Goal: Transaction & Acquisition: Purchase product/service

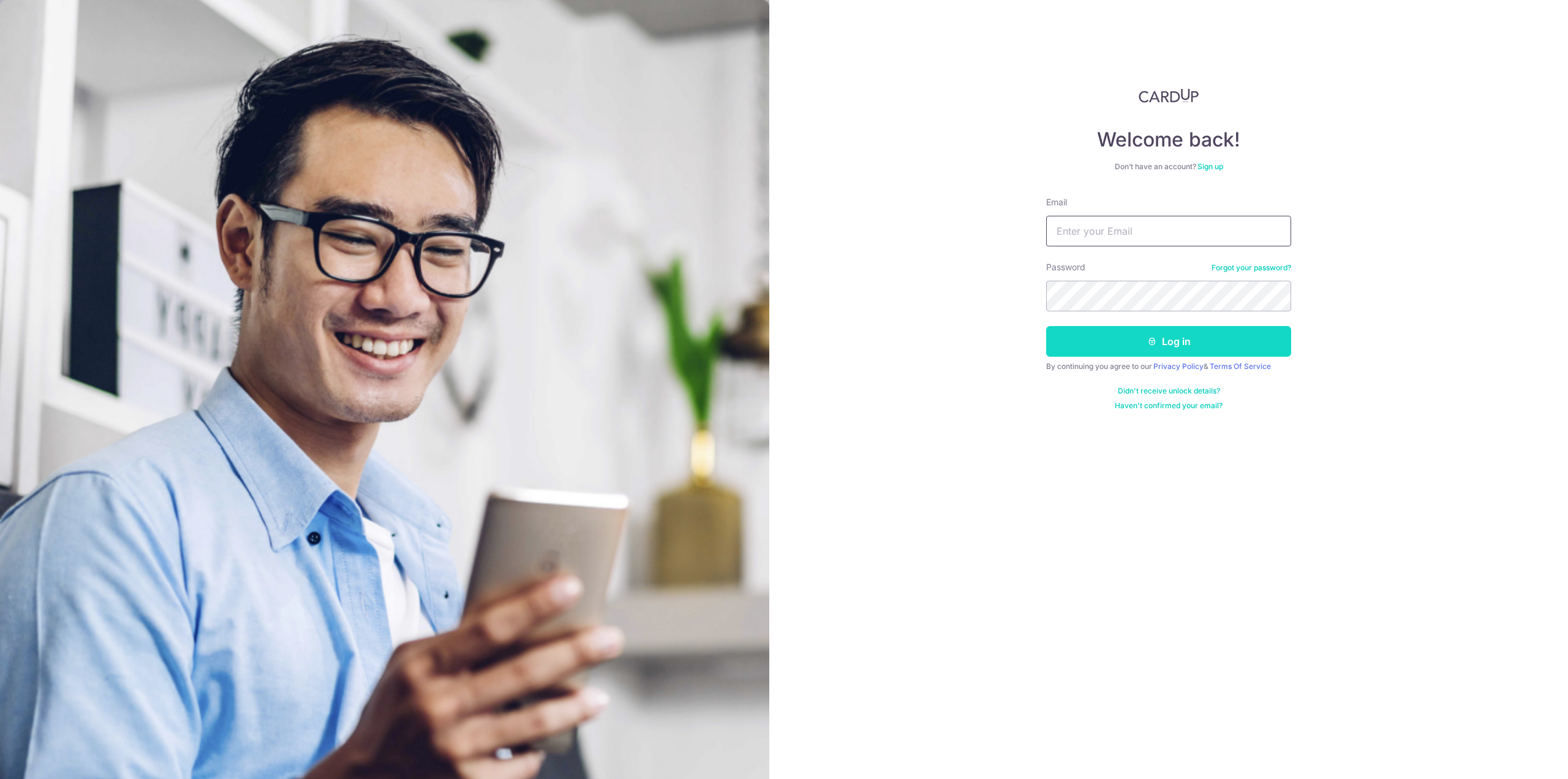
type input "tptan86@gmail.com"
drag, startPoint x: 1112, startPoint y: 340, endPoint x: 1061, endPoint y: 357, distance: 53.8
click at [1112, 340] on button "Log in" at bounding box center [1168, 341] width 245 height 31
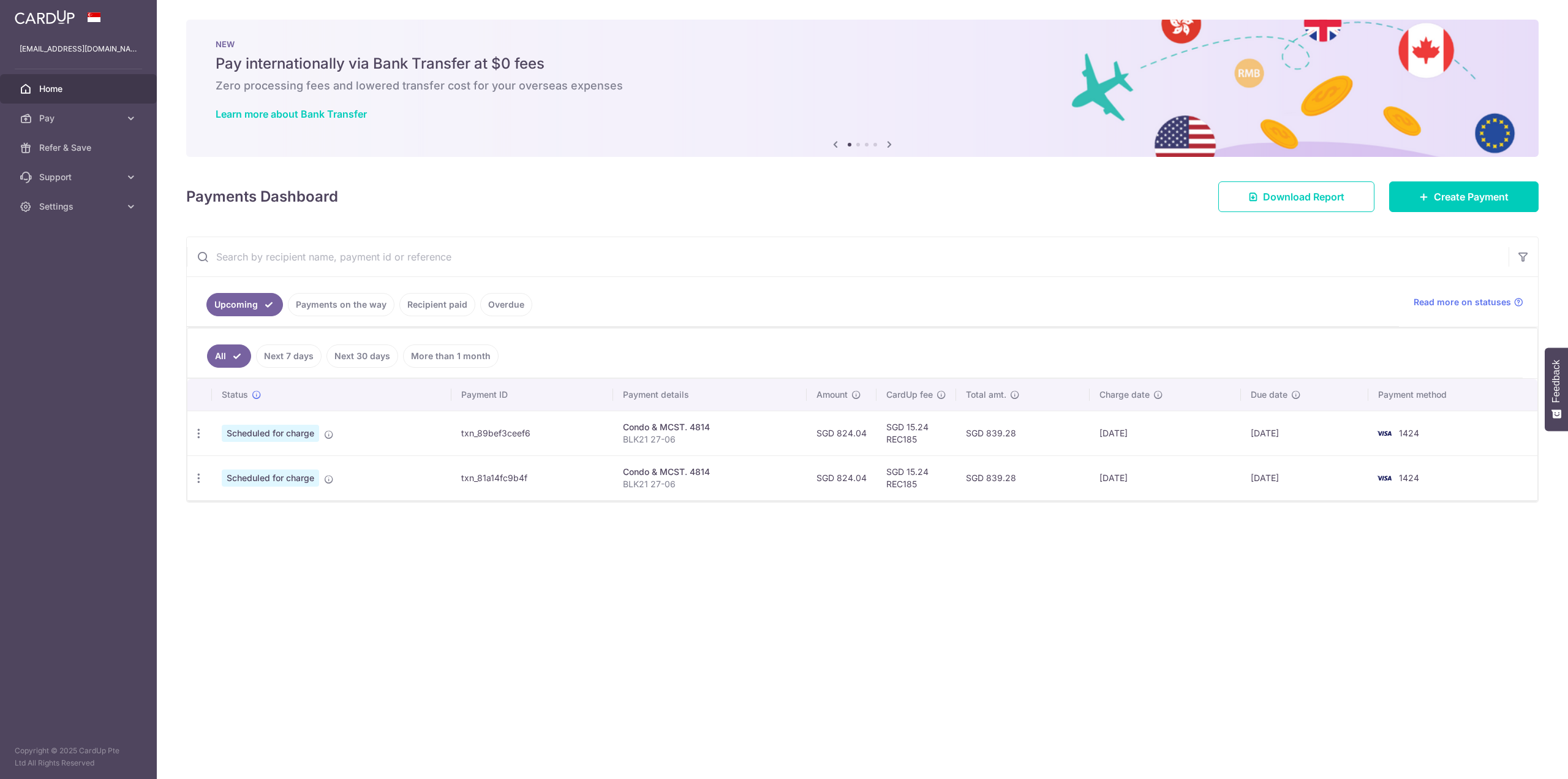
click at [457, 538] on div "× Pause Schedule Pause all future payments in this series Pause just this one p…" at bounding box center [862, 390] width 1411 height 779
click at [101, 115] on div at bounding box center [792, 393] width 1584 height 787
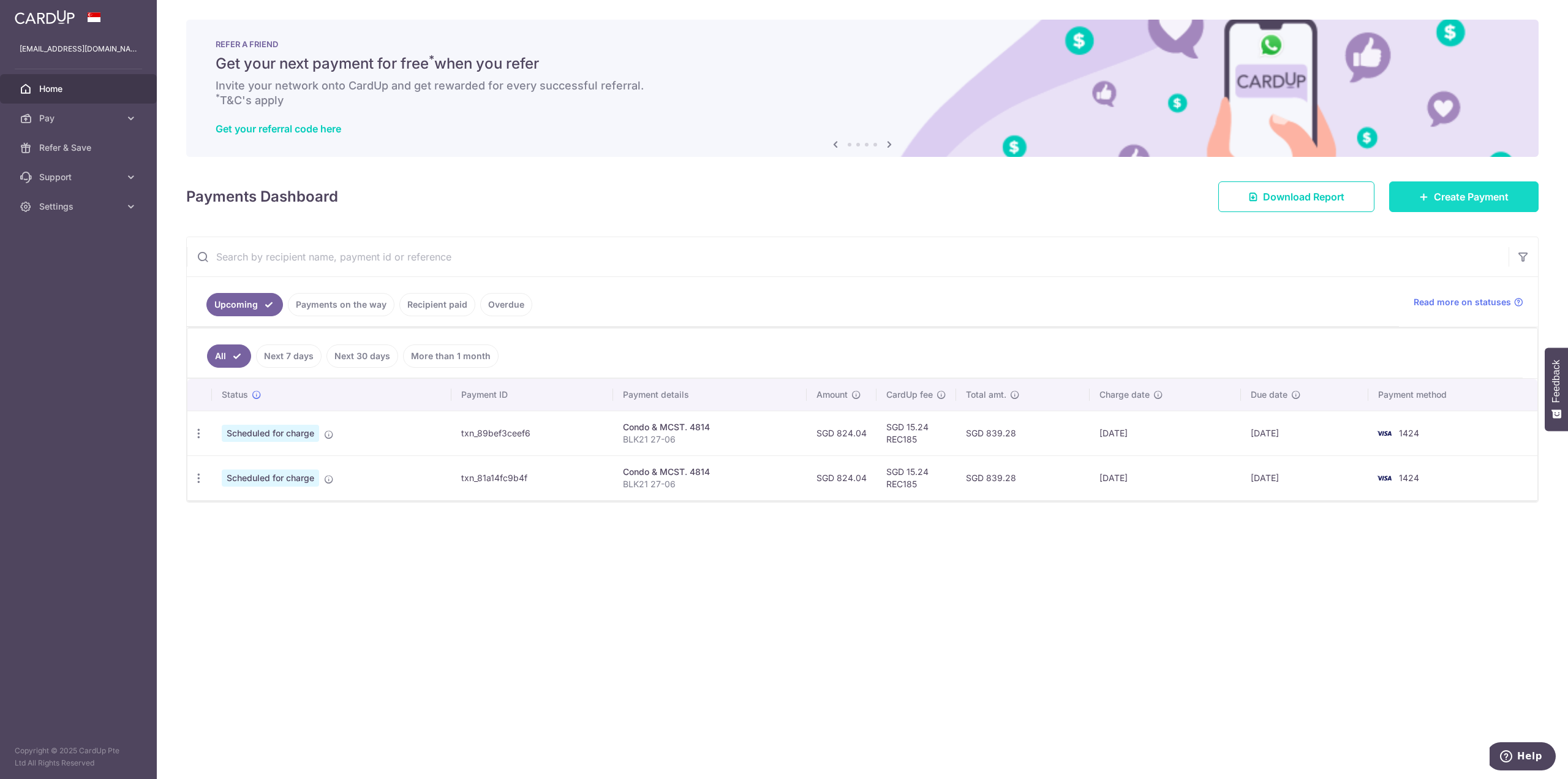
drag, startPoint x: 1445, startPoint y: 203, endPoint x: 1438, endPoint y: 207, distance: 8.1
click at [1445, 203] on span "Create Payment" at bounding box center [1471, 196] width 74 height 15
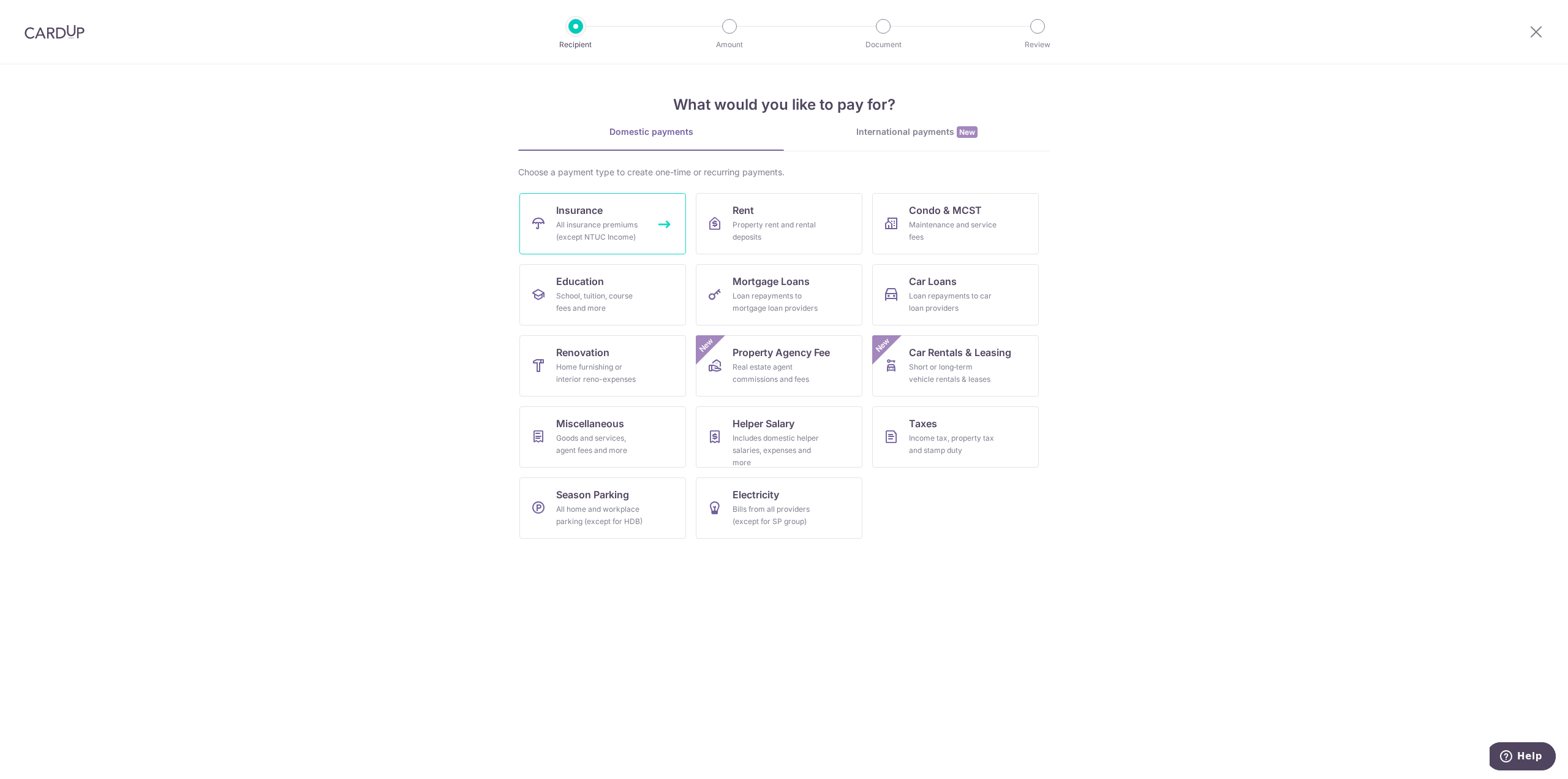
click at [597, 218] on link "Insurance All insurance premiums (except NTUC Income)" at bounding box center [603, 223] width 167 height 61
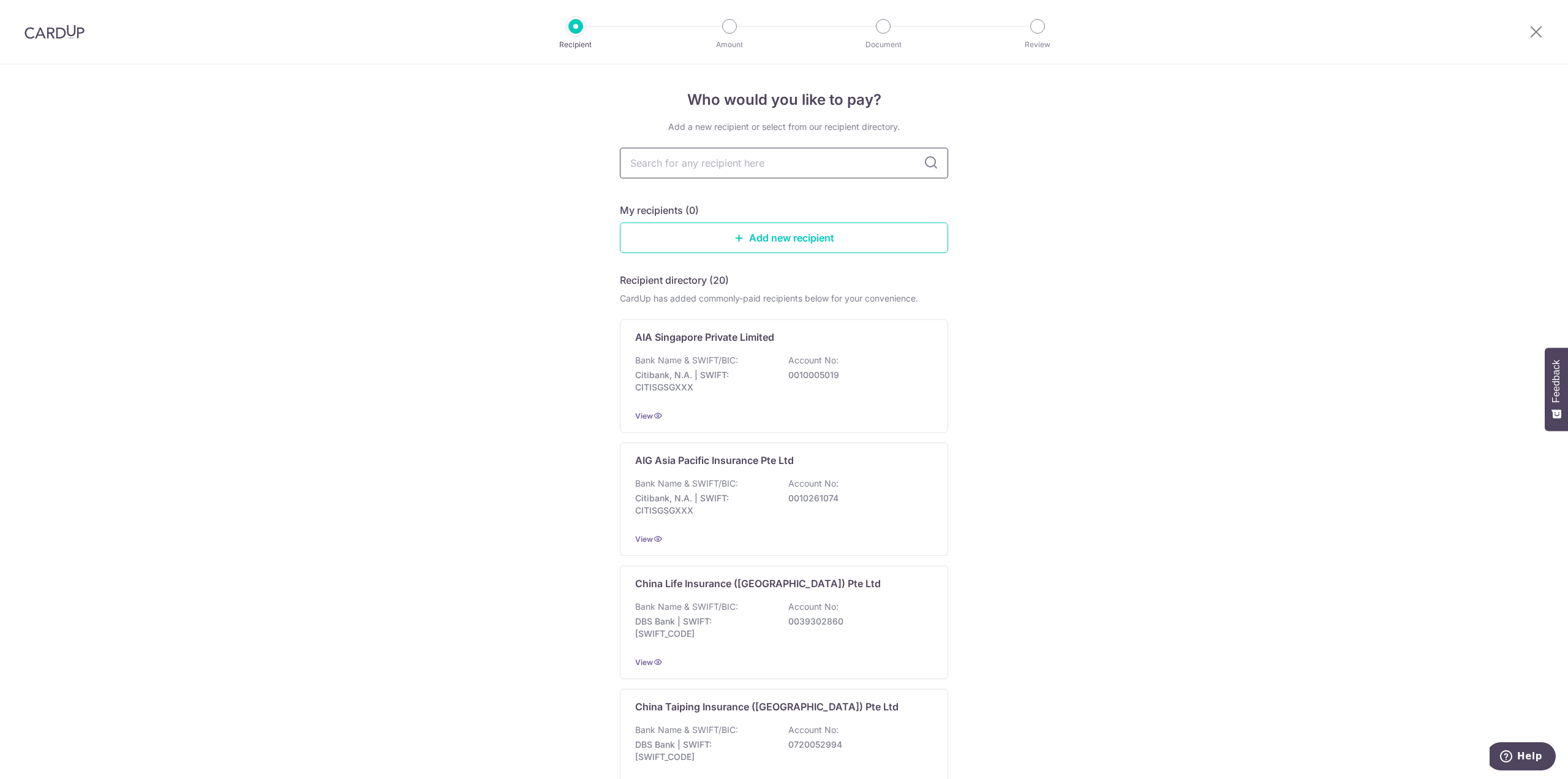
click at [804, 172] on input "text" at bounding box center [784, 163] width 328 height 31
type input "aia"
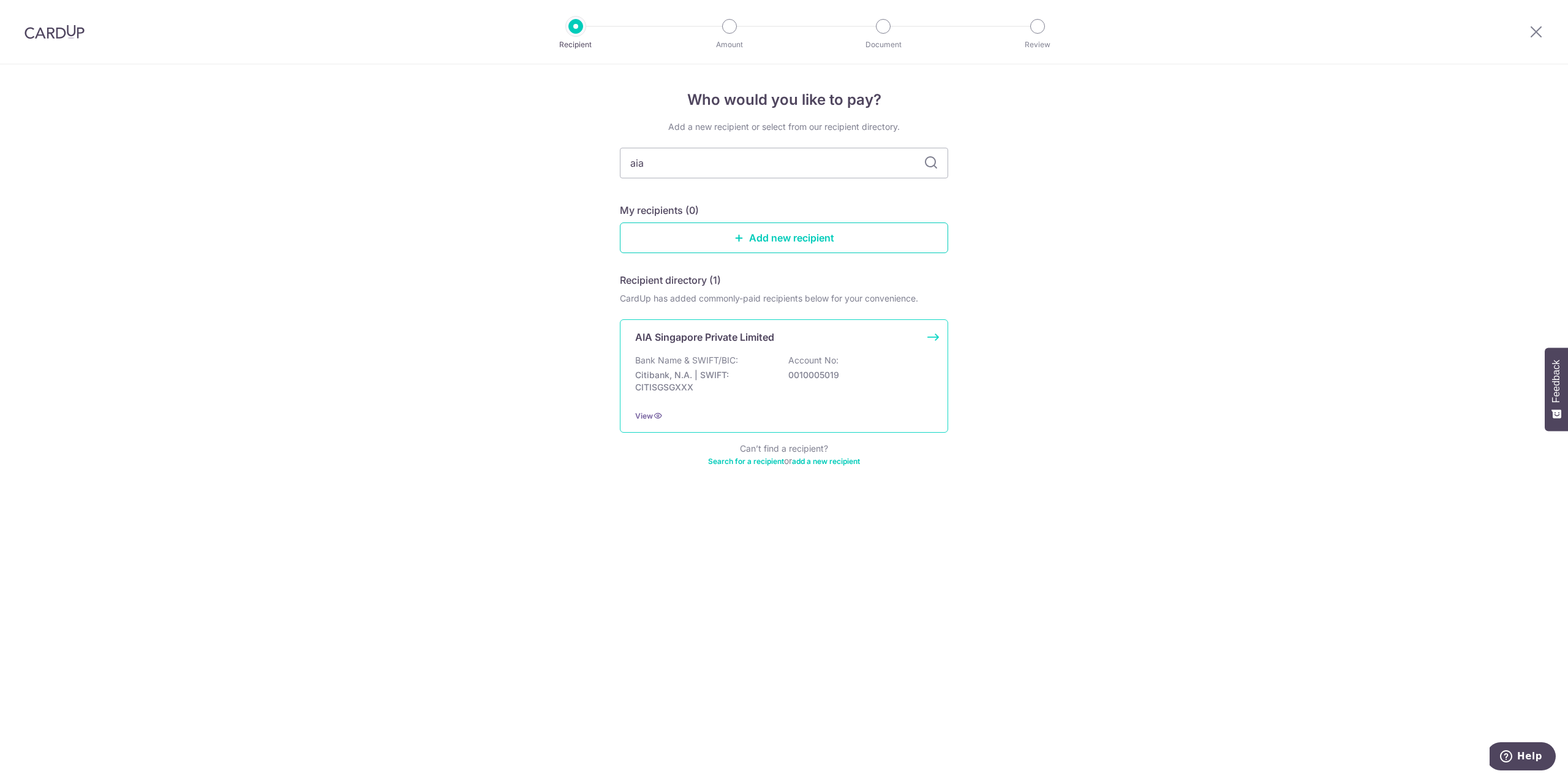
click at [716, 345] on div "AIA Singapore Private Limited Bank Name & SWIFT/BIC: Citibank, N.A. | SWIFT: CI…" at bounding box center [784, 376] width 328 height 113
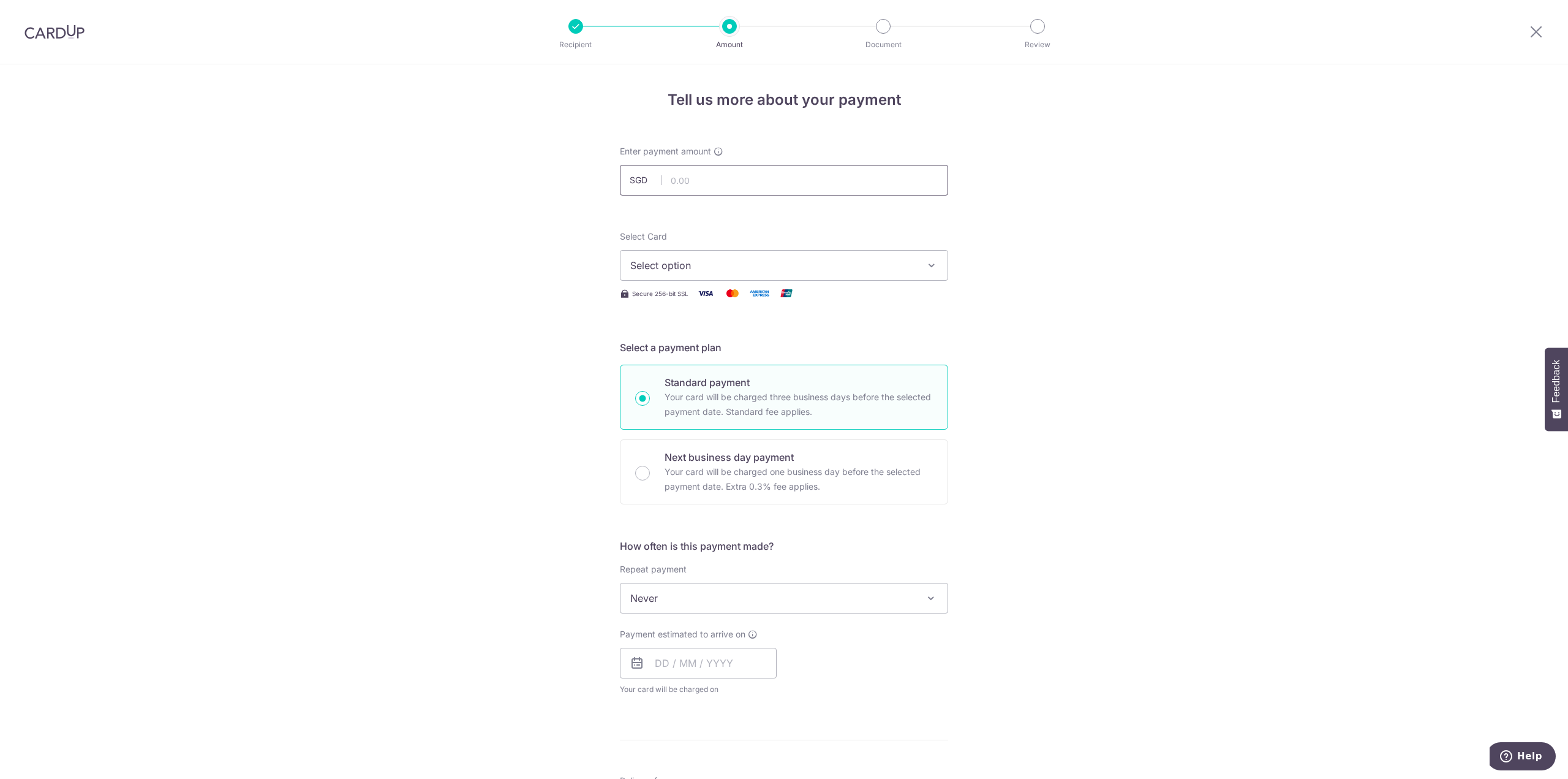
click at [744, 186] on input "text" at bounding box center [784, 180] width 328 height 31
click at [745, 181] on input "text" at bounding box center [784, 180] width 328 height 31
type input "197.62"
click at [472, 259] on div "Tell us more about your payment Enter payment amount SGD 197.62 197.62 Select C…" at bounding box center [784, 618] width 1568 height 1108
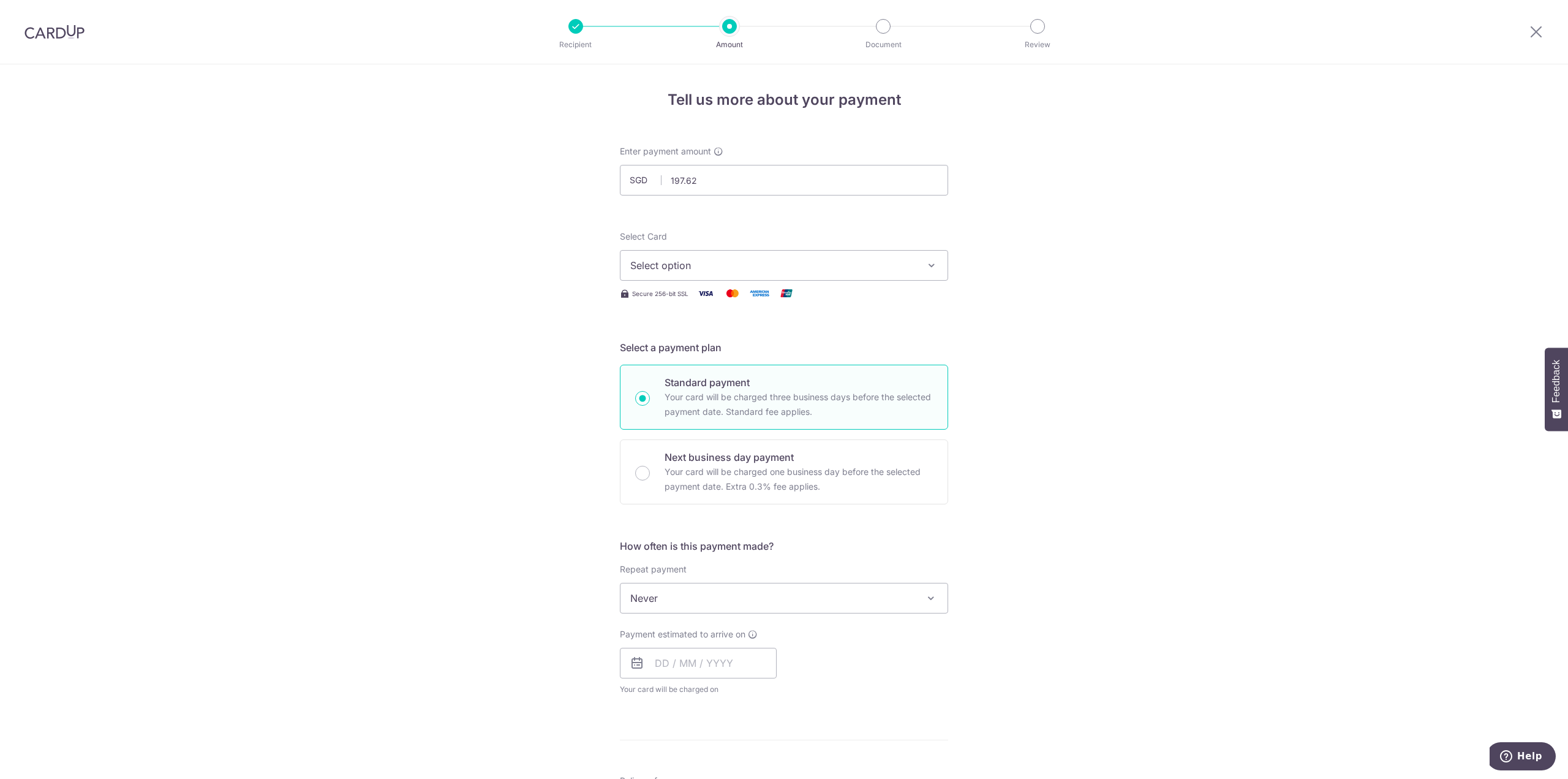
click at [670, 269] on span "Select option" at bounding box center [773, 265] width 286 height 15
click at [686, 353] on span "**** 1424" at bounding box center [682, 353] width 45 height 15
drag, startPoint x: 454, startPoint y: 411, endPoint x: 568, endPoint y: 435, distance: 116.5
click at [461, 416] on div "Tell us more about your payment Enter payment amount SGD 197.62 197.62 Select C…" at bounding box center [784, 618] width 1568 height 1108
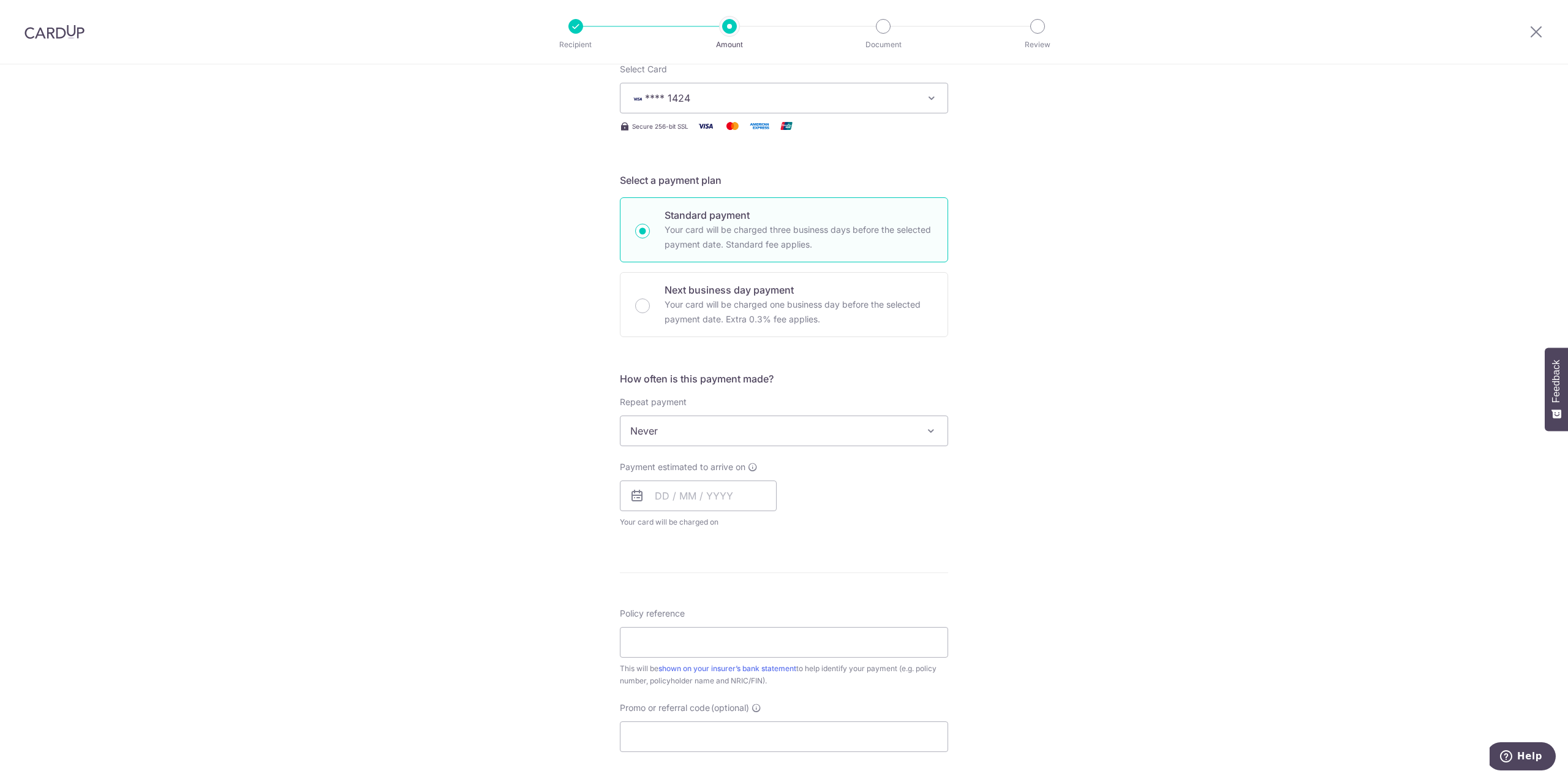
scroll to position [184, 0]
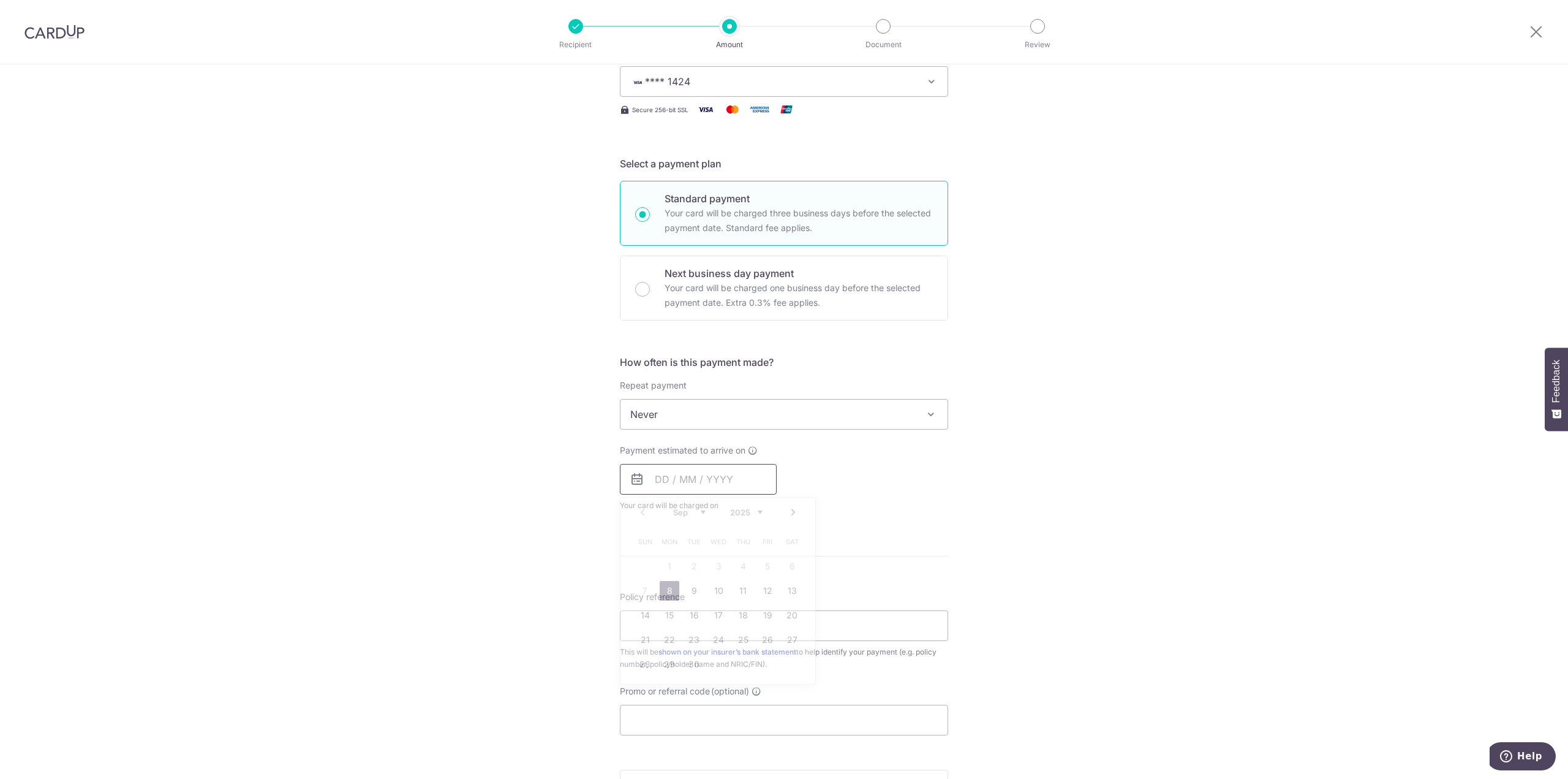
click at [647, 483] on input "text" at bounding box center [698, 479] width 157 height 31
drag, startPoint x: 662, startPoint y: 590, endPoint x: 536, endPoint y: 573, distance: 127.1
click at [662, 590] on link "8" at bounding box center [669, 591] width 20 height 20
type input "[DATE]"
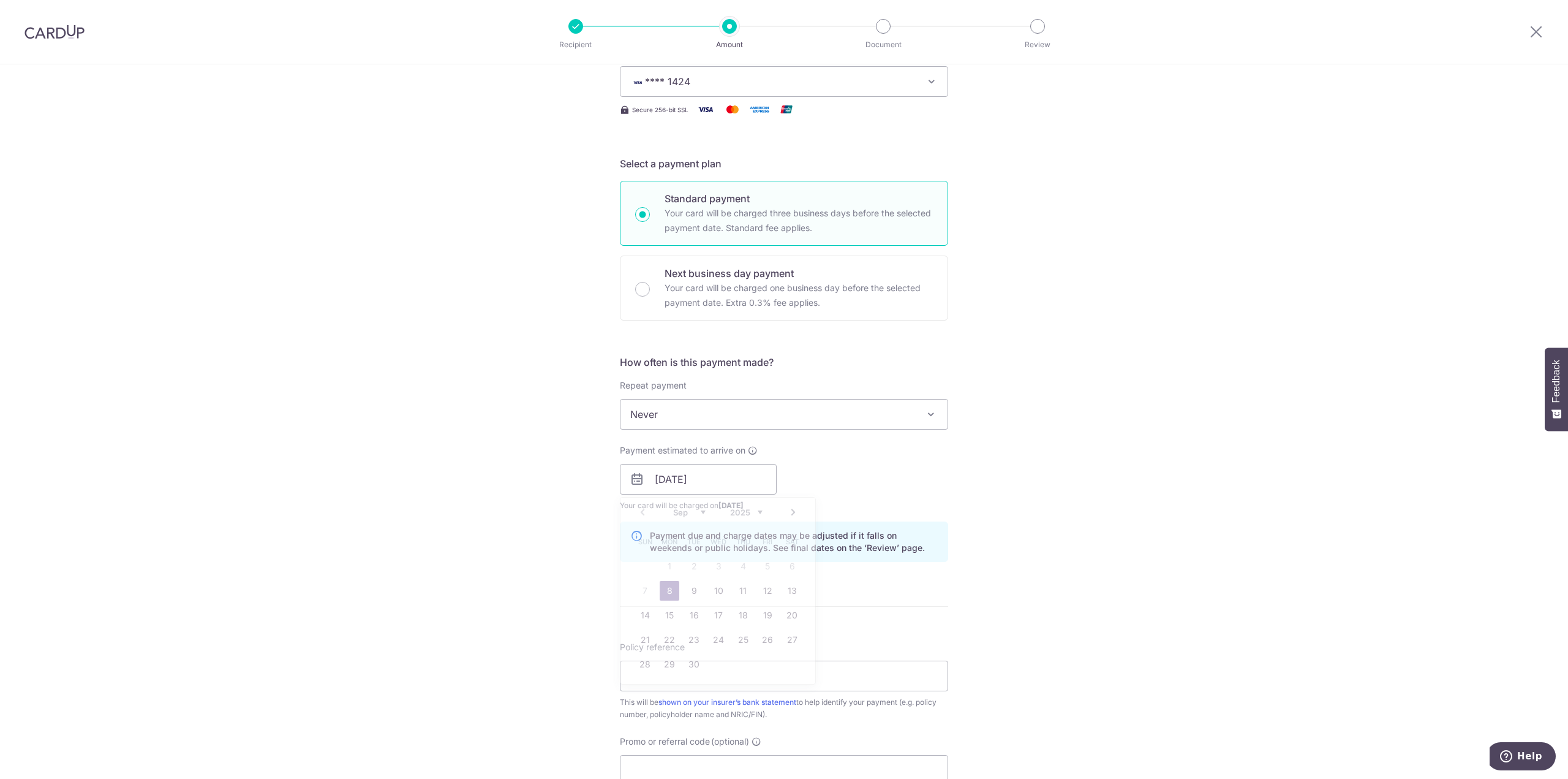
click at [536, 573] on div "Tell us more about your payment Enter payment amount SGD 197.62 197.62 Select C…" at bounding box center [784, 460] width 1568 height 1158
click at [695, 485] on input "[DATE]" at bounding box center [698, 479] width 157 height 31
click at [702, 486] on input "[DATE]" at bounding box center [698, 479] width 157 height 31
drag, startPoint x: 1128, startPoint y: 510, endPoint x: 1140, endPoint y: 512, distance: 12.2
click at [1140, 512] on div "Tell us more about your payment Enter payment amount SGD 197.62 197.62 Select C…" at bounding box center [784, 460] width 1568 height 1158
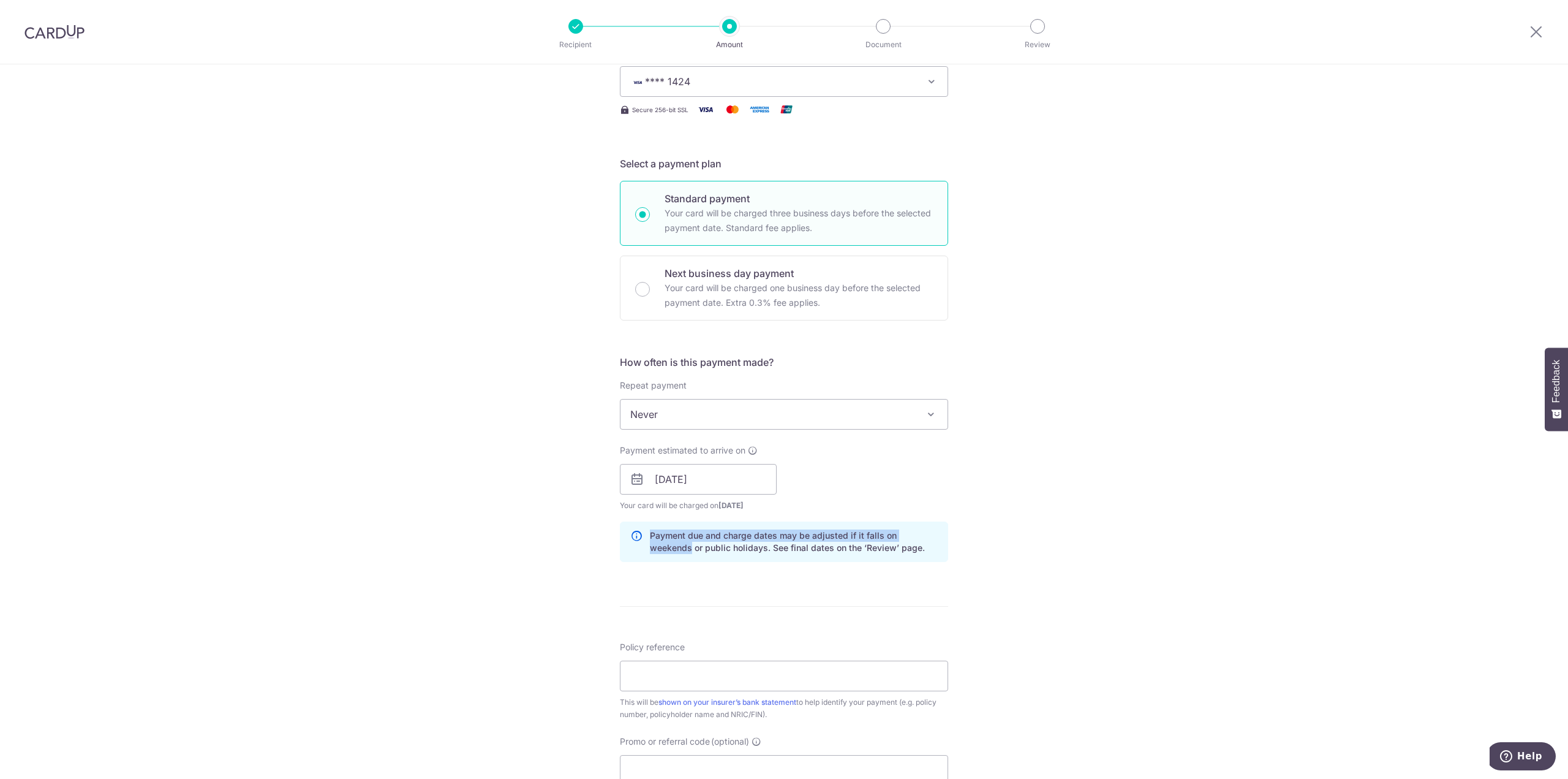
drag, startPoint x: 1103, startPoint y: 517, endPoint x: 1048, endPoint y: 530, distance: 56.5
click at [1103, 517] on div "Tell us more about your payment Enter payment amount SGD 197.62 197.62 Select C…" at bounding box center [784, 460] width 1568 height 1158
click at [721, 475] on input "[DATE]" at bounding box center [698, 479] width 157 height 31
drag, startPoint x: 668, startPoint y: 589, endPoint x: 425, endPoint y: 575, distance: 243.4
click at [668, 589] on link "8" at bounding box center [669, 591] width 20 height 20
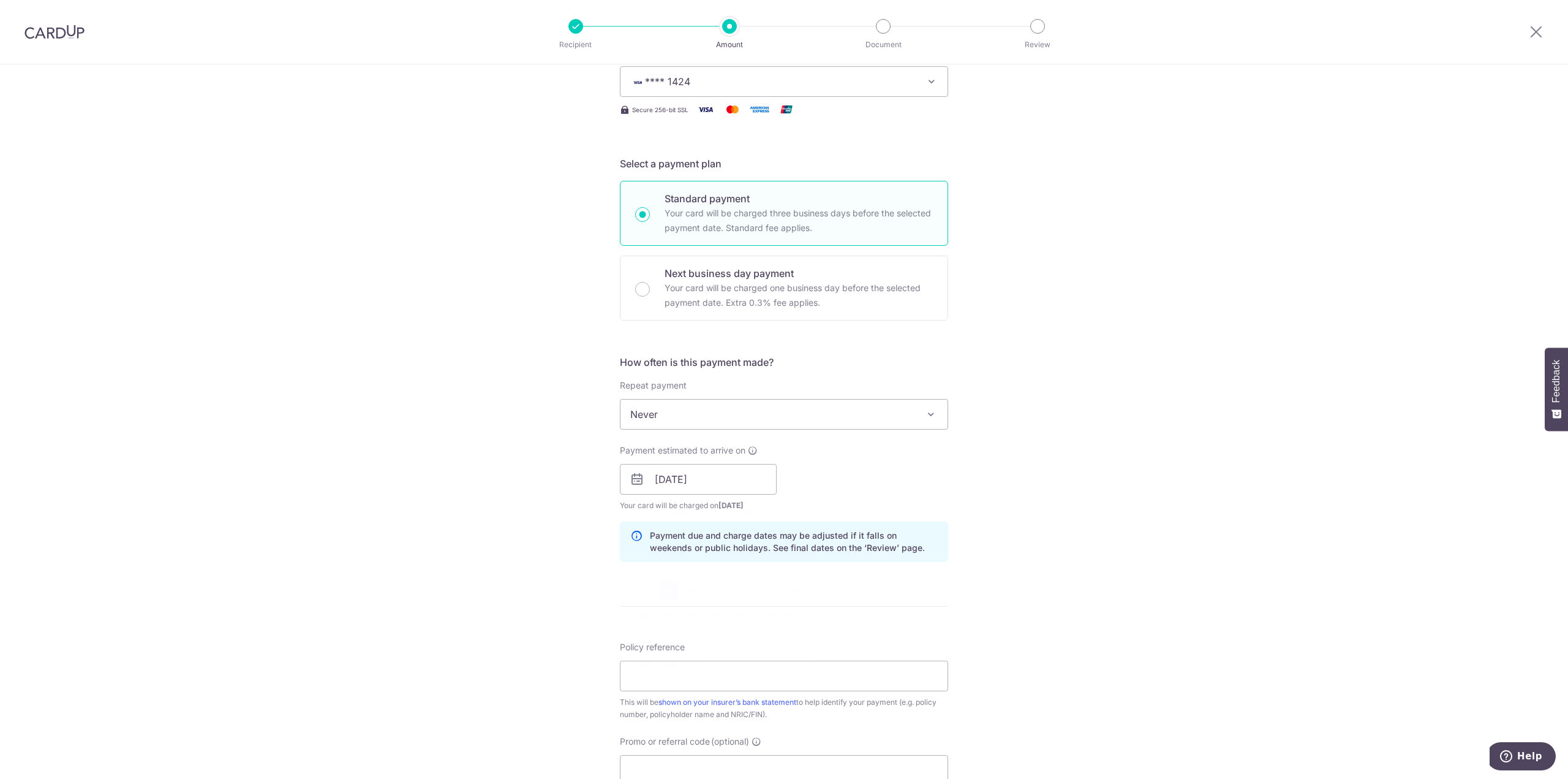
click at [425, 575] on div "Tell us more about your payment Enter payment amount SGD 197.62 197.62 Select C…" at bounding box center [784, 460] width 1568 height 1158
click at [502, 563] on div "Tell us more about your payment Enter payment amount SGD 197.62 197.62 Select C…" at bounding box center [784, 460] width 1568 height 1158
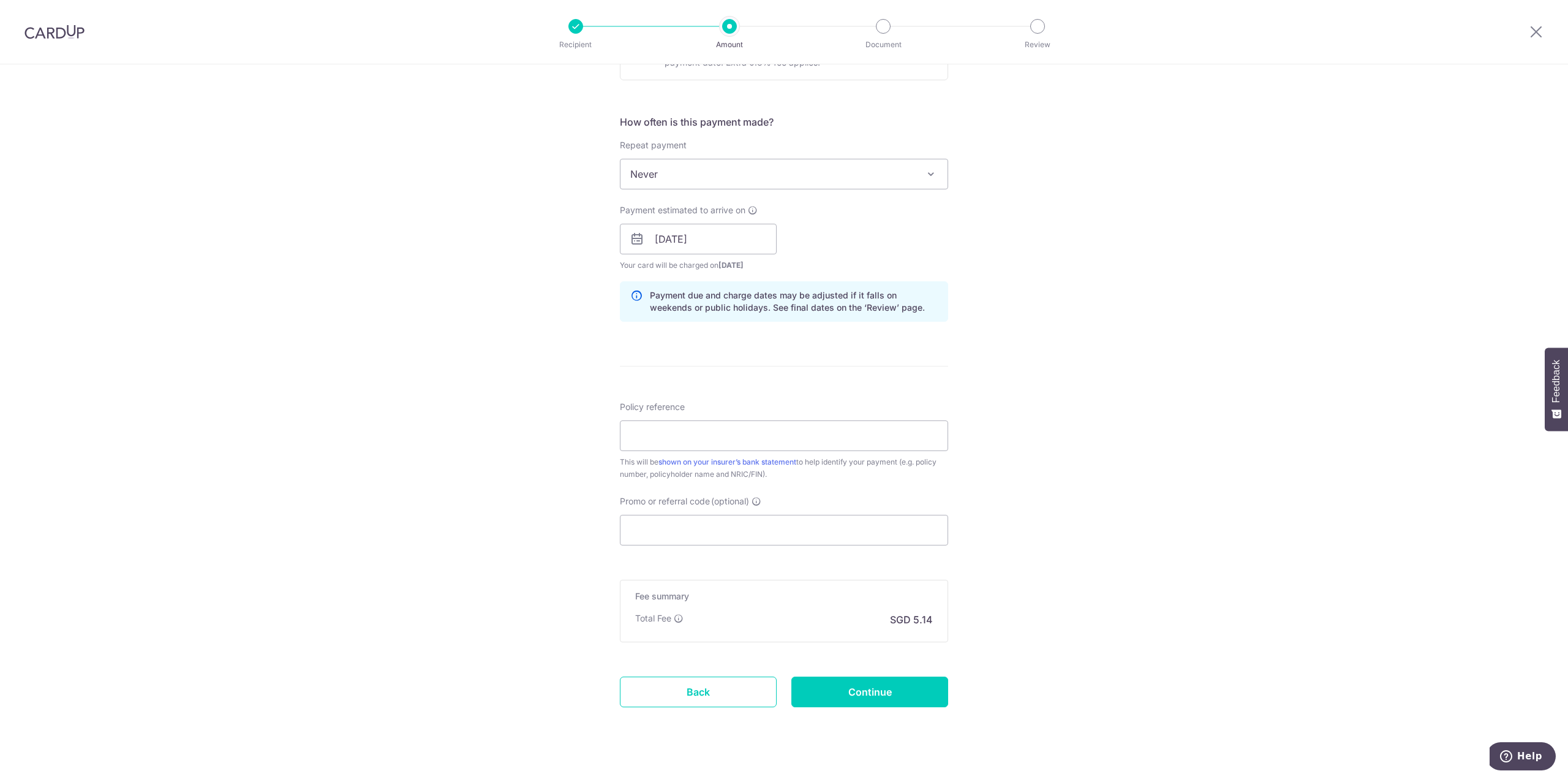
scroll to position [429, 0]
click at [705, 421] on input "Policy reference" at bounding box center [784, 431] width 328 height 31
click at [479, 514] on div "Tell us more about your payment Enter payment amount SGD 197.62 197.62 Select C…" at bounding box center [784, 214] width 1568 height 1158
click at [670, 530] on input "Promo or referral code (optional)" at bounding box center [784, 525] width 328 height 31
paste input "OFF225"
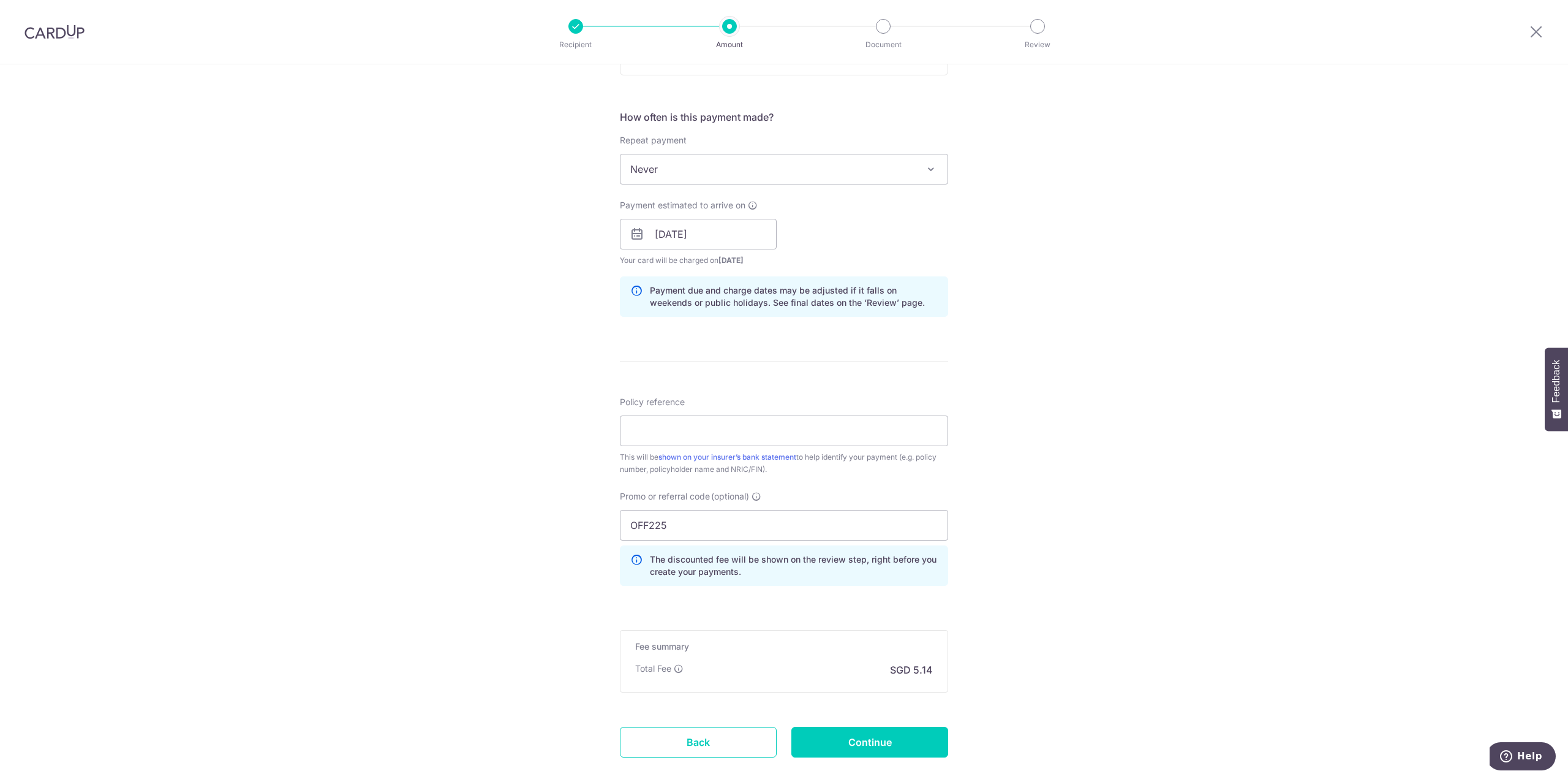
click at [487, 568] on div "Tell us more about your payment Enter payment amount SGD 197.62 197.62 Select C…" at bounding box center [784, 242] width 1568 height 1214
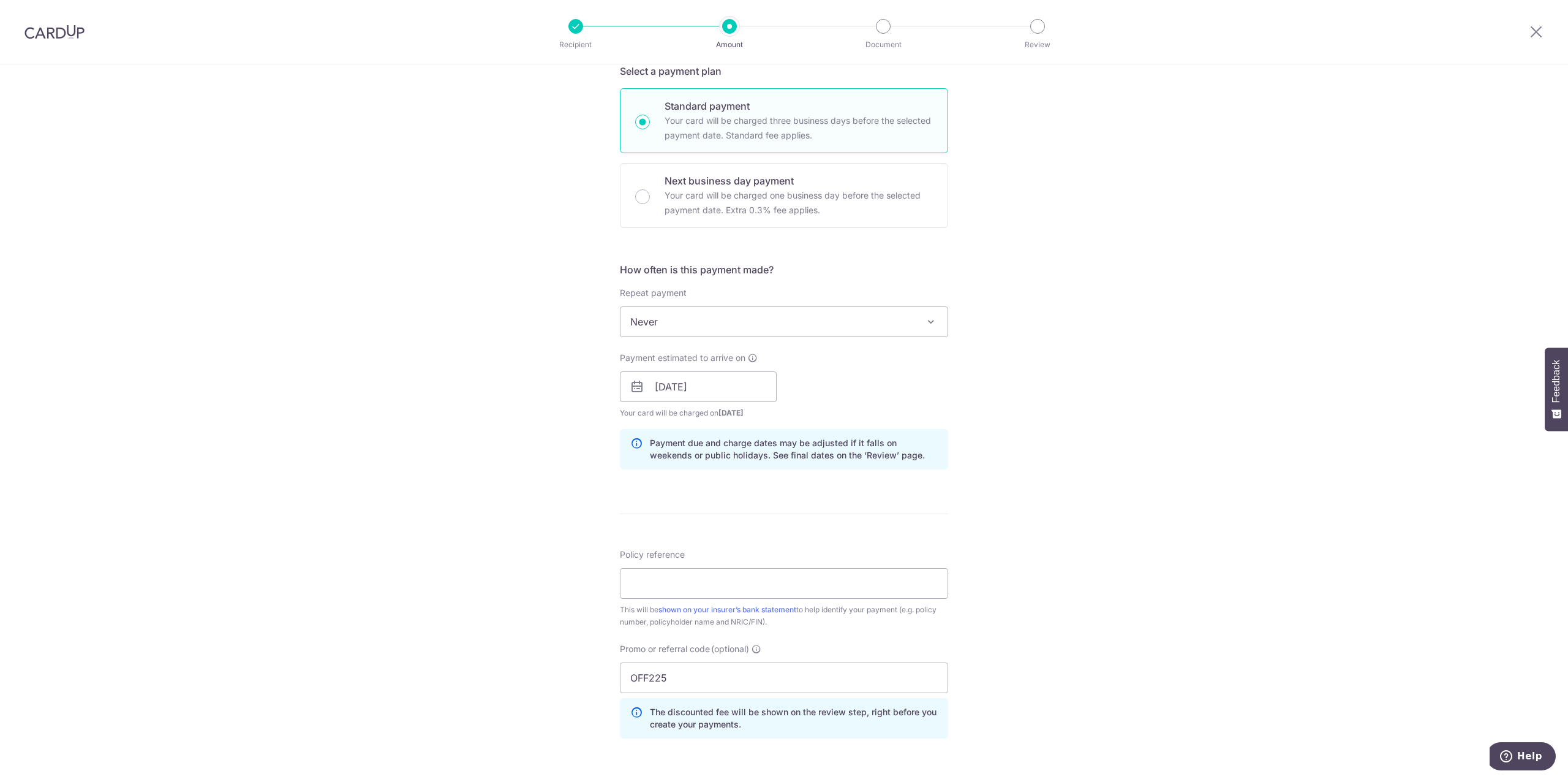
scroll to position [306, 0]
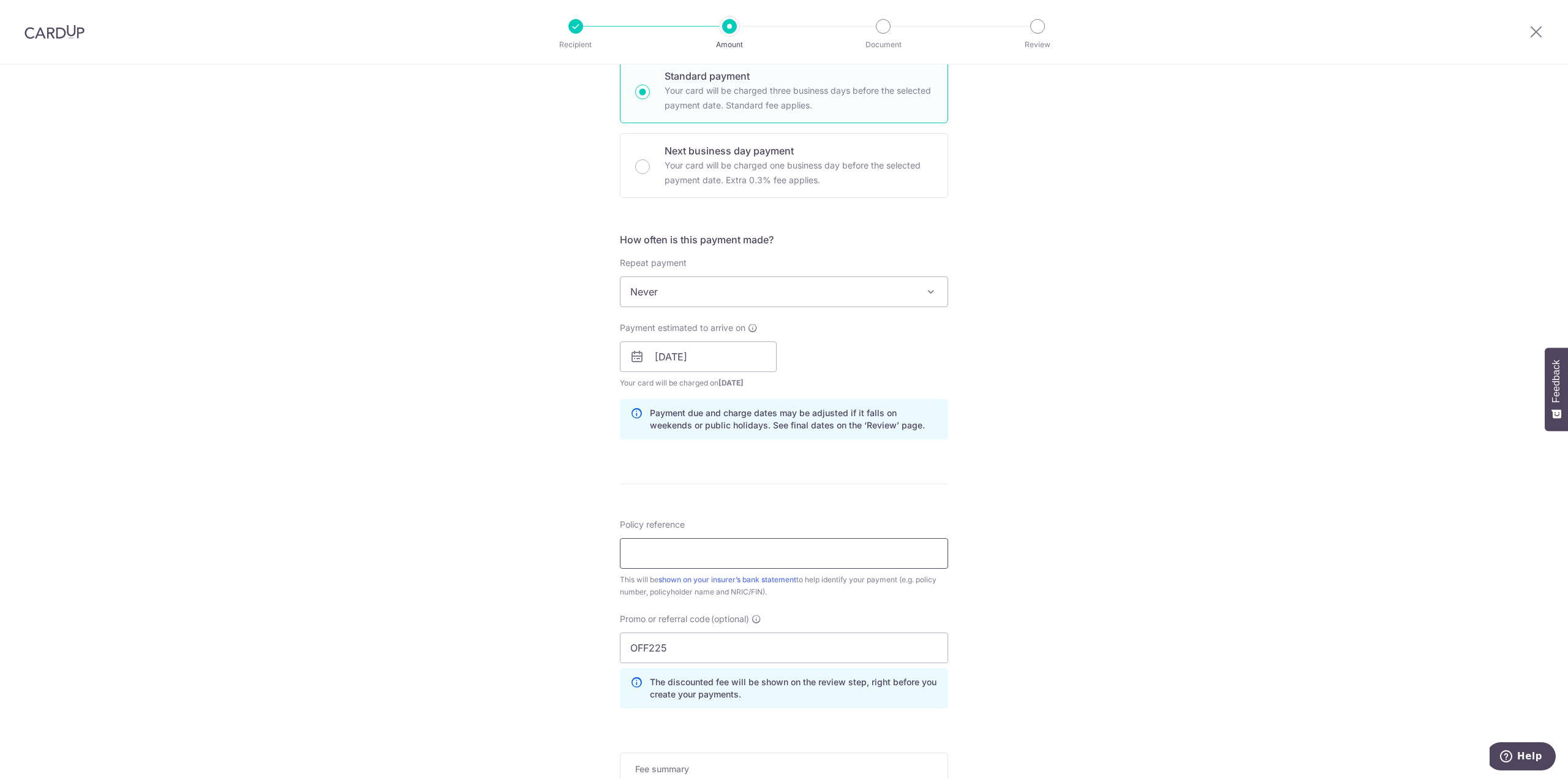
click at [665, 558] on input "Policy reference" at bounding box center [784, 553] width 328 height 31
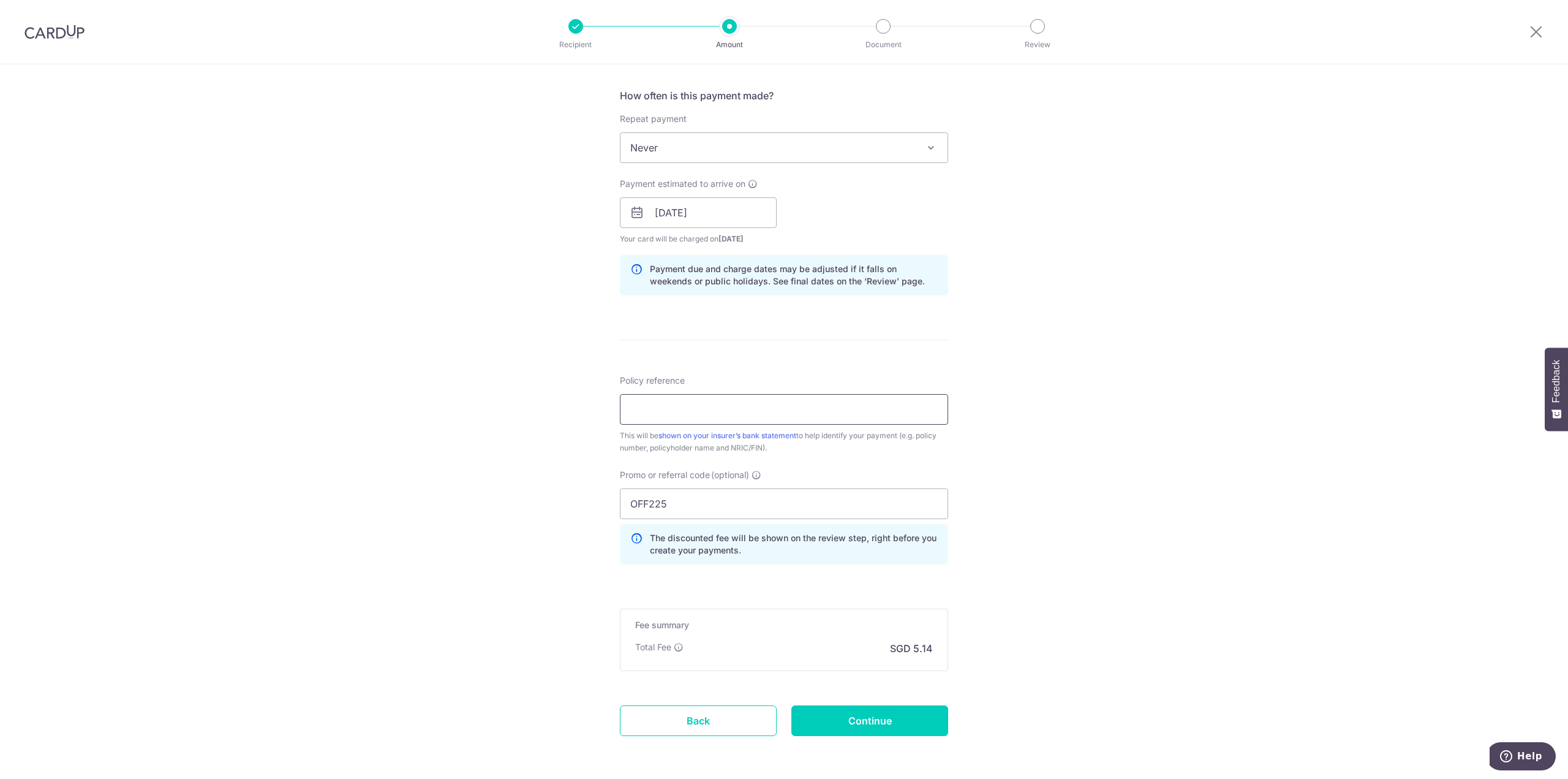
scroll to position [490, 0]
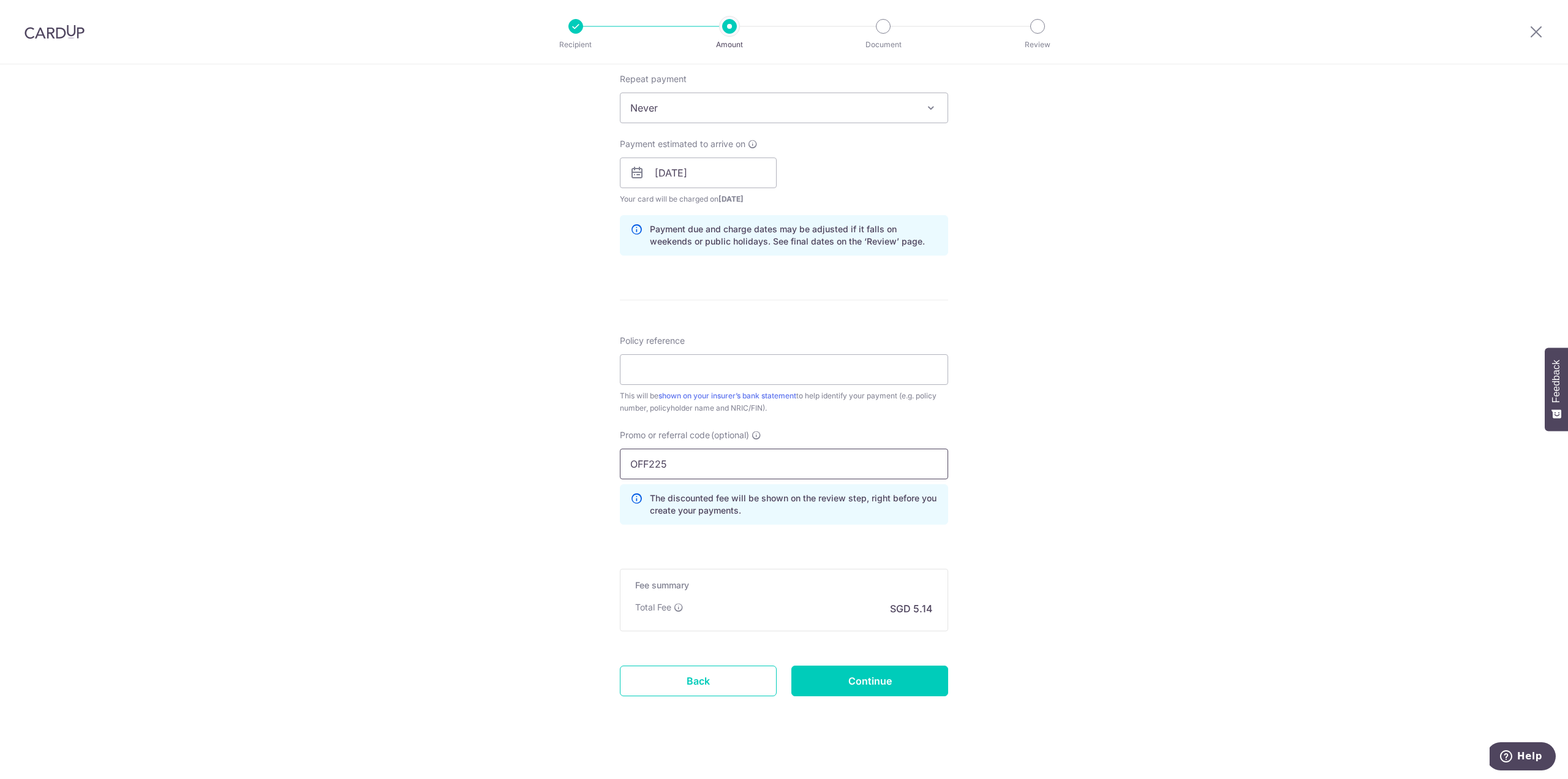
drag, startPoint x: 713, startPoint y: 467, endPoint x: 529, endPoint y: 474, distance: 184.1
click at [536, 472] on div "Tell us more about your payment Enter payment amount SGD 197.62 197.62 Select C…" at bounding box center [784, 181] width 1568 height 1214
paste input "REC18"
type input "REC185"
click at [492, 526] on div "Tell us more about your payment Enter payment amount SGD 197.62 197.62 Select C…" at bounding box center [784, 181] width 1568 height 1214
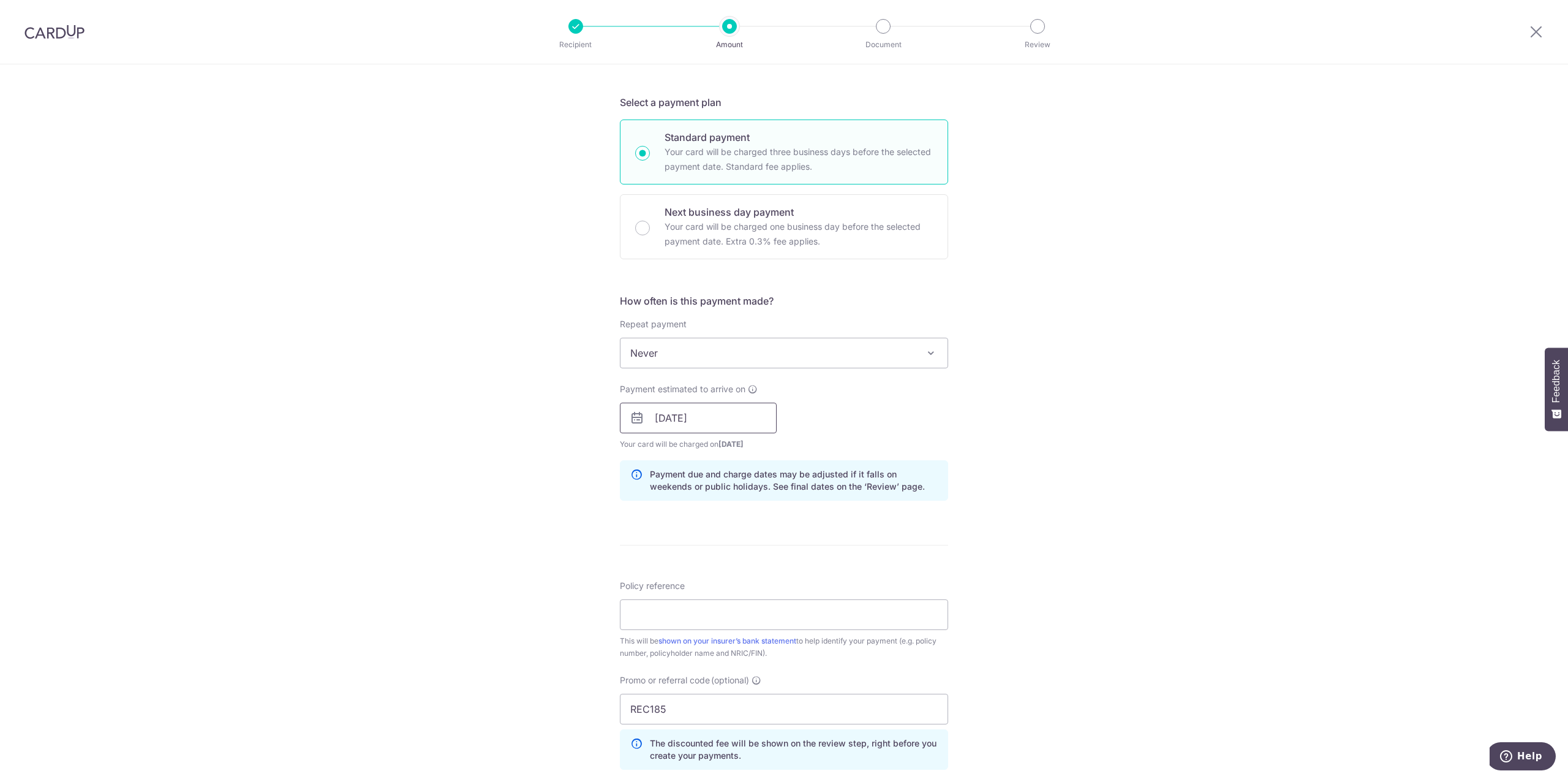
scroll to position [368, 0]
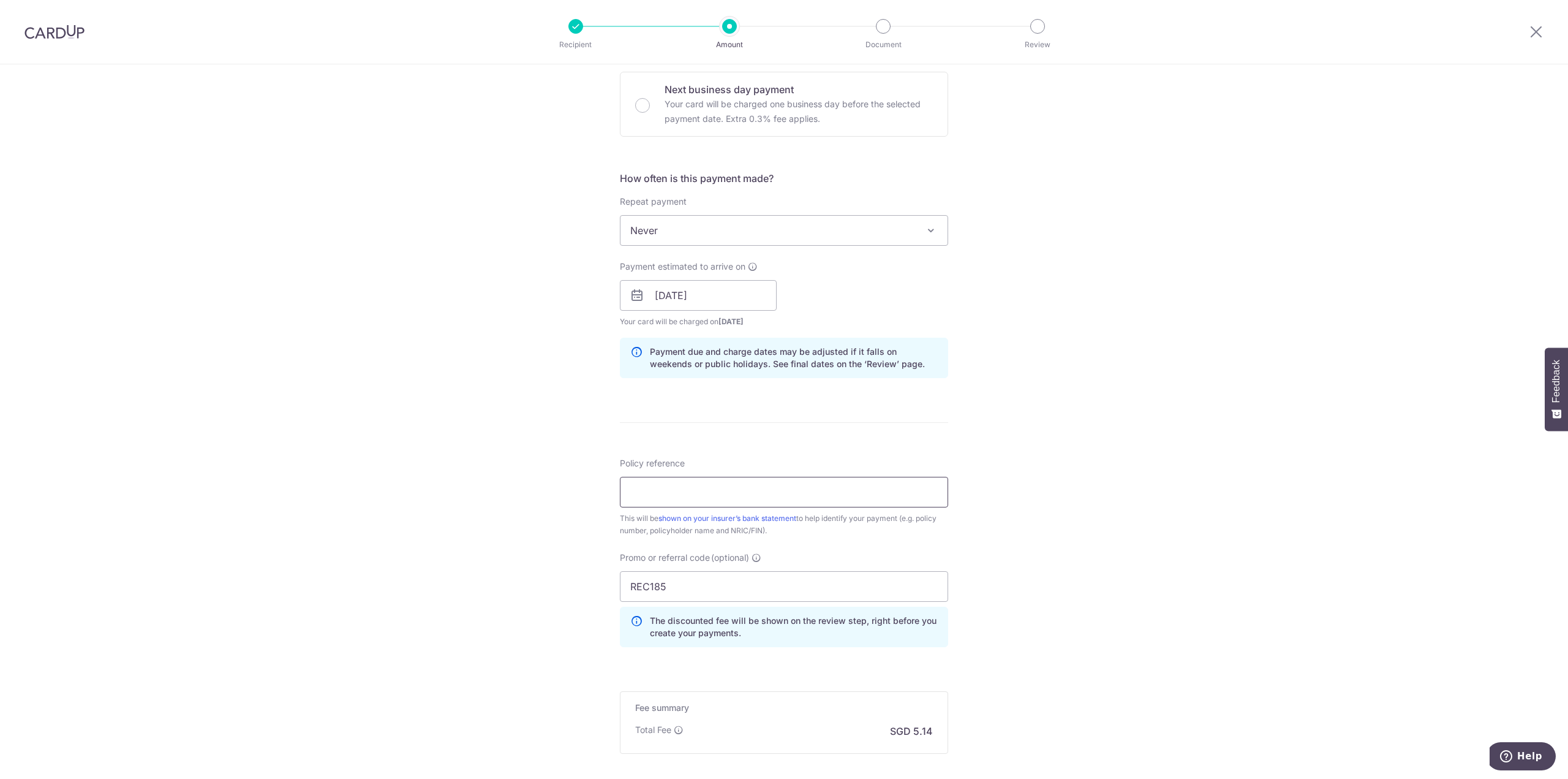
click at [671, 498] on input "Policy reference" at bounding box center [784, 492] width 328 height 31
click at [505, 556] on div "Tell us more about your payment Enter payment amount SGD 197.62 197.62 Select C…" at bounding box center [784, 303] width 1568 height 1214
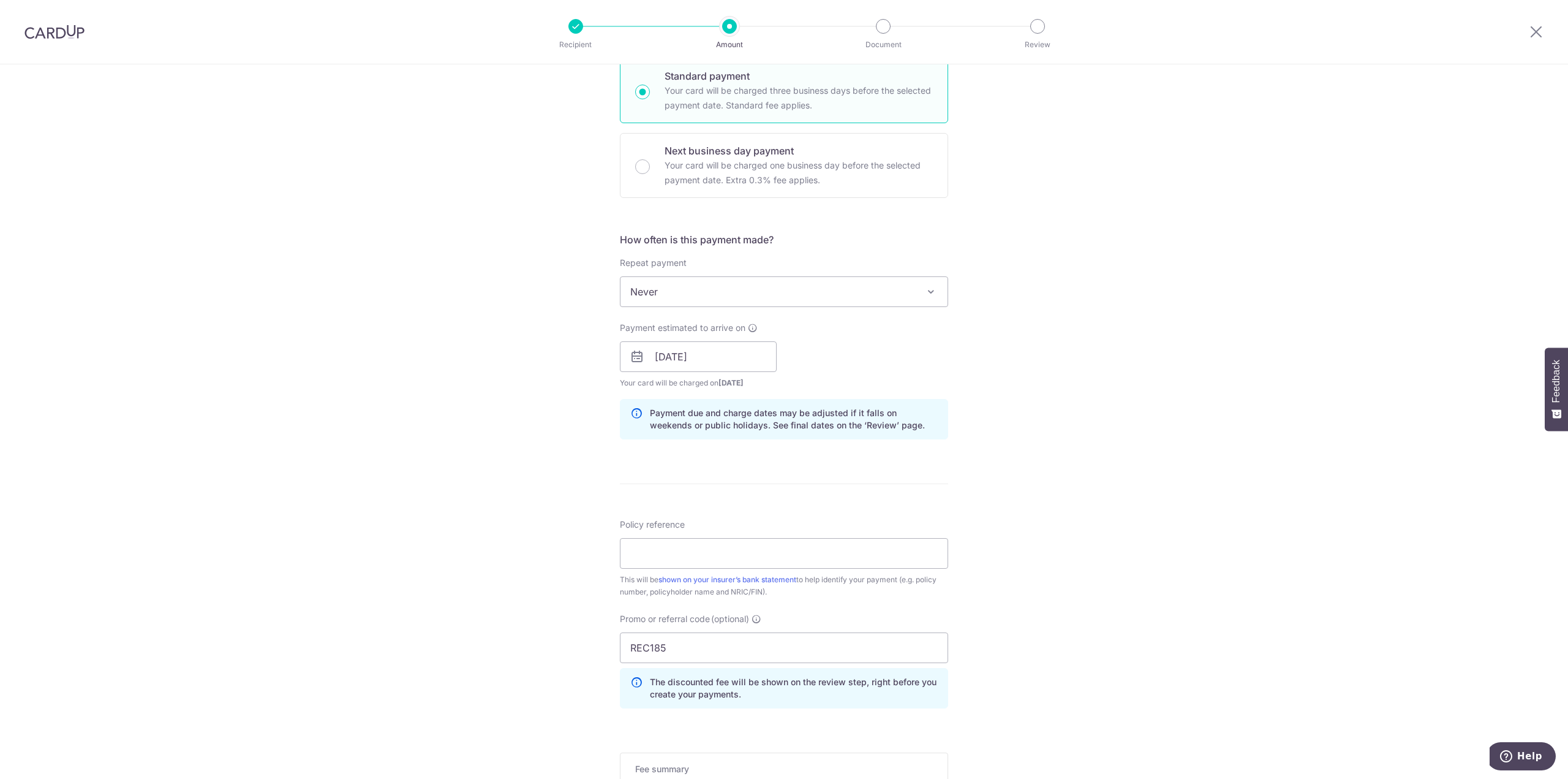
click at [541, 574] on div "Tell us more about your payment Enter payment amount SGD 197.62 197.62 Select C…" at bounding box center [784, 365] width 1568 height 1214
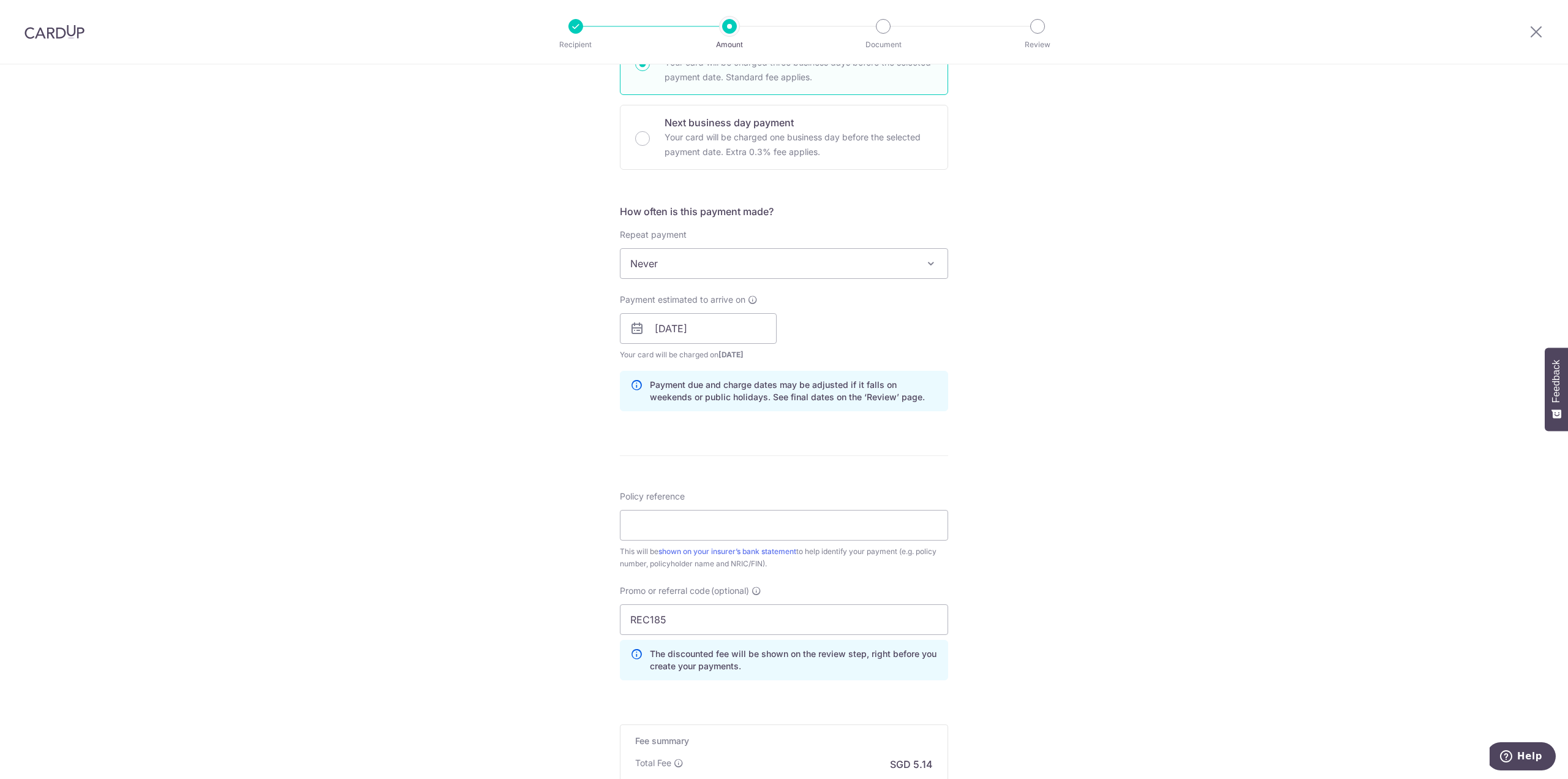
scroll to position [306, 0]
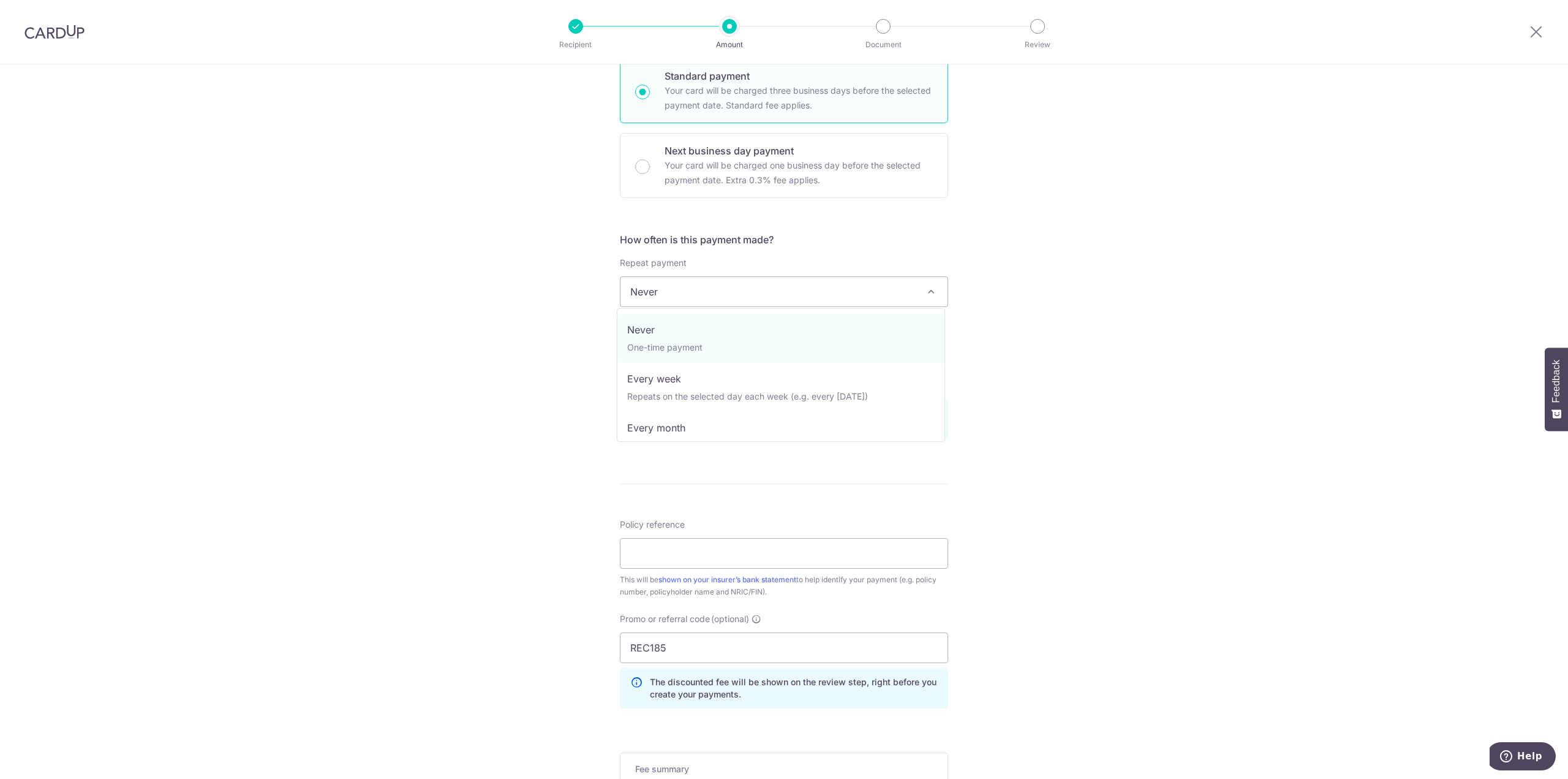
click at [755, 287] on span "Never" at bounding box center [784, 291] width 327 height 29
select select "2"
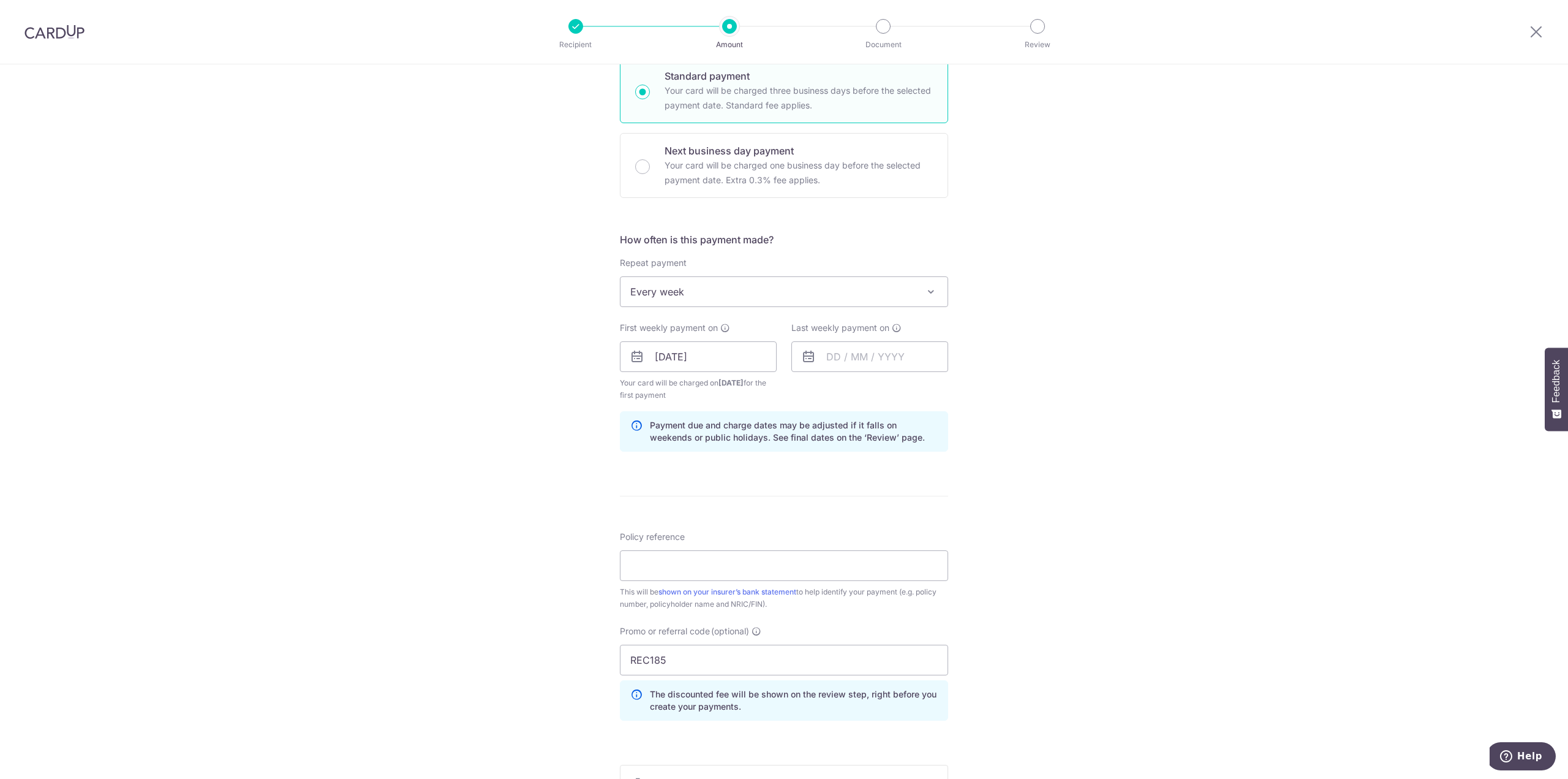
click at [499, 377] on div "Tell us more about your payment Enter payment amount SGD 197.62 197.62 Select C…" at bounding box center [784, 371] width 1568 height 1226
click at [677, 361] on input "[DATE]" at bounding box center [698, 356] width 157 height 31
click at [665, 465] on link "8" at bounding box center [669, 468] width 20 height 20
click at [865, 357] on input "text" at bounding box center [870, 356] width 157 height 31
click at [839, 509] on link "22" at bounding box center [841, 517] width 20 height 20
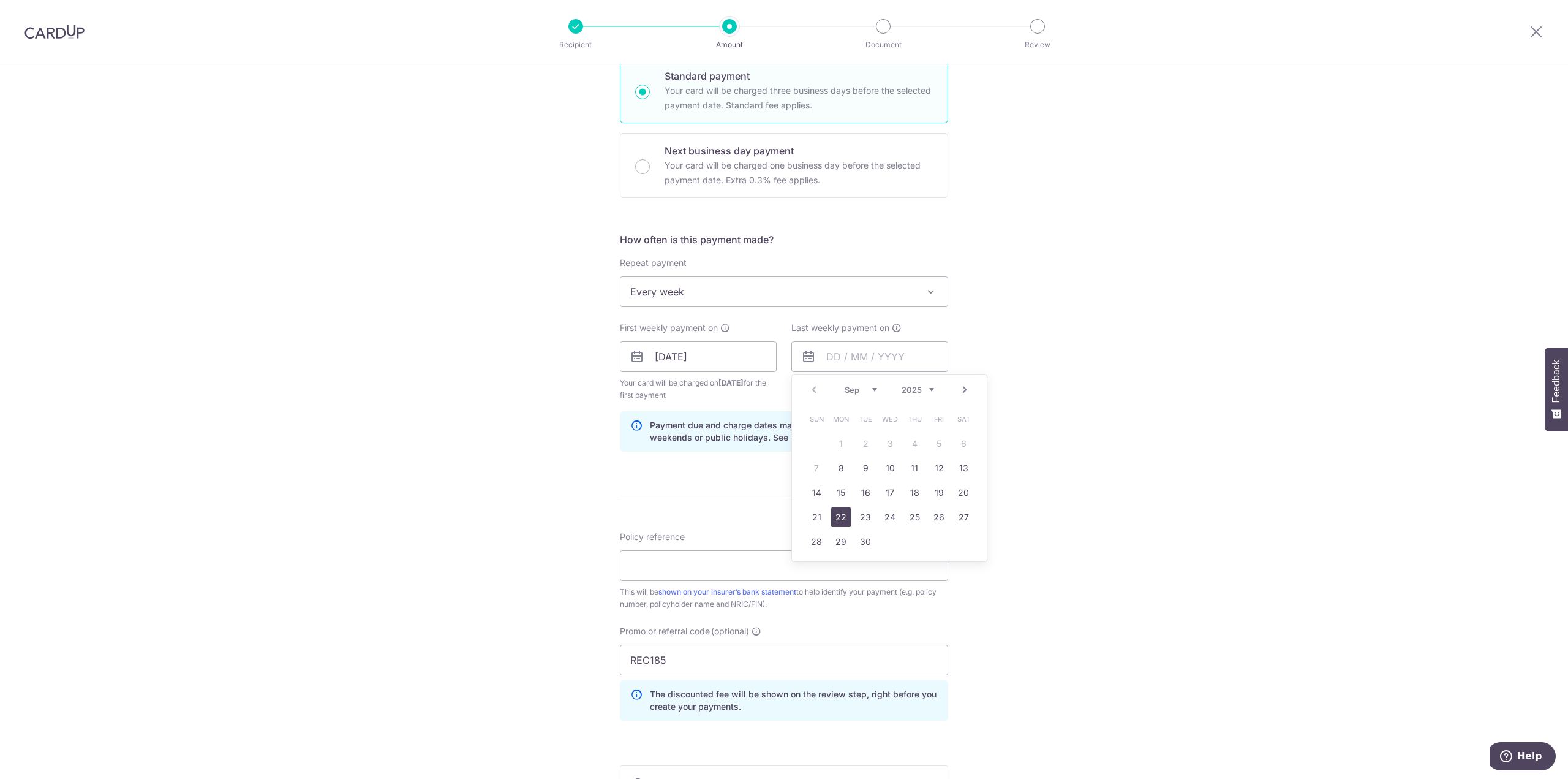
type input "22/09/2025"
click at [565, 480] on div "Tell us more about your payment Enter payment amount SGD 197.62 197.62 Select C…" at bounding box center [784, 371] width 1568 height 1226
click at [587, 448] on div "Tell us more about your payment Enter payment amount SGD 197.62 197.62 Select C…" at bounding box center [784, 371] width 1568 height 1226
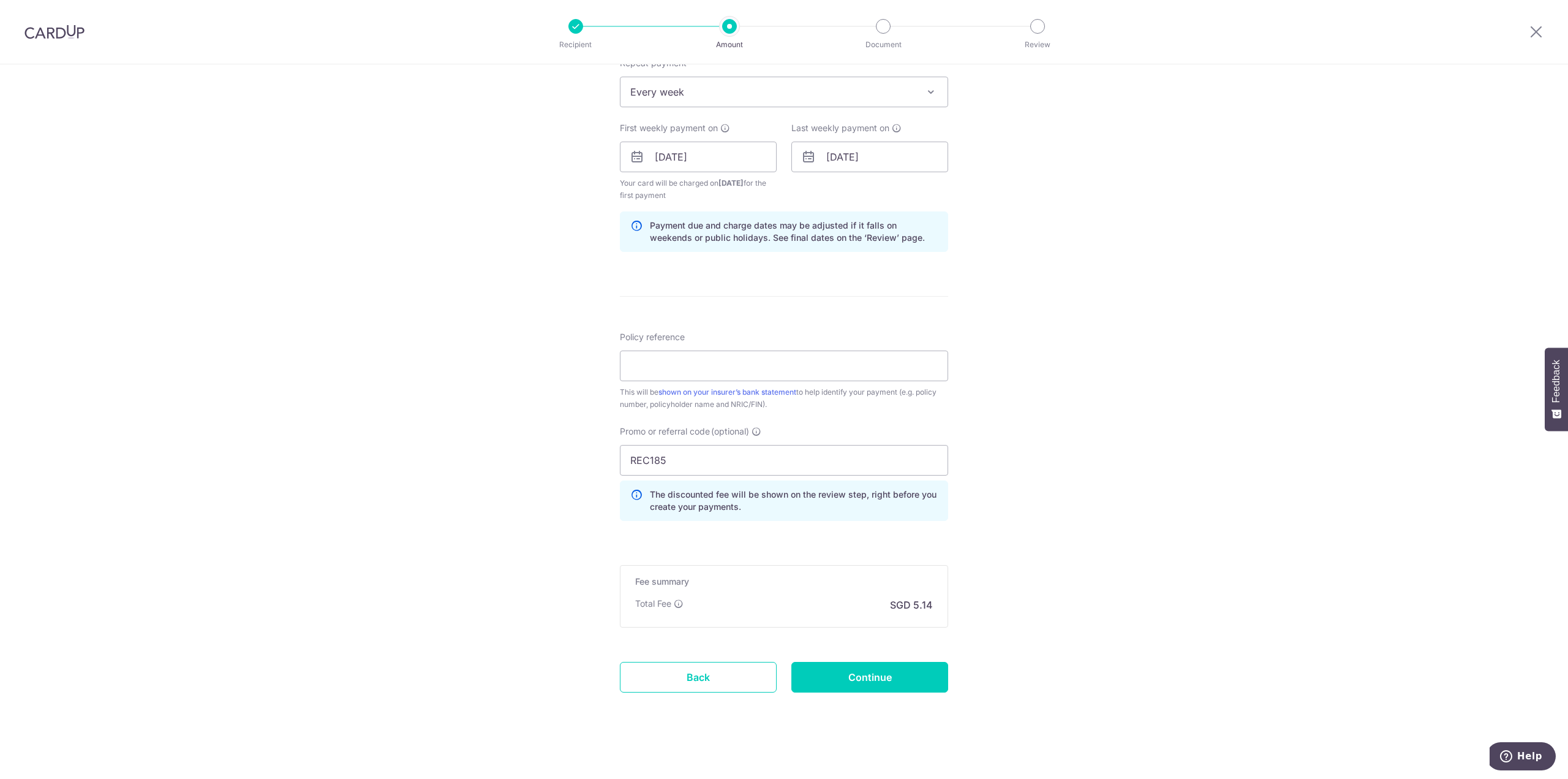
scroll to position [508, 0]
click at [570, 472] on div "Tell us more about your payment Enter payment amount SGD 197.62 197.62 Select C…" at bounding box center [784, 169] width 1568 height 1226
click at [571, 472] on div "Tell us more about your payment Enter payment amount SGD 197.62 197.62 Select C…" at bounding box center [784, 169] width 1568 height 1226
click at [727, 367] on input "Policy reference" at bounding box center [784, 364] width 328 height 31
type input "H243603002"
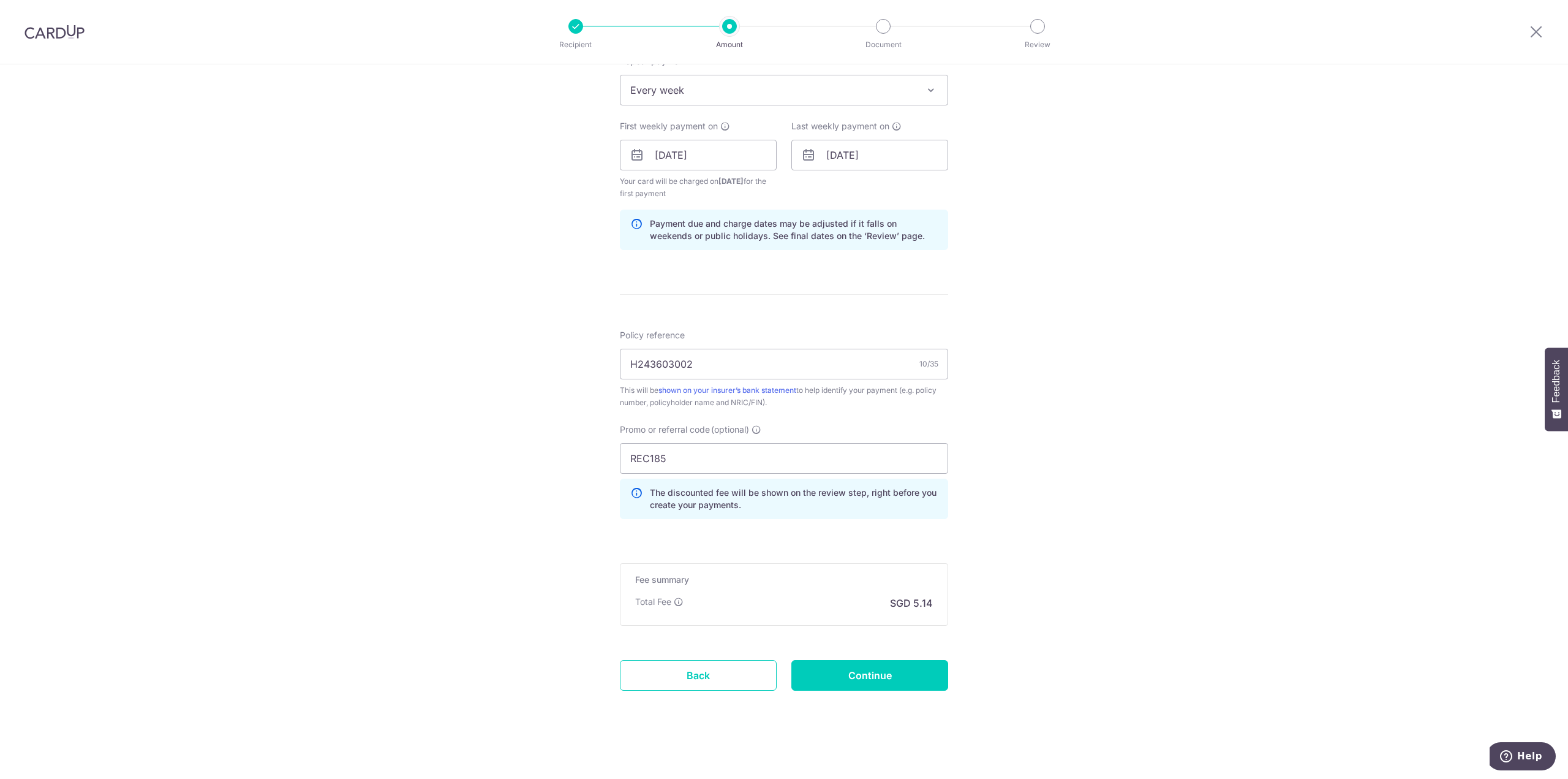
click at [527, 476] on div "Tell us more about your payment Enter payment amount SGD 197.62 197.62 Select C…" at bounding box center [784, 169] width 1568 height 1226
click at [858, 670] on input "Continue" at bounding box center [870, 675] width 157 height 31
type input "Create Schedule"
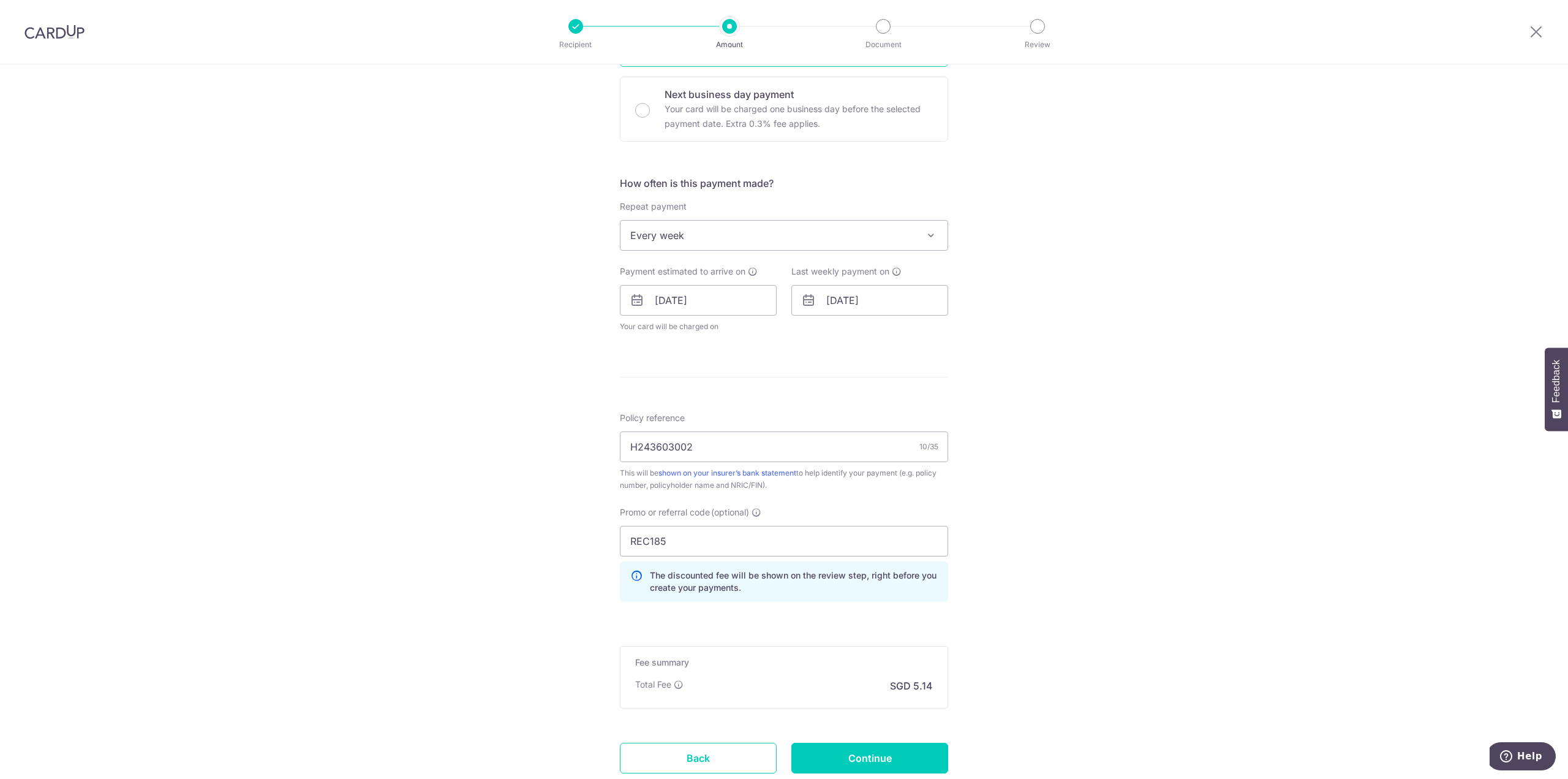
scroll to position [368, 0]
drag, startPoint x: 683, startPoint y: 535, endPoint x: 563, endPoint y: 533, distance: 120.0
click at [563, 533] on div "Tell us more about your payment Enter payment amount SGD 197.62 197.62 Select C…" at bounding box center [784, 278] width 1568 height 1163
drag, startPoint x: 674, startPoint y: 541, endPoint x: 502, endPoint y: 554, distance: 172.5
click at [552, 542] on div "Tell us more about your payment Enter payment amount SGD 197.62 197.62 Select C…" at bounding box center [784, 278] width 1568 height 1163
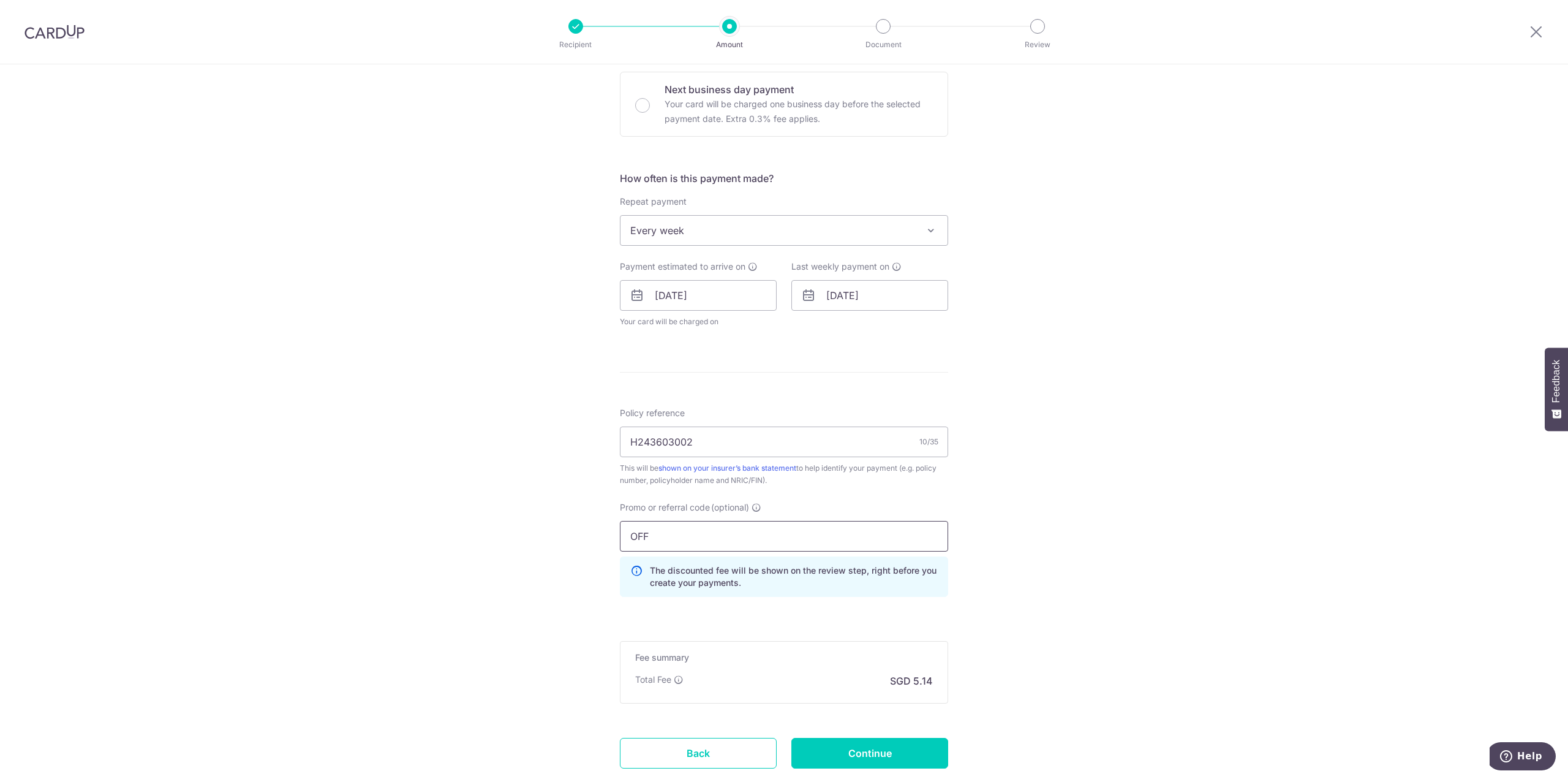
paste input "225"
type input "OFF225"
drag, startPoint x: 477, startPoint y: 589, endPoint x: 628, endPoint y: 561, distance: 153.6
click at [479, 589] on div "Tell us more about your payment Enter payment amount SGD 197.62 197.62 Select C…" at bounding box center [784, 278] width 1568 height 1163
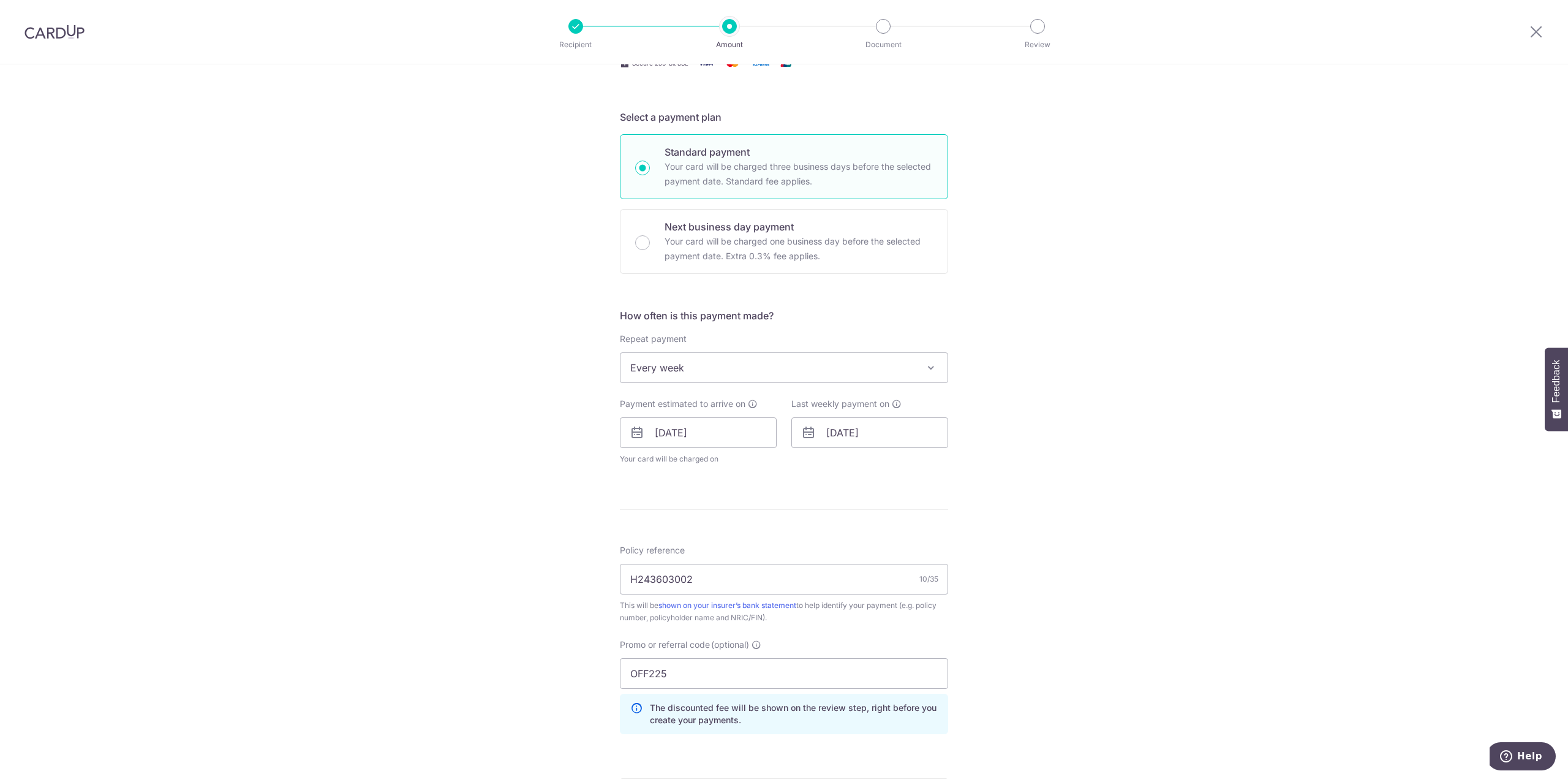
scroll to position [184, 0]
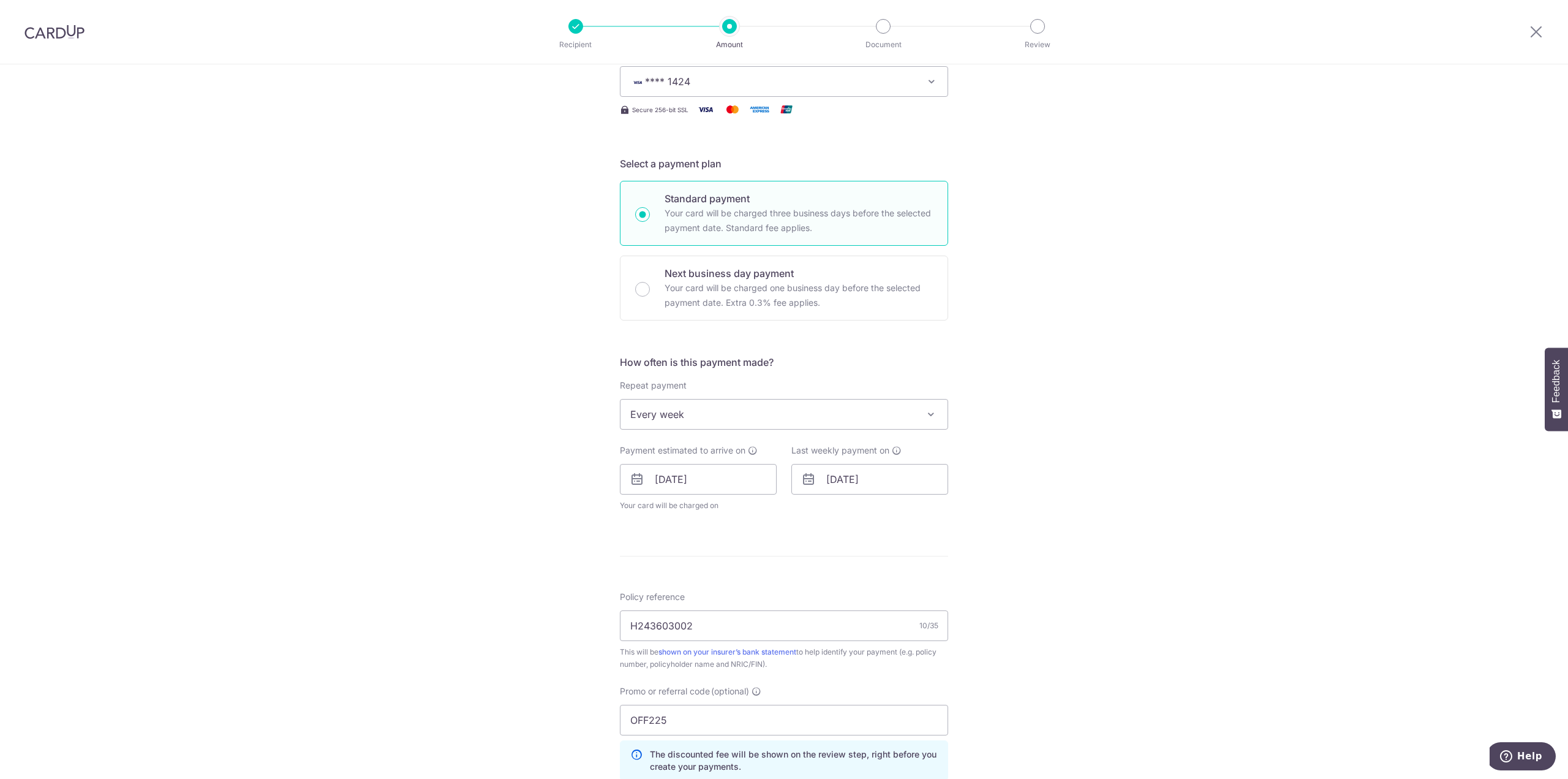
click at [704, 405] on span "Every week" at bounding box center [784, 414] width 327 height 29
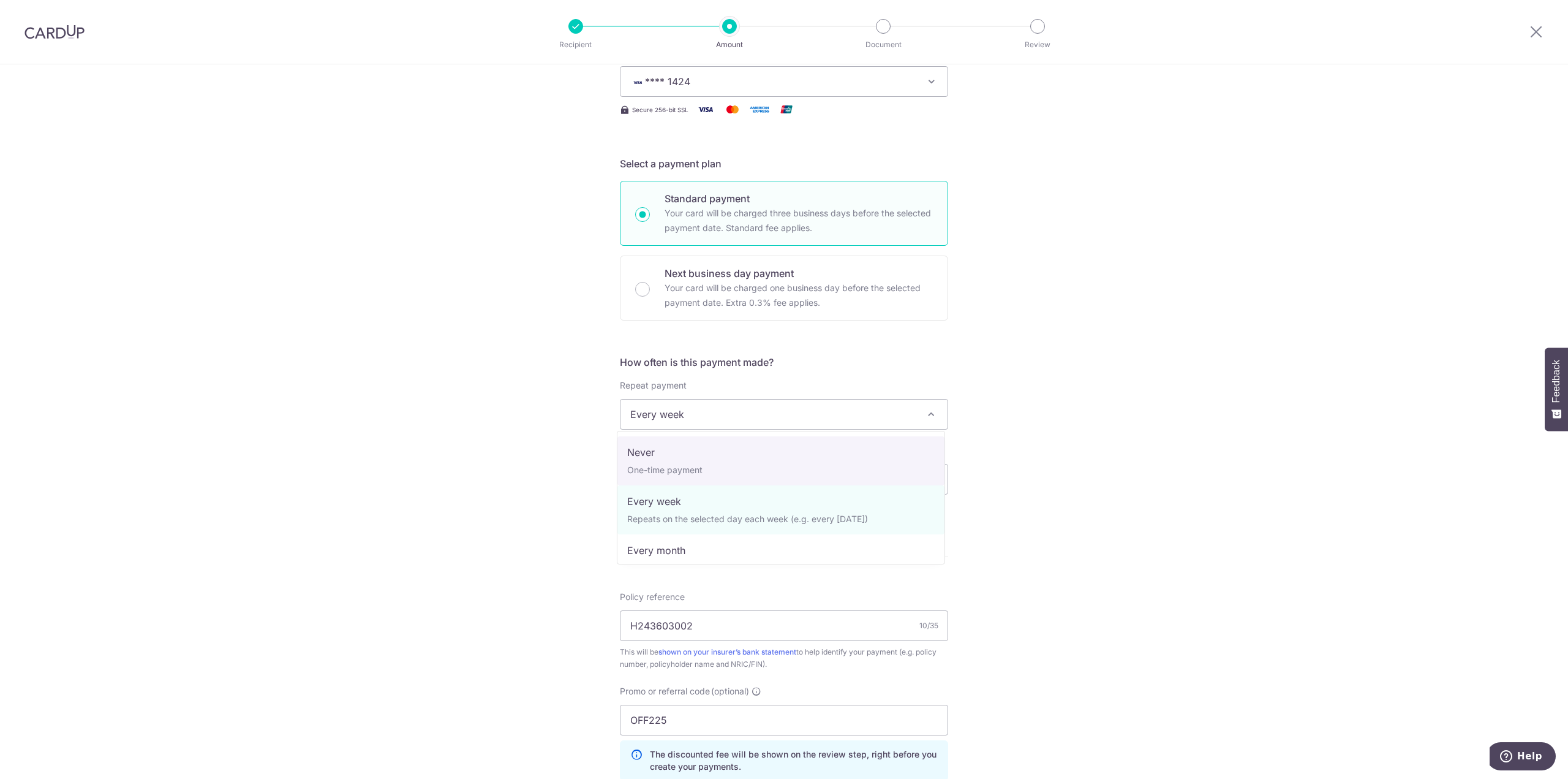
select select "1"
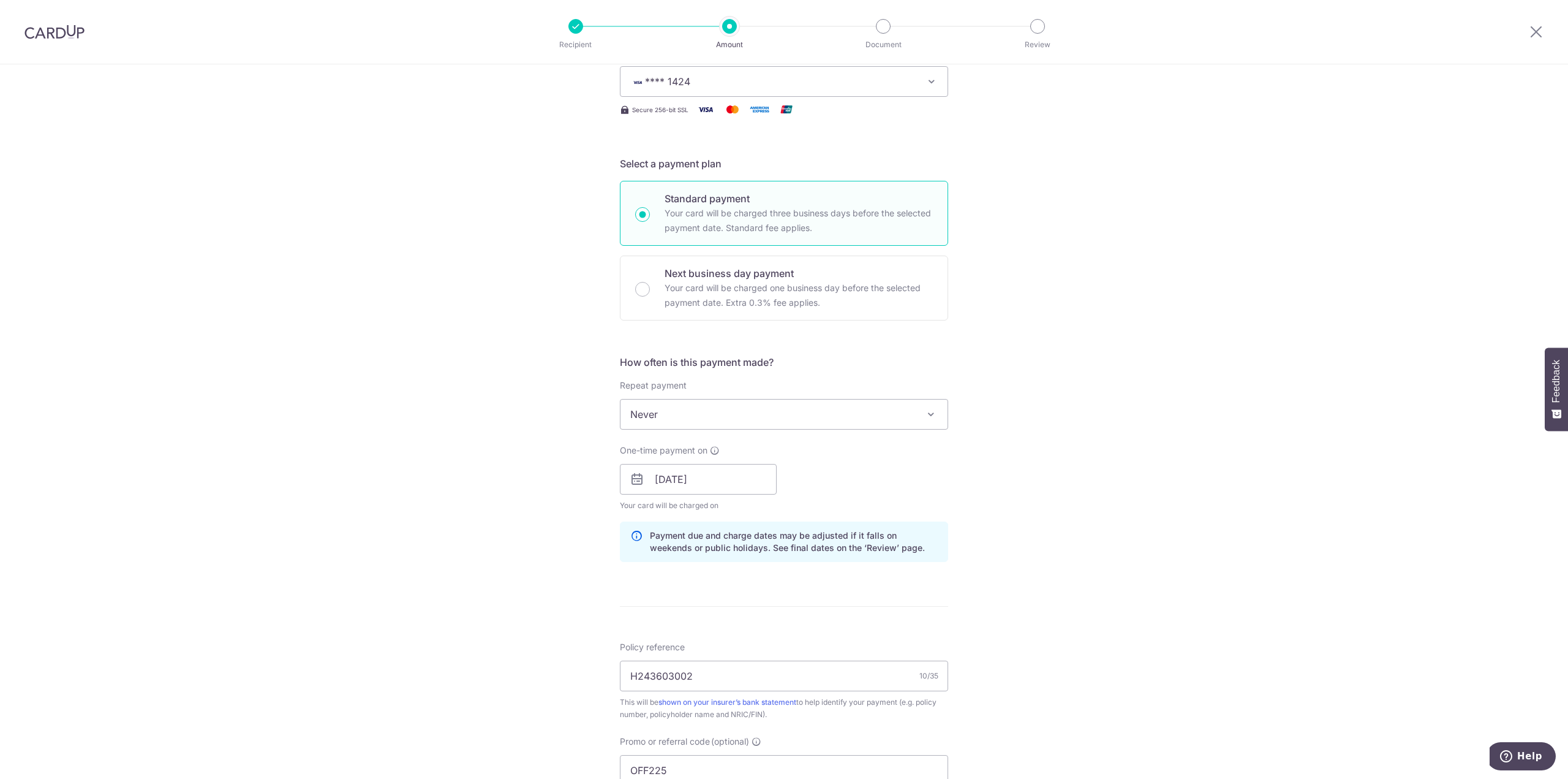
click at [536, 459] on div "Tell us more about your payment Enter payment amount SGD 197.62 197.62 Select C…" at bounding box center [784, 487] width 1568 height 1214
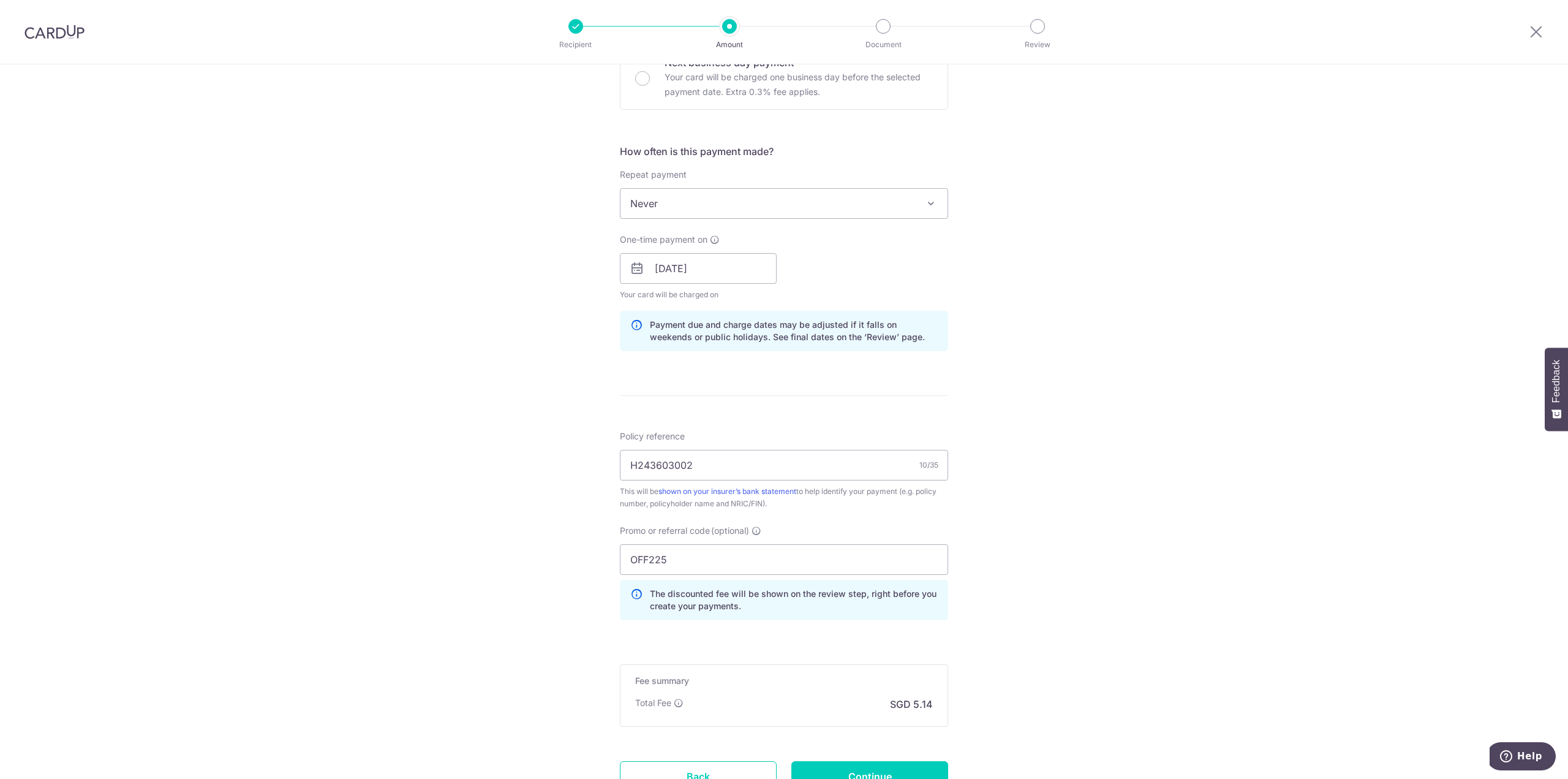
scroll to position [496, 0]
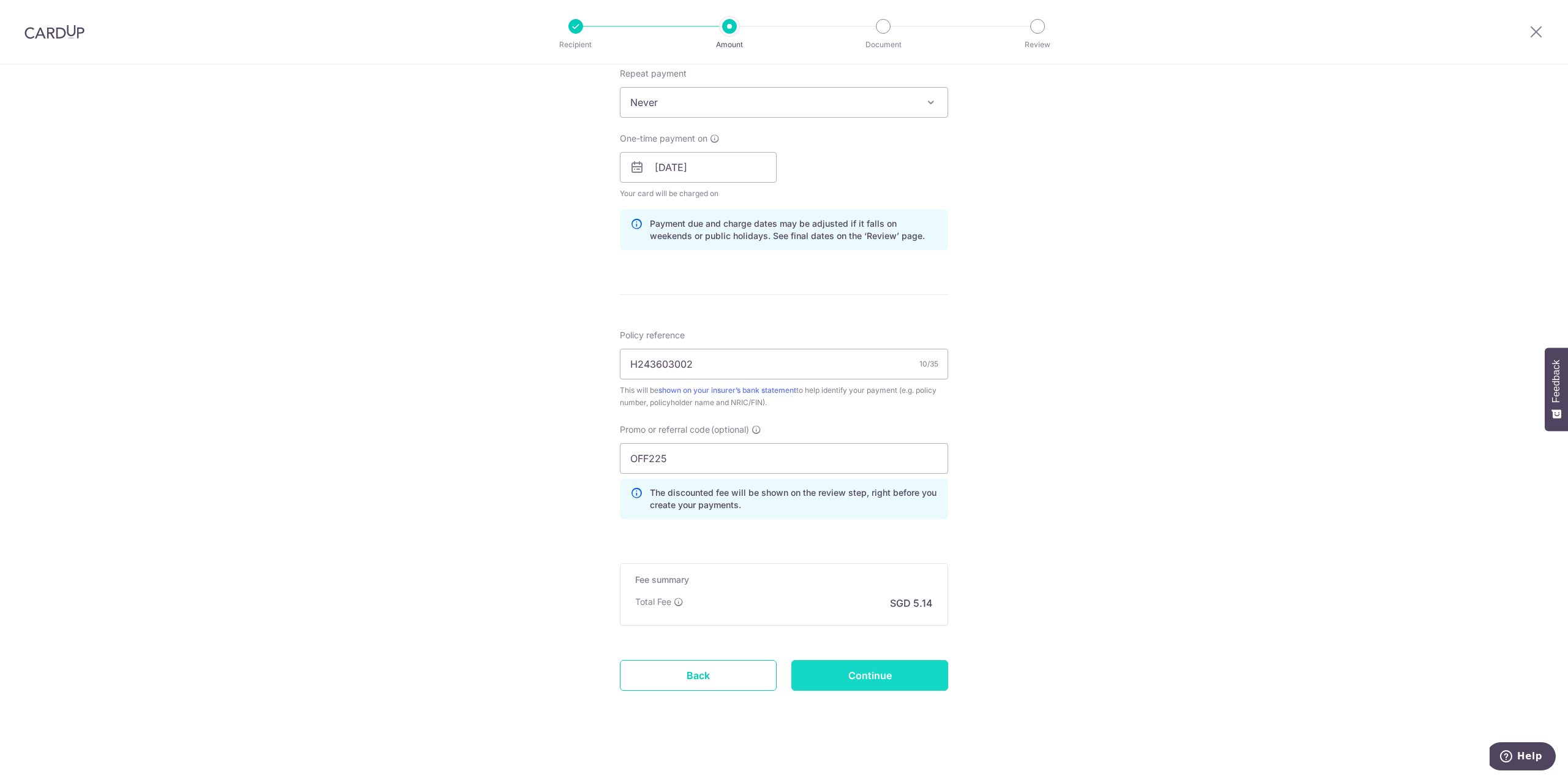
click at [848, 672] on input "Continue" at bounding box center [870, 675] width 157 height 31
type input "Update Schedule"
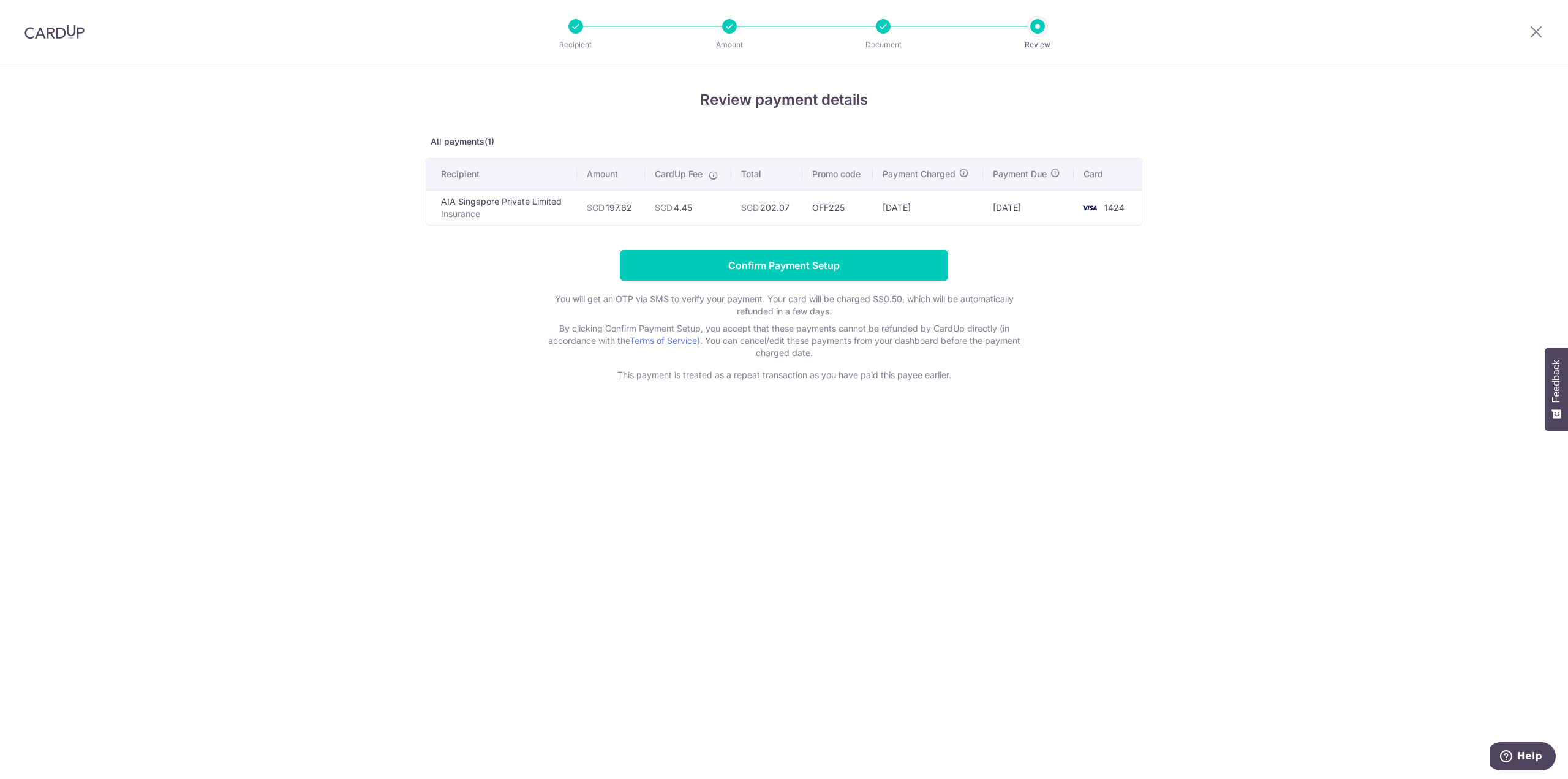
click at [710, 450] on div "Review payment details All payments(1) Recipient Amount CardUp Fee Total Promo …" at bounding box center [784, 421] width 1568 height 714
click at [747, 482] on div "Review payment details All payments(1) Recipient Amount CardUp Fee Total Promo …" at bounding box center [784, 421] width 1568 height 714
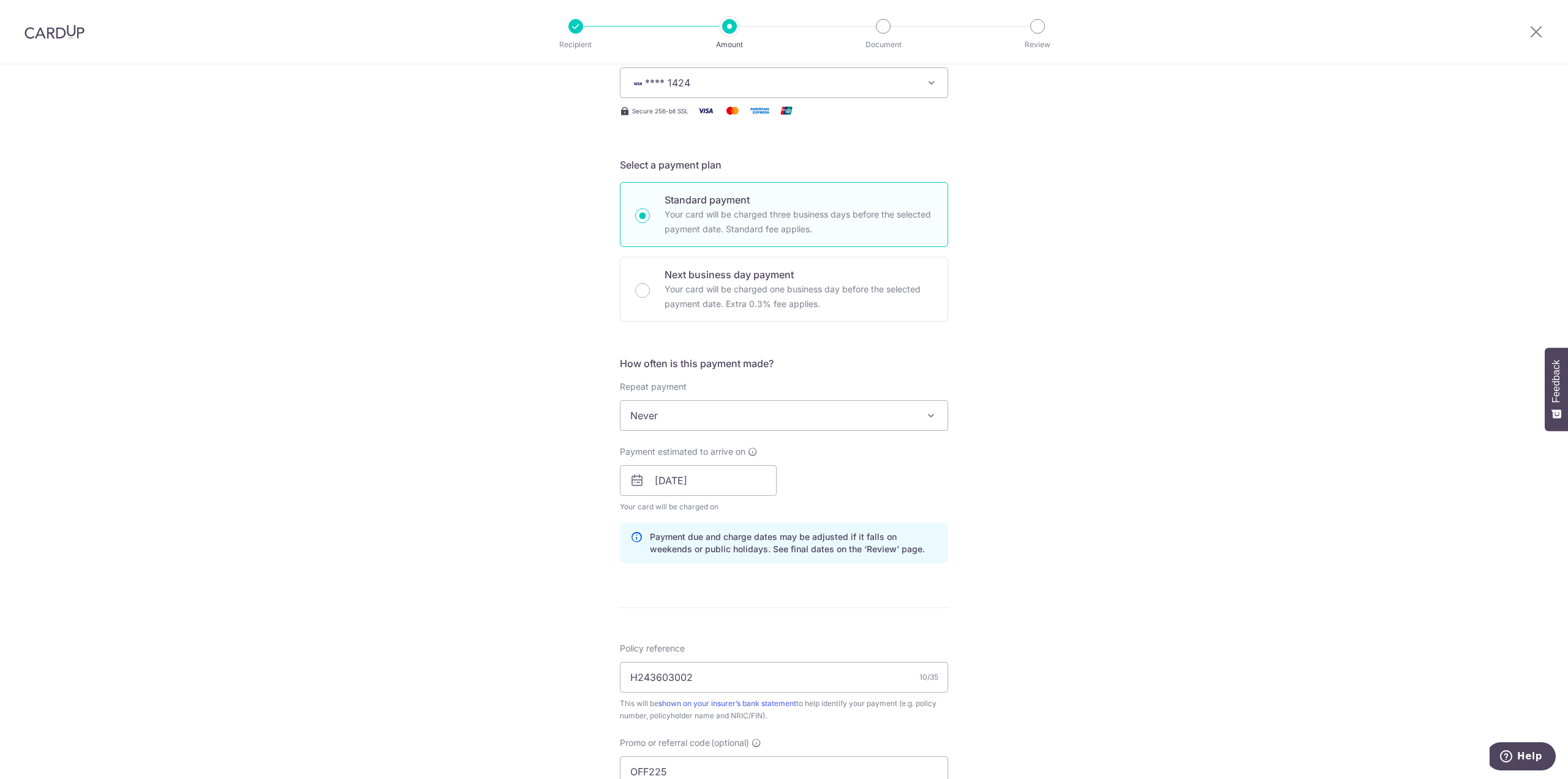
scroll to position [368, 0]
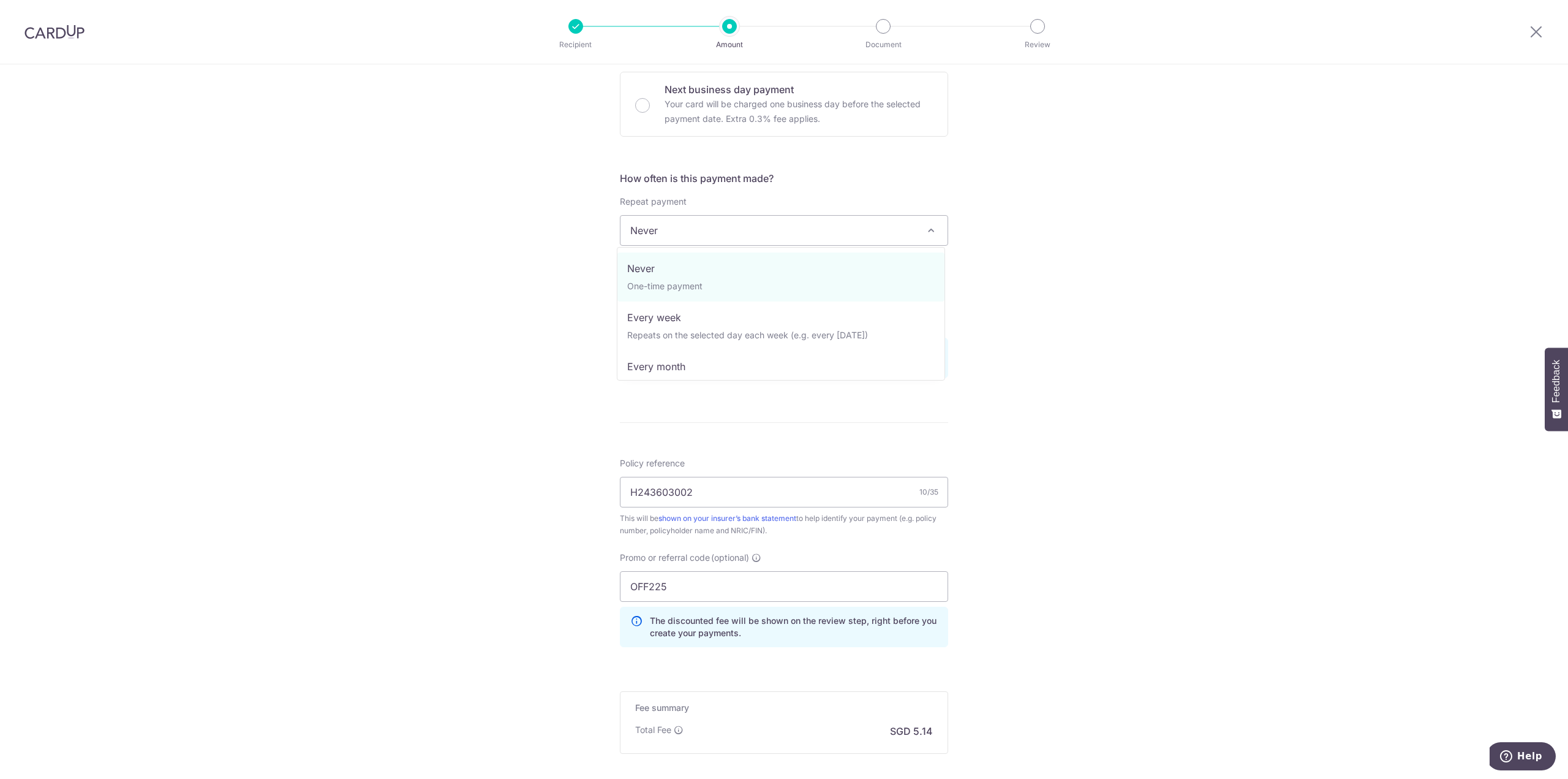
click at [786, 226] on span "Never" at bounding box center [784, 230] width 327 height 29
select select "2"
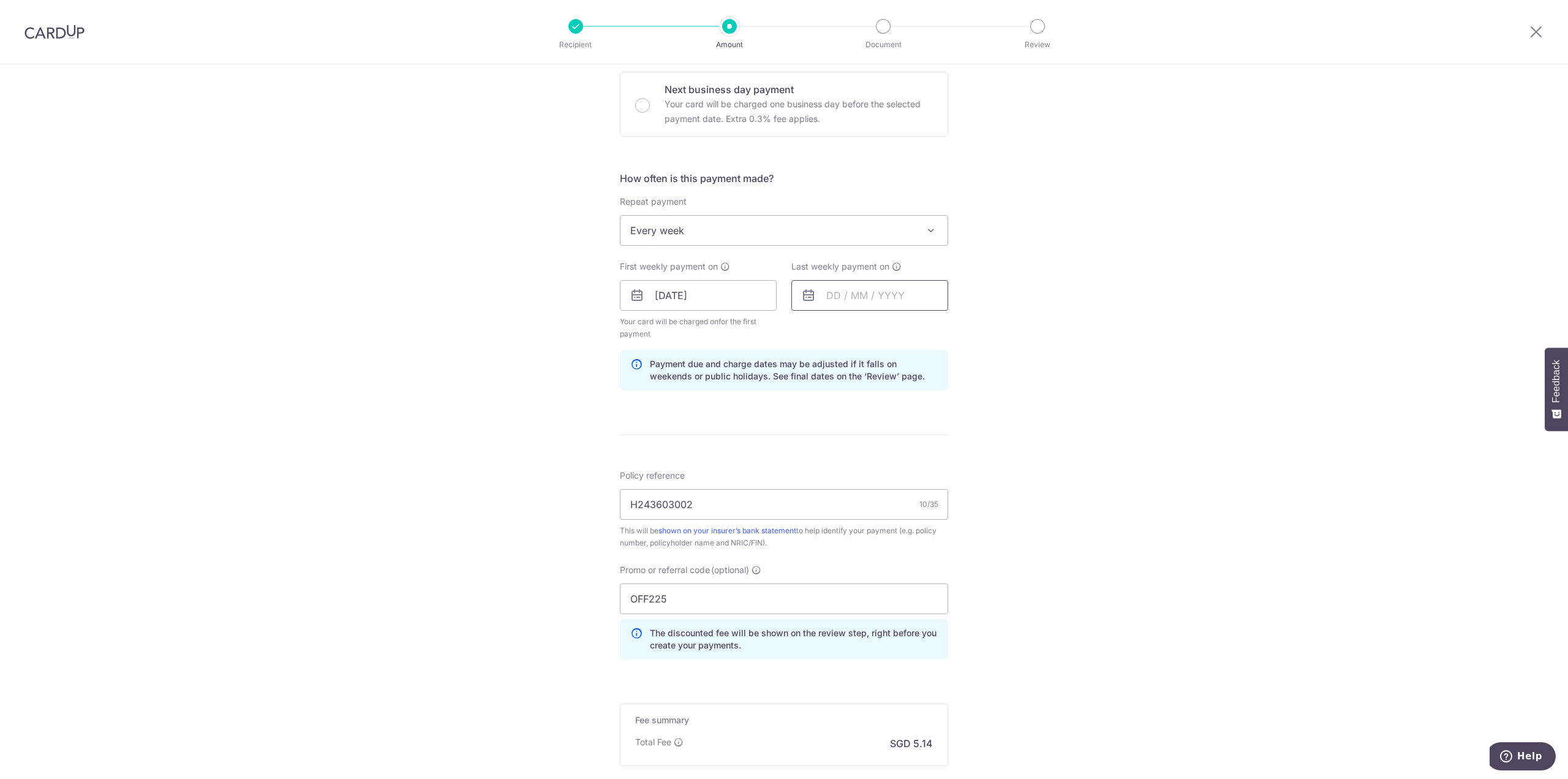
click at [816, 286] on input "text" at bounding box center [870, 295] width 157 height 31
drag, startPoint x: 835, startPoint y: 431, endPoint x: 793, endPoint y: 437, distance: 42.4
click at [835, 432] on link "15" at bounding box center [841, 431] width 20 height 20
type input "[DATE]"
click at [570, 460] on div "Tell us more about your payment Enter payment amount SGD 197.62 197.62 Select C…" at bounding box center [784, 309] width 1568 height 1226
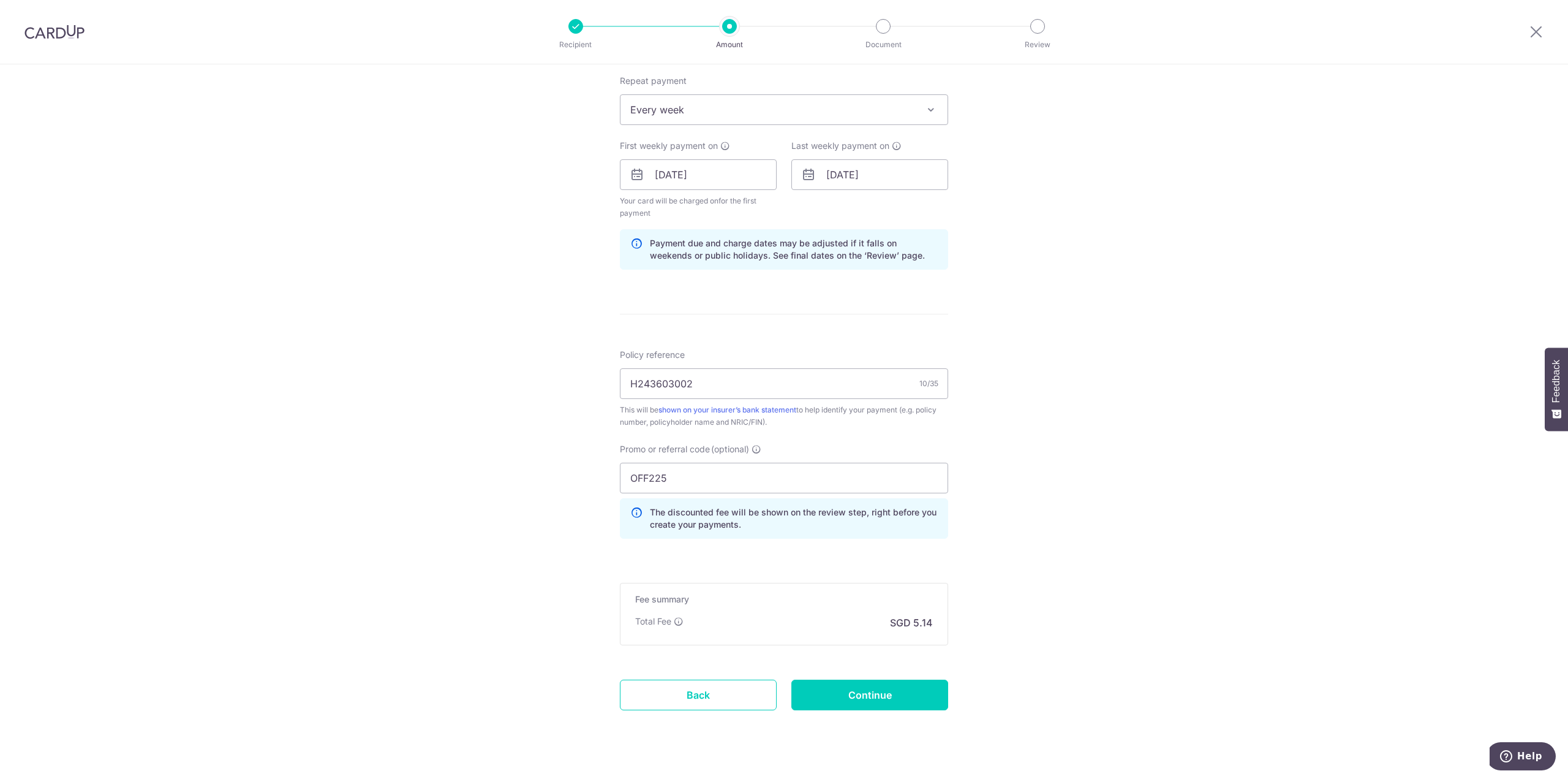
scroll to position [490, 0]
drag, startPoint x: 704, startPoint y: 484, endPoint x: 549, endPoint y: 483, distance: 155.0
click at [547, 483] on div "Tell us more about your payment Enter payment amount SGD 197.62 197.62 Select C…" at bounding box center [784, 187] width 1568 height 1226
paste input "REC18"
type input "REC185"
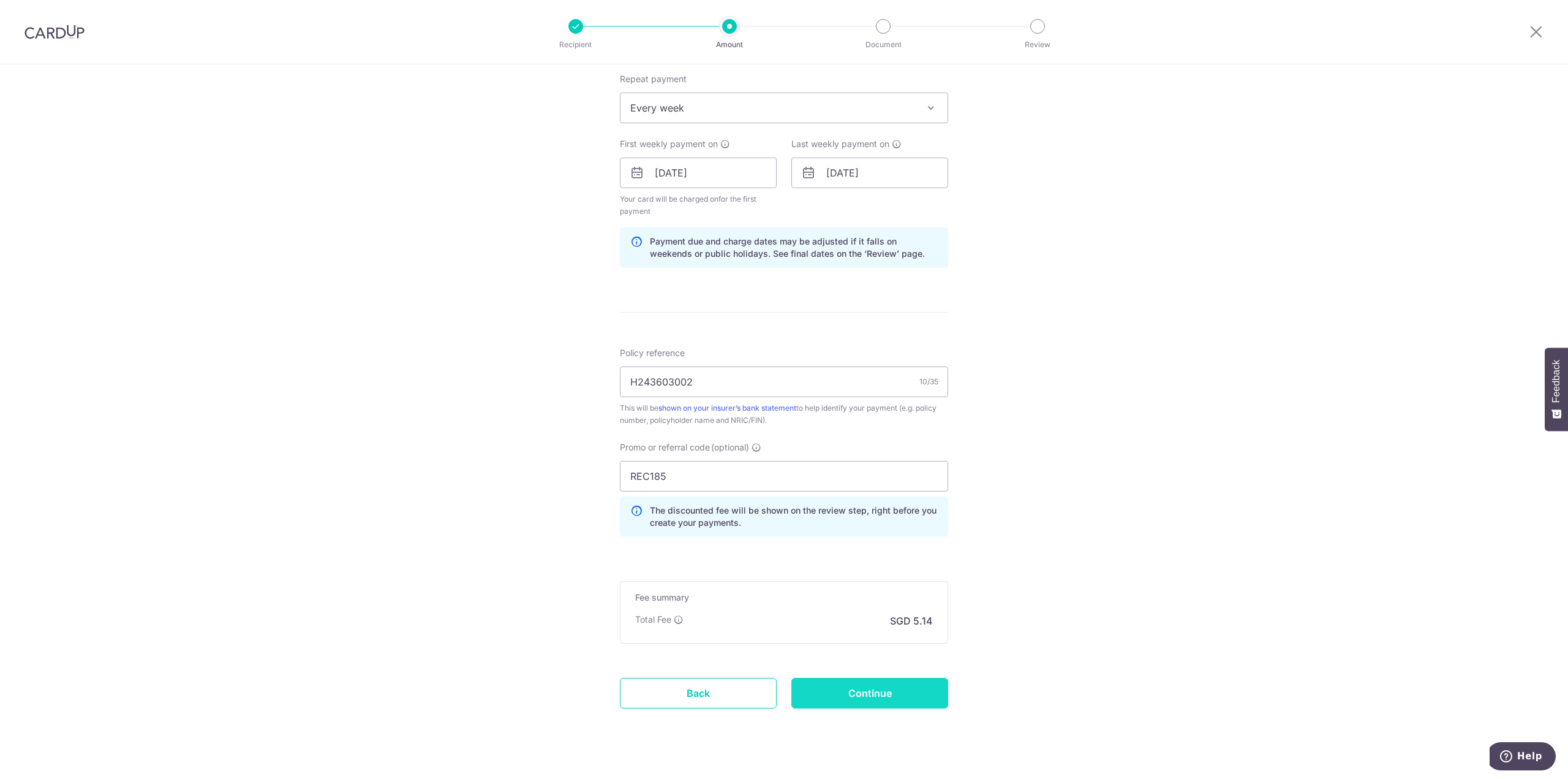
click at [834, 682] on input "Continue" at bounding box center [870, 693] width 157 height 31
type input "Update Schedule"
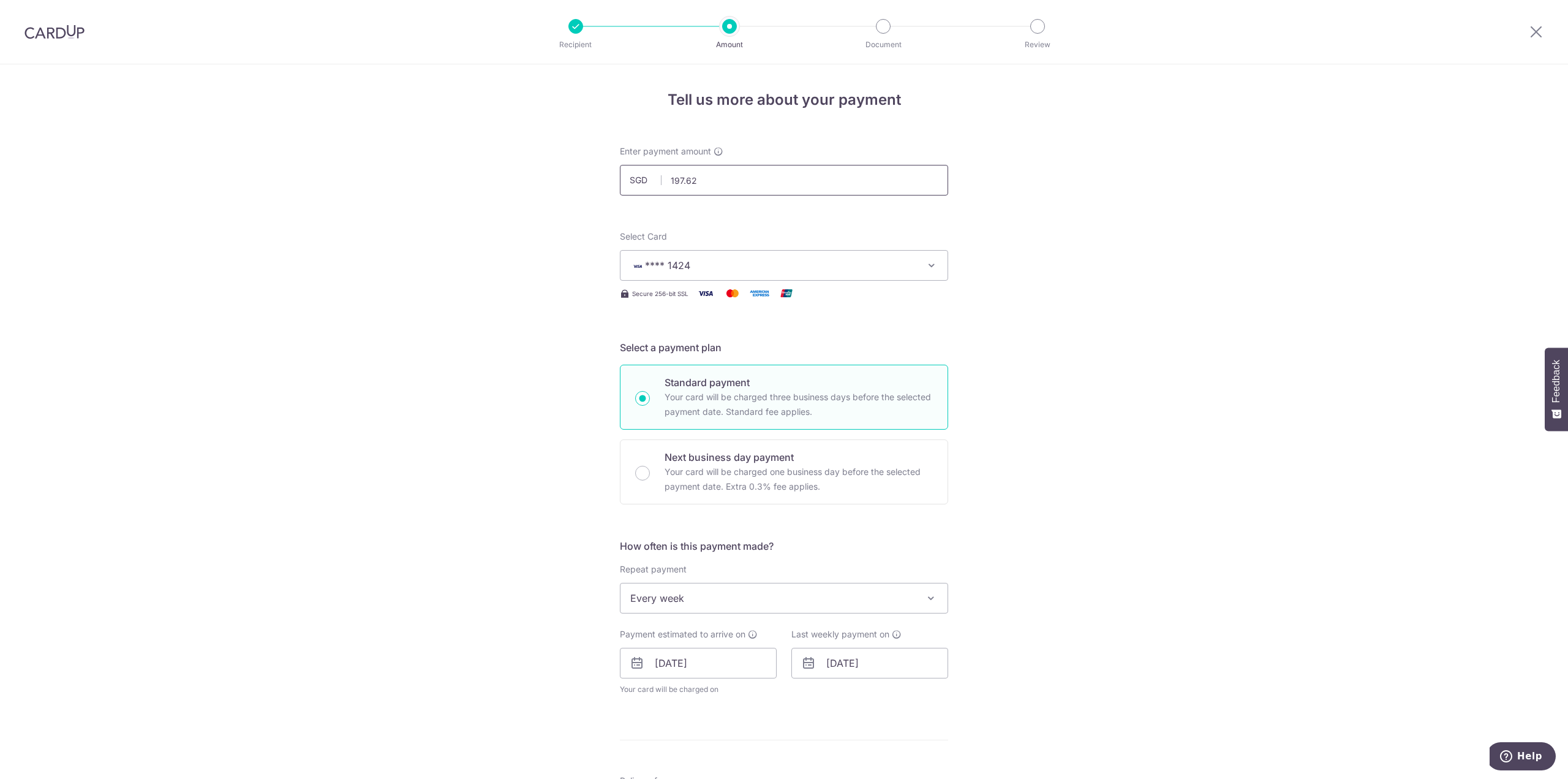
drag, startPoint x: 638, startPoint y: 174, endPoint x: 577, endPoint y: 178, distance: 61.1
click at [577, 178] on div "Tell us more about your payment Enter payment amount SGD 197.62 197.62 Select C…" at bounding box center [784, 646] width 1568 height 1163
type input "98.81"
click at [431, 324] on div "Tell us more about your payment Enter payment amount SGD 98.81 197.62 Select Ca…" at bounding box center [784, 646] width 1568 height 1163
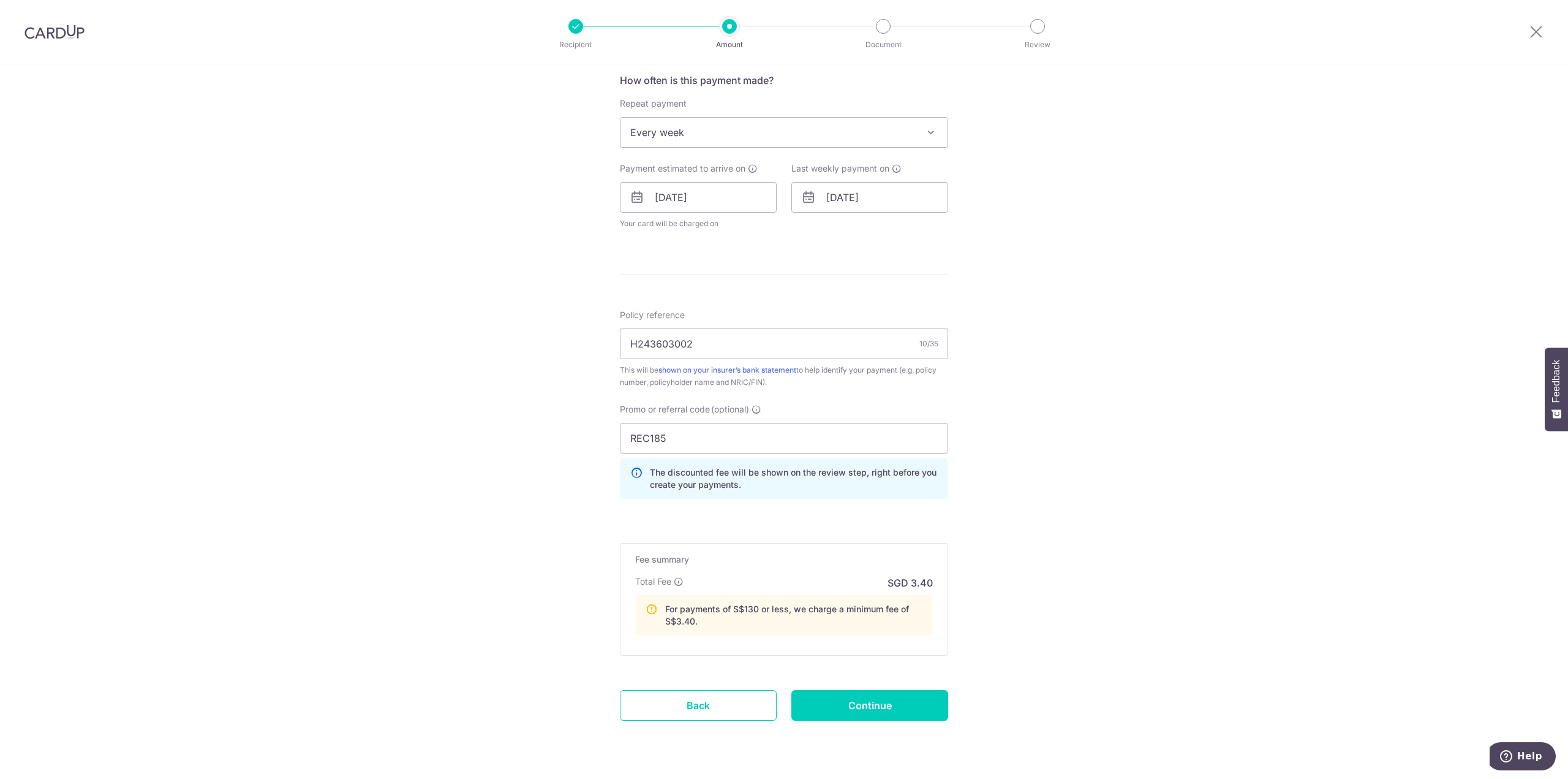
scroll to position [496, 0]
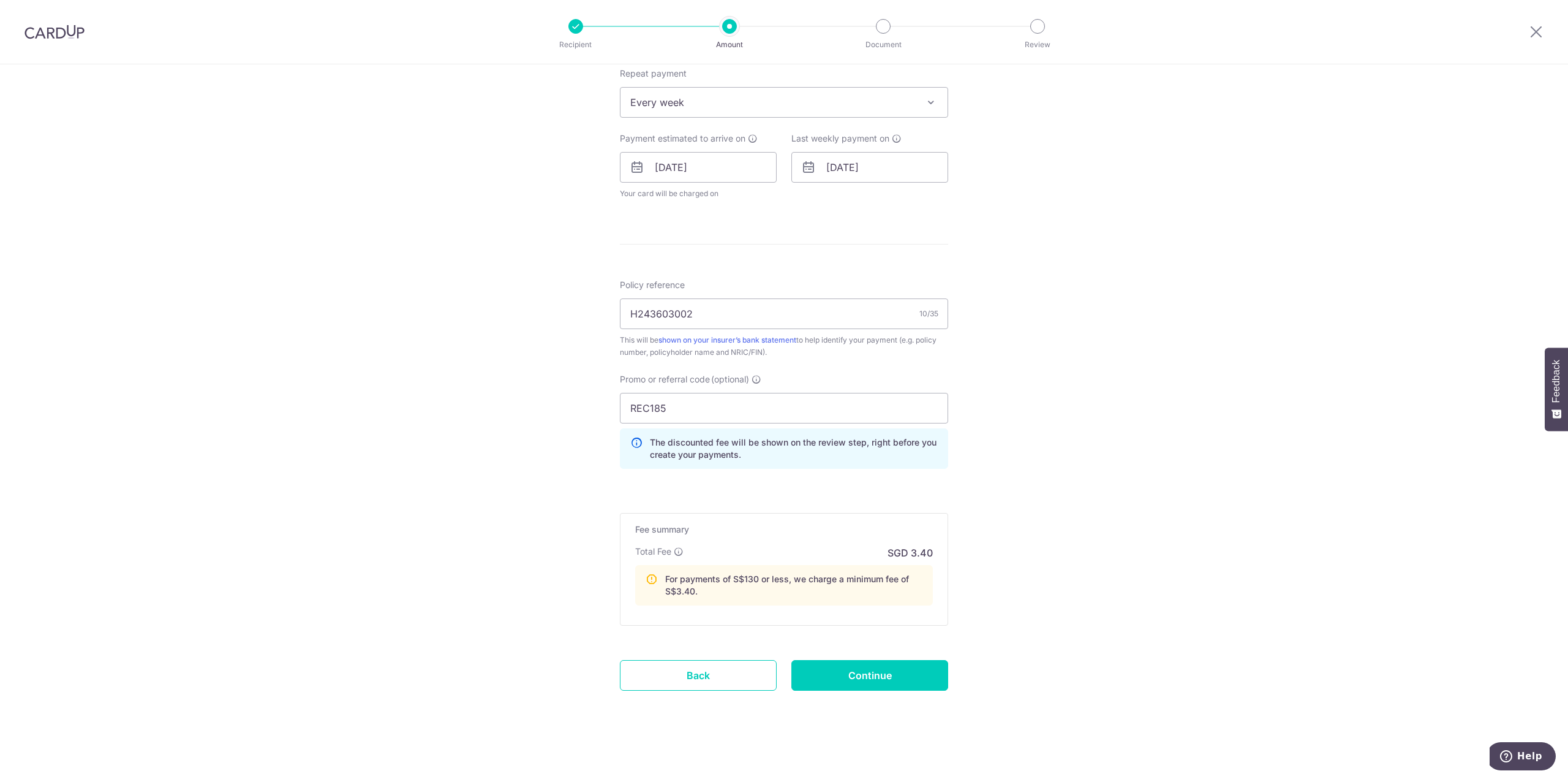
click at [1056, 613] on div "Tell us more about your payment Enter payment amount SGD 98.81 98.81 Select Car…" at bounding box center [784, 175] width 1568 height 1214
drag, startPoint x: 1104, startPoint y: 596, endPoint x: 1070, endPoint y: 624, distance: 44.0
click at [1102, 599] on div "Tell us more about your payment Enter payment amount SGD 98.81 98.81 Select Car…" at bounding box center [784, 175] width 1568 height 1214
click at [852, 670] on input "Continue" at bounding box center [870, 675] width 157 height 31
type input "Update Schedule"
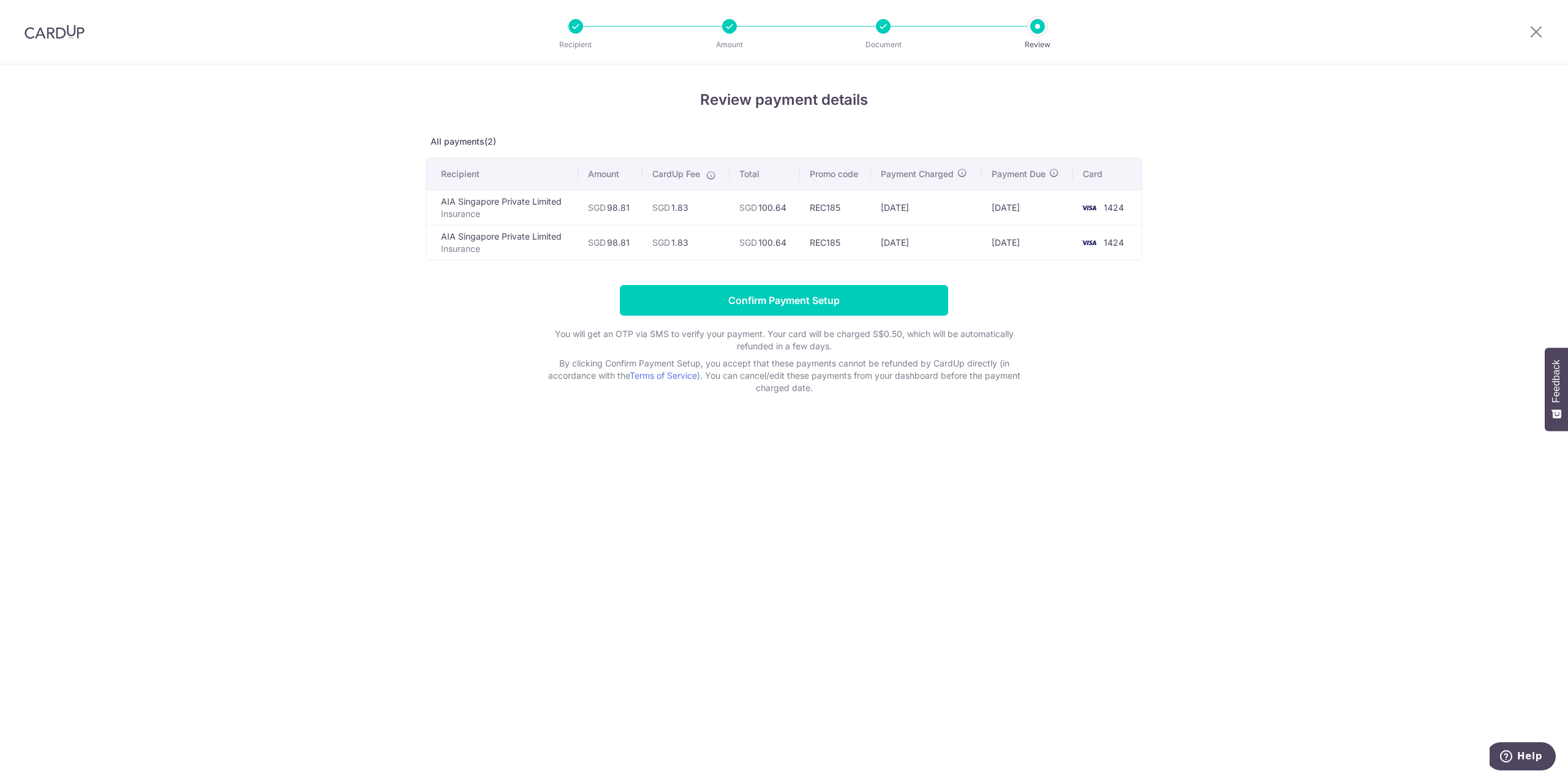
click at [760, 505] on div "Review payment details All payments(2) Recipient Amount CardUp Fee Total Promo …" at bounding box center [784, 421] width 1568 height 714
click at [764, 513] on div "Review payment details All payments(2) Recipient Amount CardUp Fee Total Promo …" at bounding box center [784, 421] width 1568 height 714
click at [752, 507] on div "Review payment details All payments(2) Recipient Amount CardUp Fee Total Promo …" at bounding box center [784, 421] width 1568 height 714
click at [752, 518] on div "Review payment details All payments(2) Recipient Amount CardUp Fee Total Promo …" at bounding box center [784, 421] width 1568 height 714
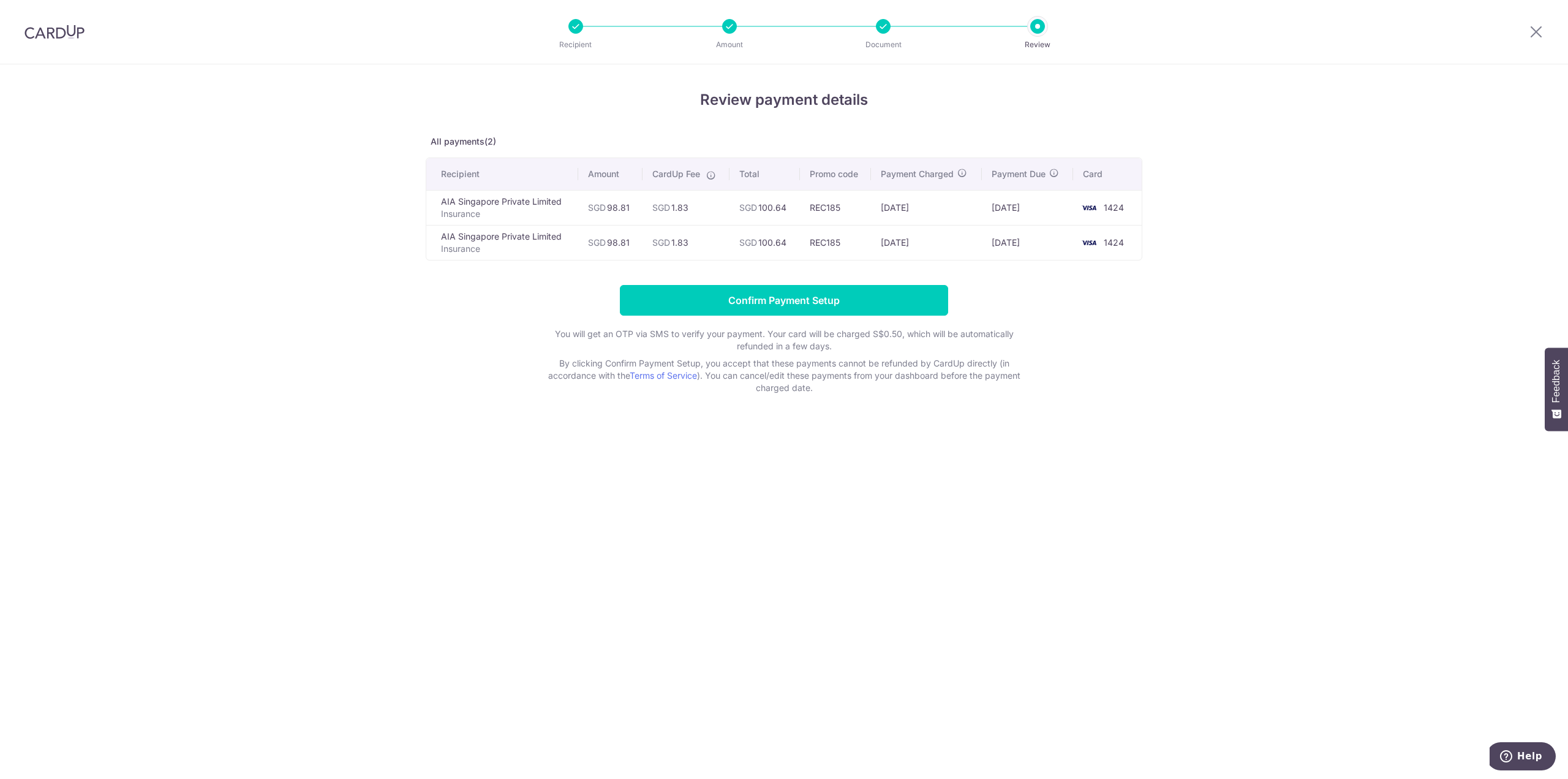
click at [753, 528] on div "Review payment details All payments(2) Recipient Amount CardUp Fee Total Promo …" at bounding box center [784, 421] width 1568 height 714
click at [752, 526] on div "Review payment details All payments(2) Recipient Amount CardUp Fee Total Promo …" at bounding box center [784, 421] width 1568 height 714
click at [750, 528] on div "Review payment details All payments(2) Recipient Amount CardUp Fee Total Promo …" at bounding box center [784, 421] width 1568 height 714
click at [743, 530] on div "Review payment details All payments(2) Recipient Amount CardUp Fee Total Promo …" at bounding box center [784, 421] width 1568 height 714
click at [737, 529] on div "Review payment details All payments(2) Recipient Amount CardUp Fee Total Promo …" at bounding box center [784, 421] width 1568 height 714
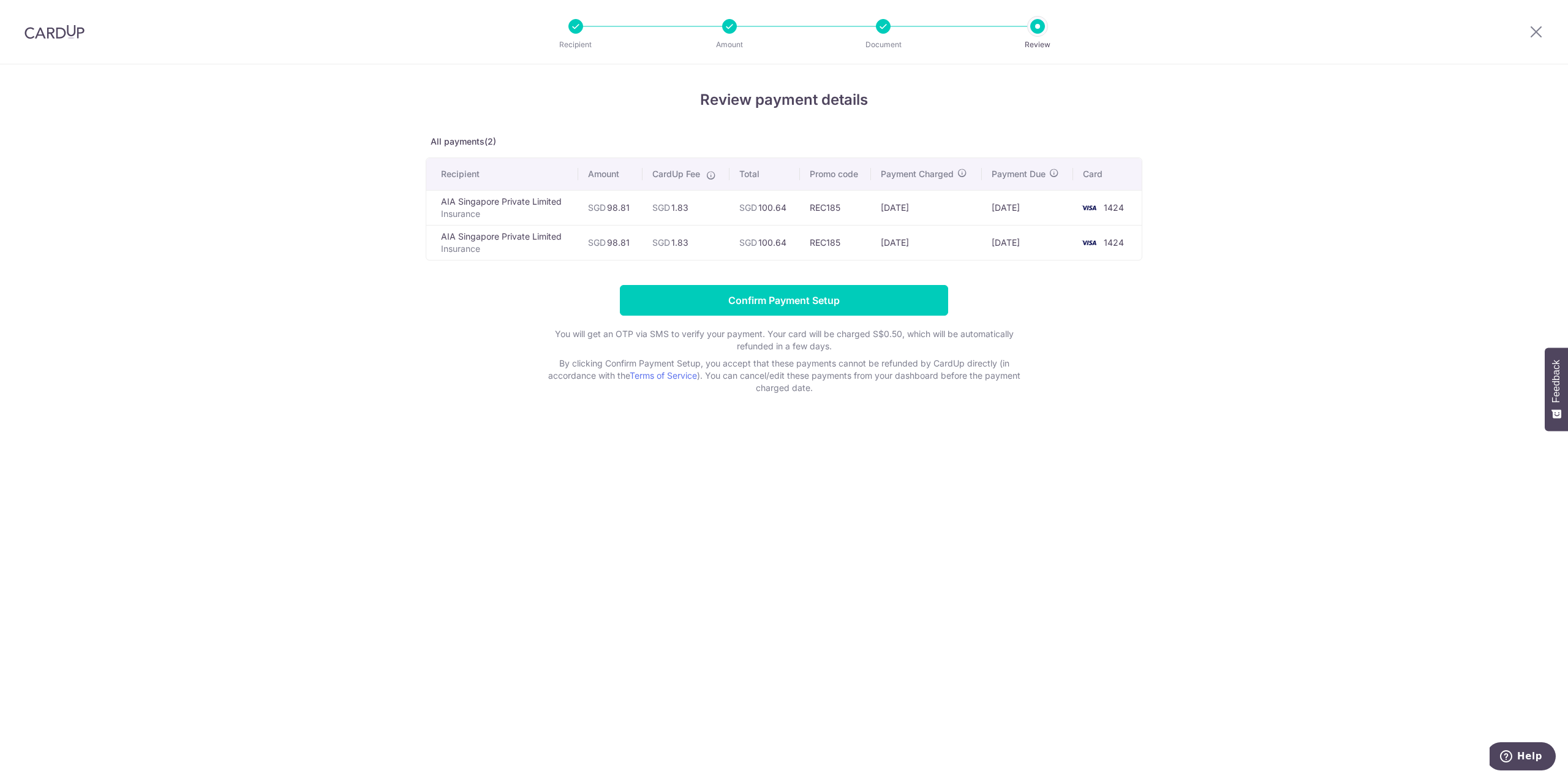
click at [751, 517] on div "Review payment details All payments(2) Recipient Amount CardUp Fee Total Promo …" at bounding box center [784, 421] width 1568 height 714
click at [754, 513] on div "Review payment details All payments(2) Recipient Amount CardUp Fee Total Promo …" at bounding box center [784, 421] width 1568 height 714
click at [780, 470] on div "Review payment details All payments(2) Recipient Amount CardUp Fee Total Promo …" at bounding box center [784, 421] width 1568 height 714
click at [669, 427] on div "Review payment details All payments(2) Recipient Amount CardUp Fee Total Promo …" at bounding box center [784, 421] width 1568 height 714
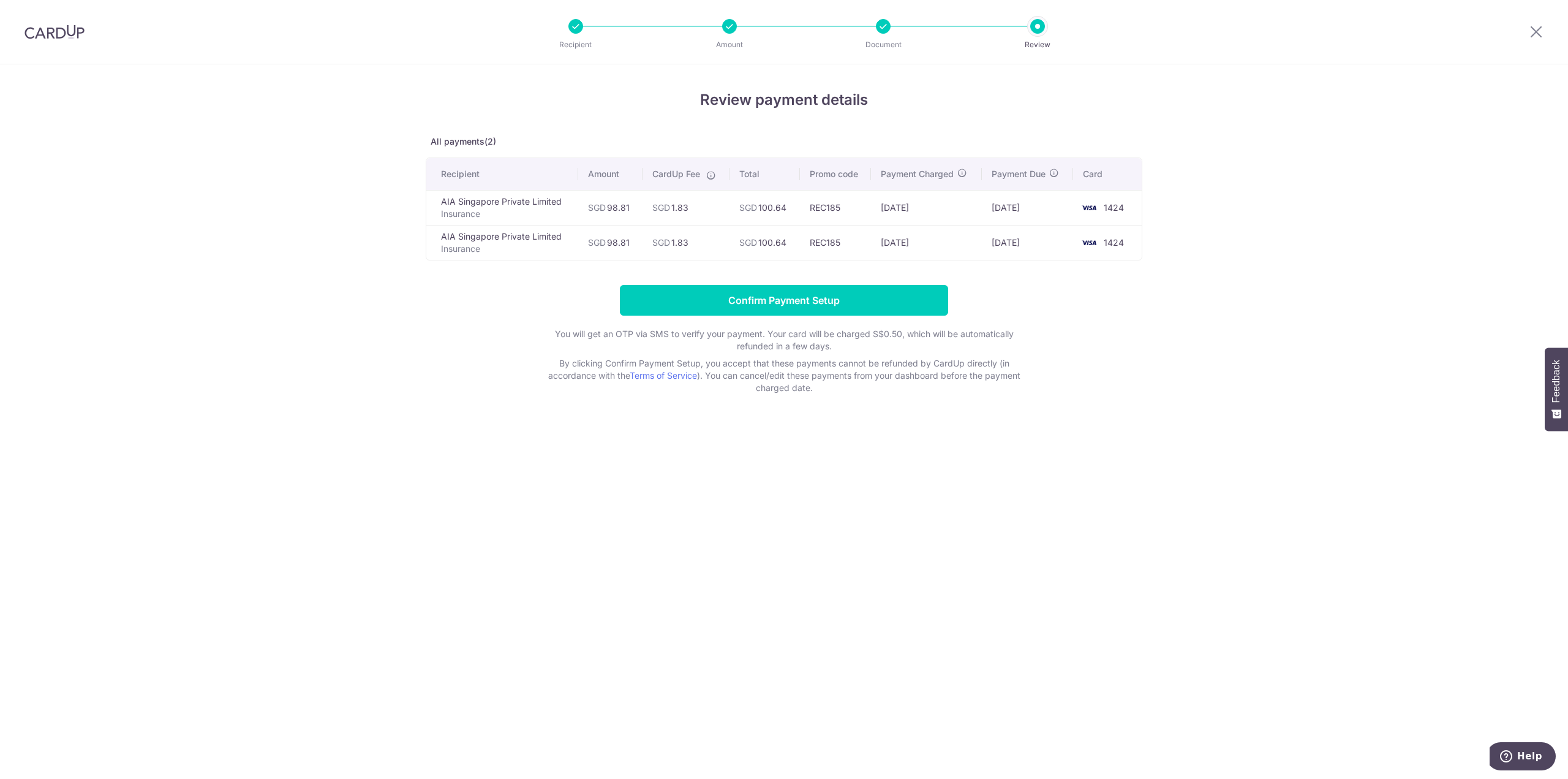
click at [669, 432] on div "Review payment details All payments(2) Recipient Amount CardUp Fee Total Promo …" at bounding box center [784, 421] width 1568 height 714
click at [654, 436] on div "Review payment details All payments(2) Recipient Amount CardUp Fee Total Promo …" at bounding box center [784, 421] width 1568 height 714
drag, startPoint x: 725, startPoint y: 530, endPoint x: 804, endPoint y: 640, distance: 135.4
click at [727, 531] on div "Review payment details All payments(2) Recipient Amount CardUp Fee Total Promo …" at bounding box center [784, 421] width 1568 height 714
click at [861, 447] on div "Review payment details All payments(2) Recipient Amount CardUp Fee Total Promo …" at bounding box center [784, 421] width 1568 height 714
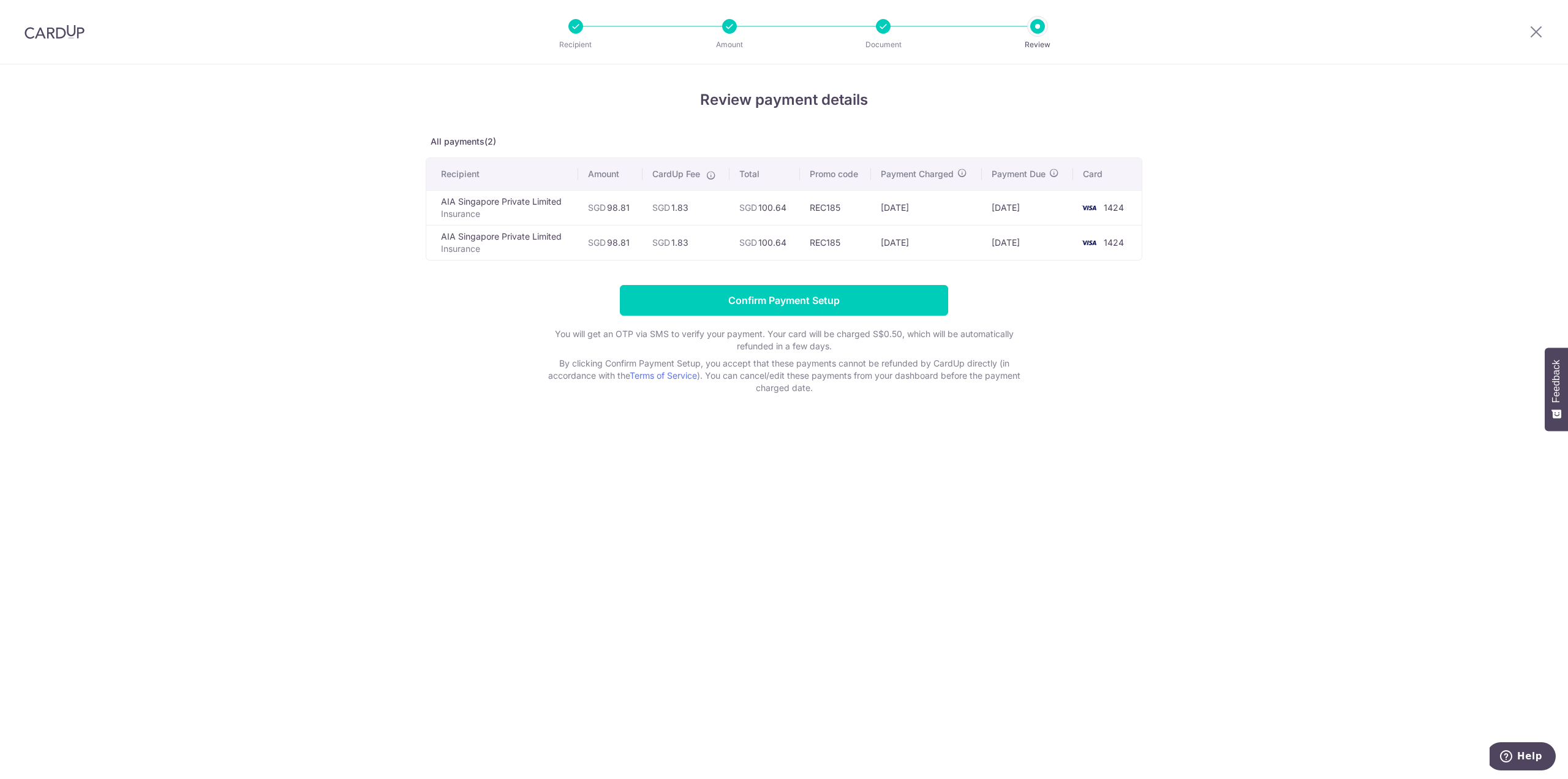
click at [729, 418] on div "Review payment details All payments(2) Recipient Amount CardUp Fee Total Promo …" at bounding box center [784, 421] width 1568 height 714
click at [1205, 276] on div "Review payment details All payments(2) Recipient Amount CardUp Fee Total Promo …" at bounding box center [784, 421] width 1568 height 714
click at [785, 444] on div "Review payment details All payments(2) Recipient Amount CardUp Fee Total Promo …" at bounding box center [784, 421] width 1568 height 714
click at [784, 425] on div "Review payment details All payments(2) Recipient Amount CardUp Fee Total Promo …" at bounding box center [784, 421] width 1568 height 714
drag, startPoint x: 858, startPoint y: 436, endPoint x: 843, endPoint y: 435, distance: 15.0
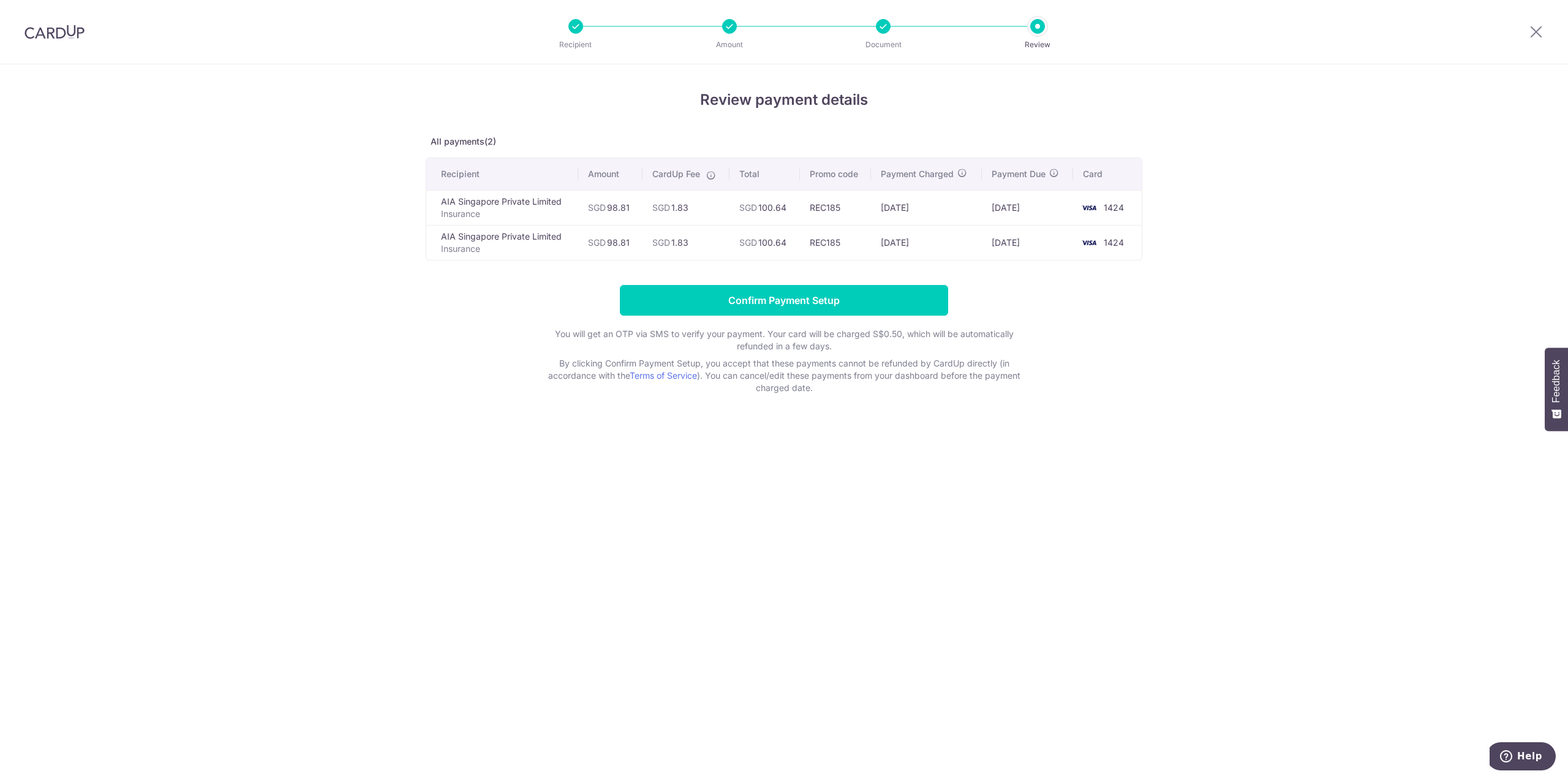
click at [858, 437] on div "Review payment details All payments(2) Recipient Amount CardUp Fee Total Promo …" at bounding box center [784, 421] width 1568 height 714
click at [821, 448] on div "Review payment details All payments(2) Recipient Amount CardUp Fee Total Promo …" at bounding box center [784, 421] width 1568 height 714
click at [1135, 301] on form "Confirm Payment Setup You will get an OTP via SMS to verify your payment. Your …" at bounding box center [784, 339] width 717 height 109
click at [772, 291] on input "Confirm Payment Setup" at bounding box center [784, 300] width 328 height 31
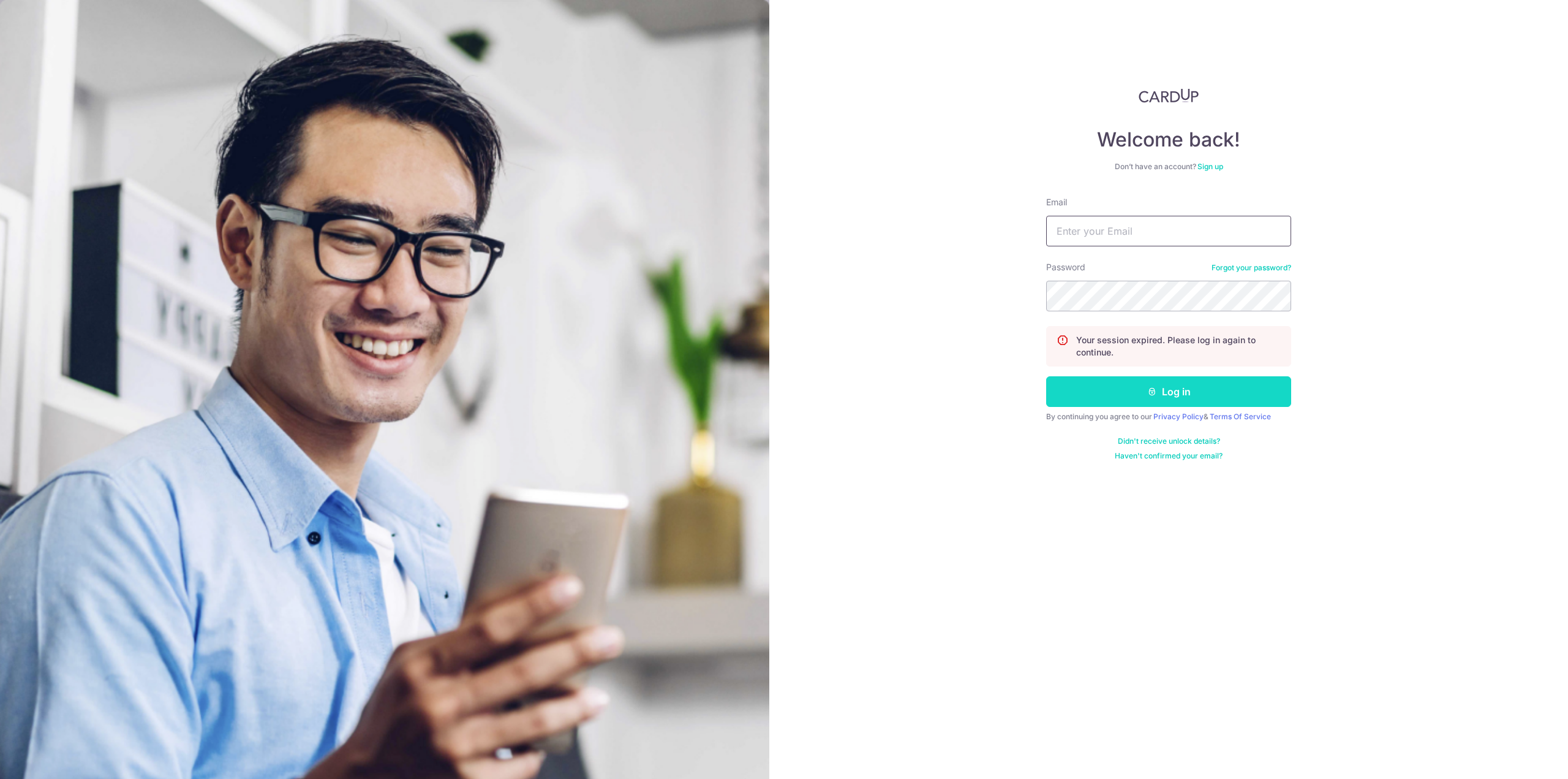
type input "[EMAIL_ADDRESS][DOMAIN_NAME]"
drag, startPoint x: 1120, startPoint y: 395, endPoint x: 1096, endPoint y: 402, distance: 25.0
click at [1121, 395] on button "Log in" at bounding box center [1168, 391] width 245 height 31
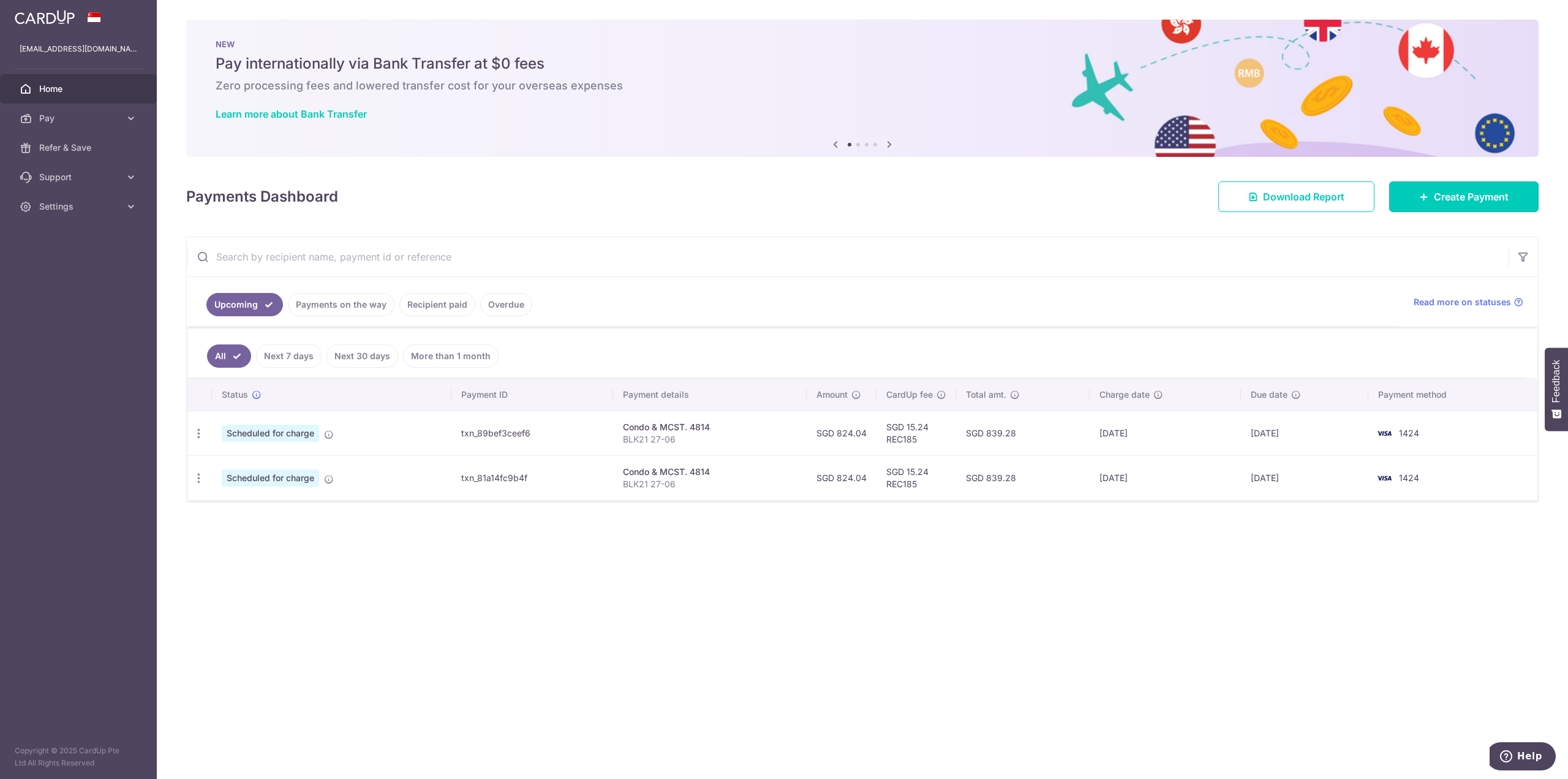
drag, startPoint x: 1469, startPoint y: 197, endPoint x: 1397, endPoint y: 215, distance: 74.2
click at [1469, 197] on span "Create Payment" at bounding box center [1471, 196] width 74 height 15
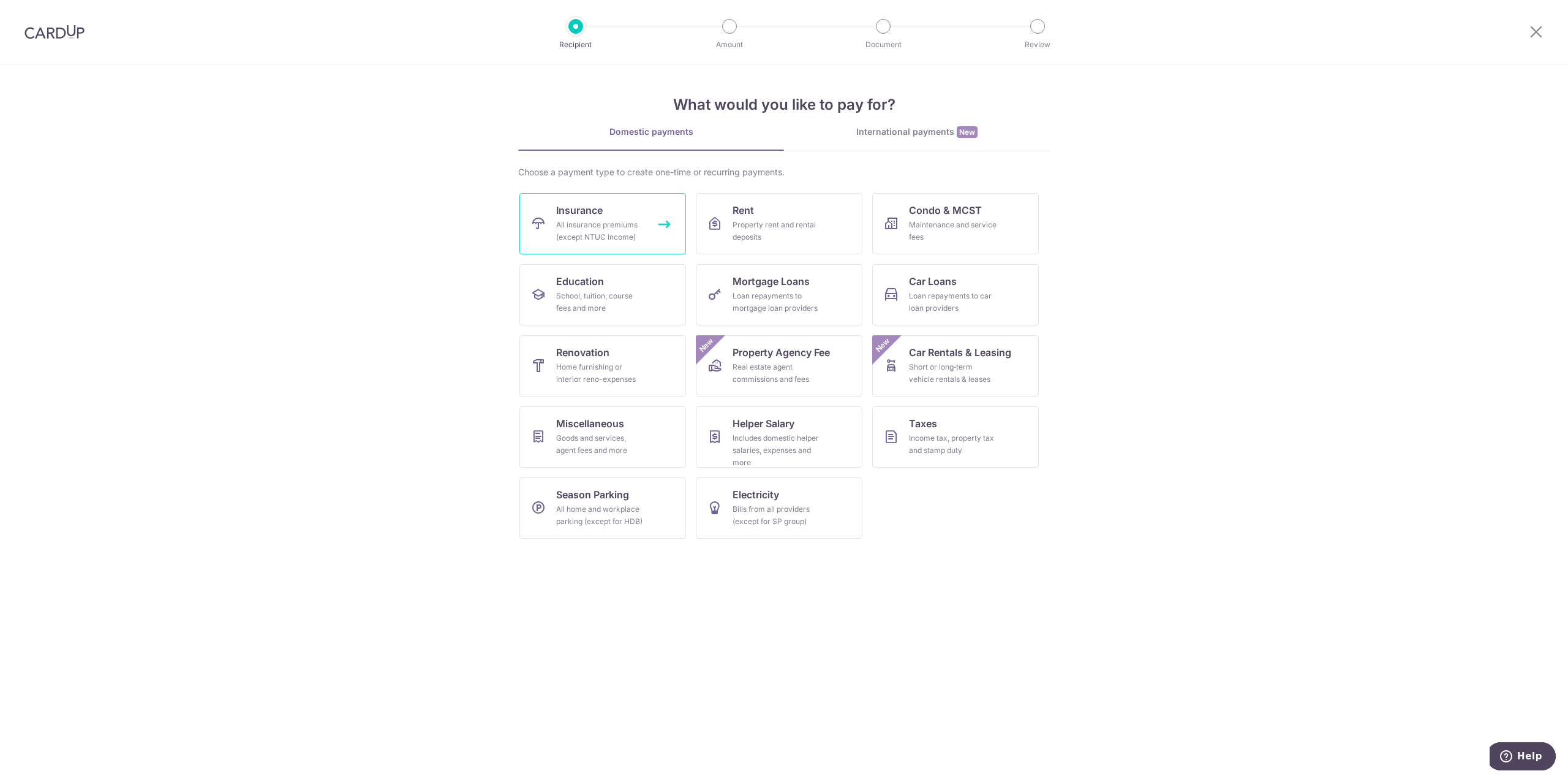
click at [609, 219] on div "All insurance premiums (except NTUC Income)" at bounding box center [600, 231] width 88 height 25
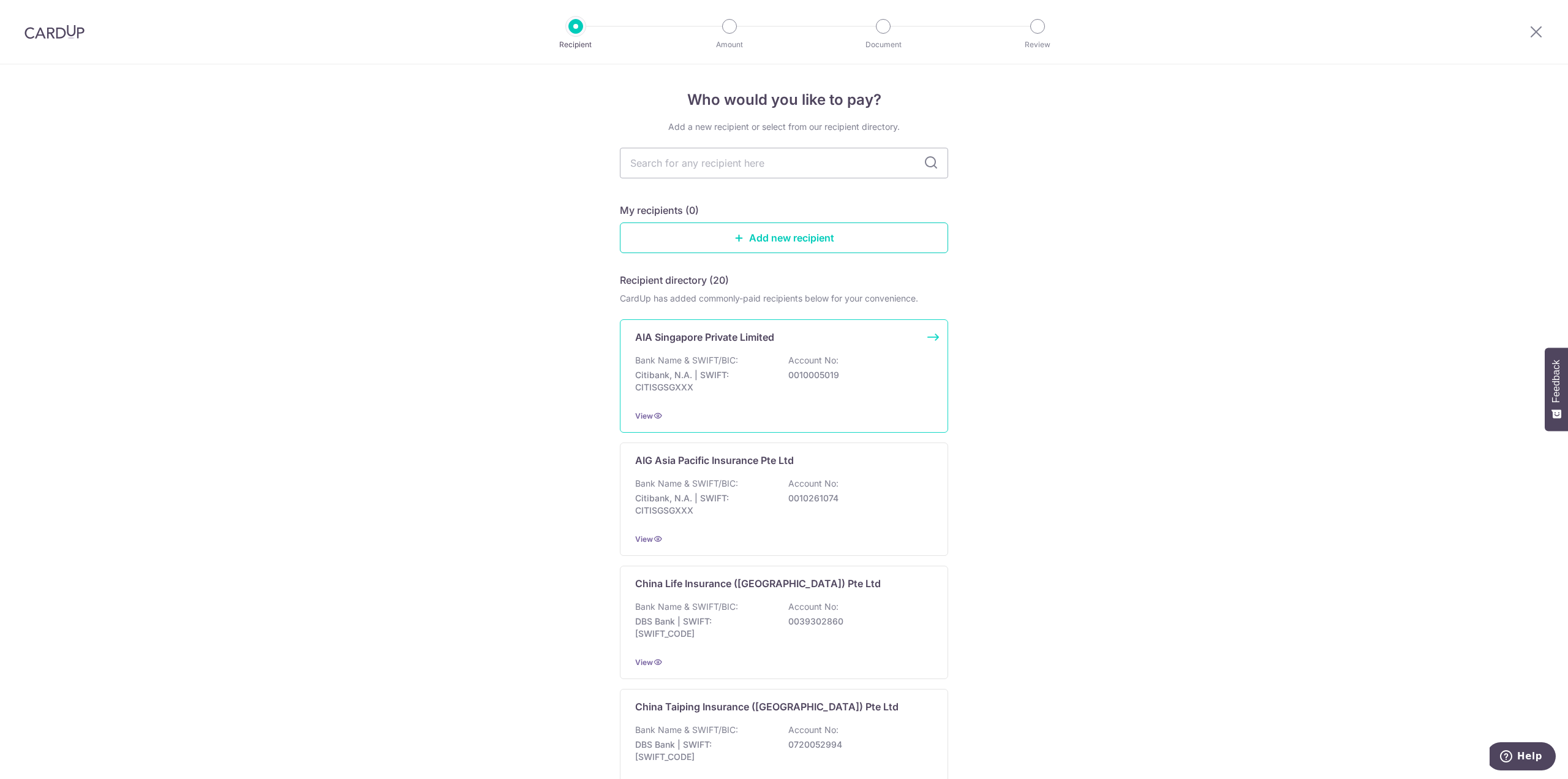
click at [731, 372] on p "Citibank, N.A. | SWIFT: CITISGSGXXX" at bounding box center [704, 381] width 137 height 25
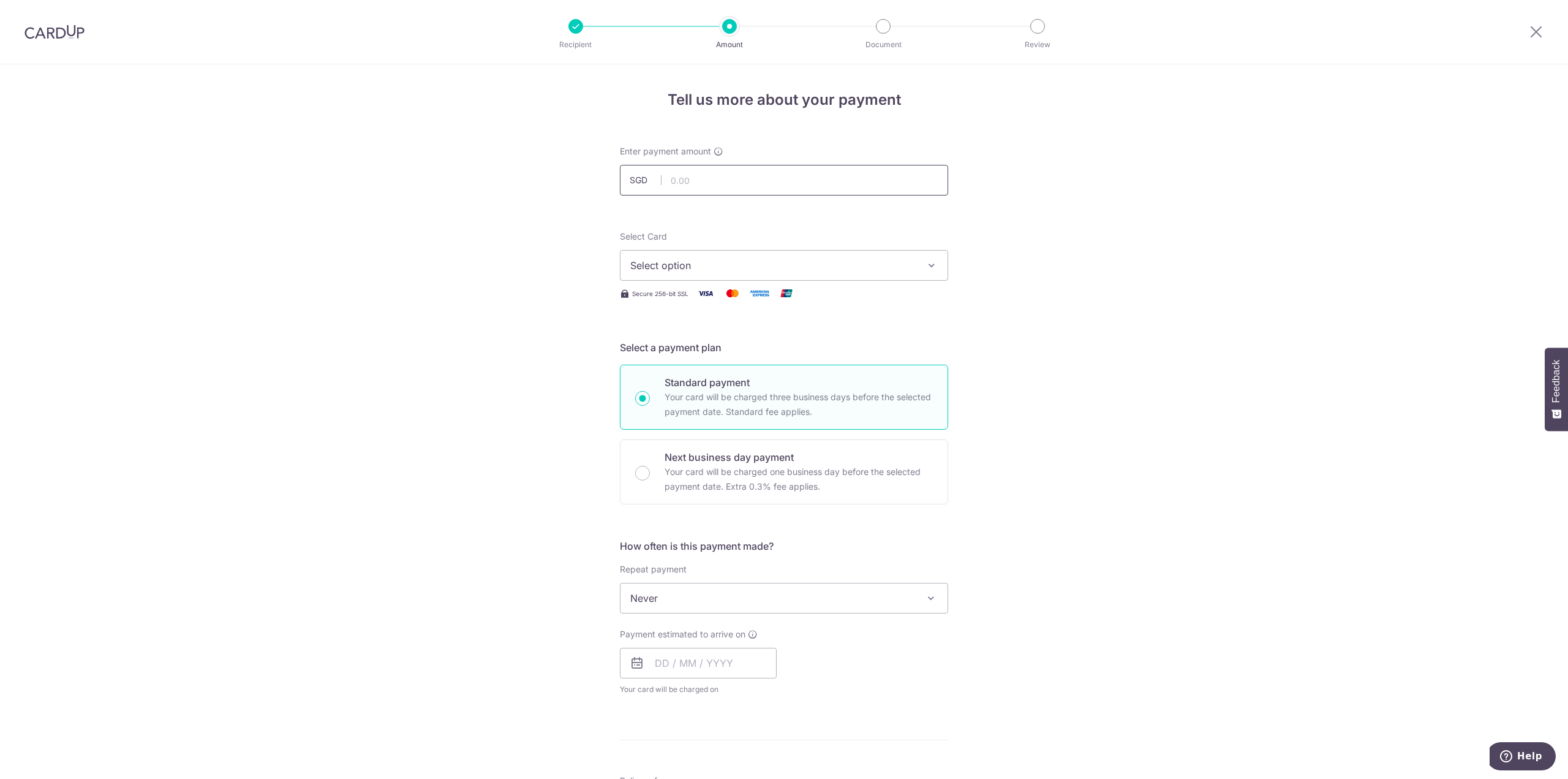
click at [755, 179] on input "text" at bounding box center [784, 180] width 328 height 31
click at [750, 177] on input "text" at bounding box center [784, 180] width 328 height 31
type input "98.81"
click at [703, 270] on span "Select option" at bounding box center [773, 265] width 286 height 15
click at [690, 344] on link "**** 1424" at bounding box center [784, 353] width 327 height 29
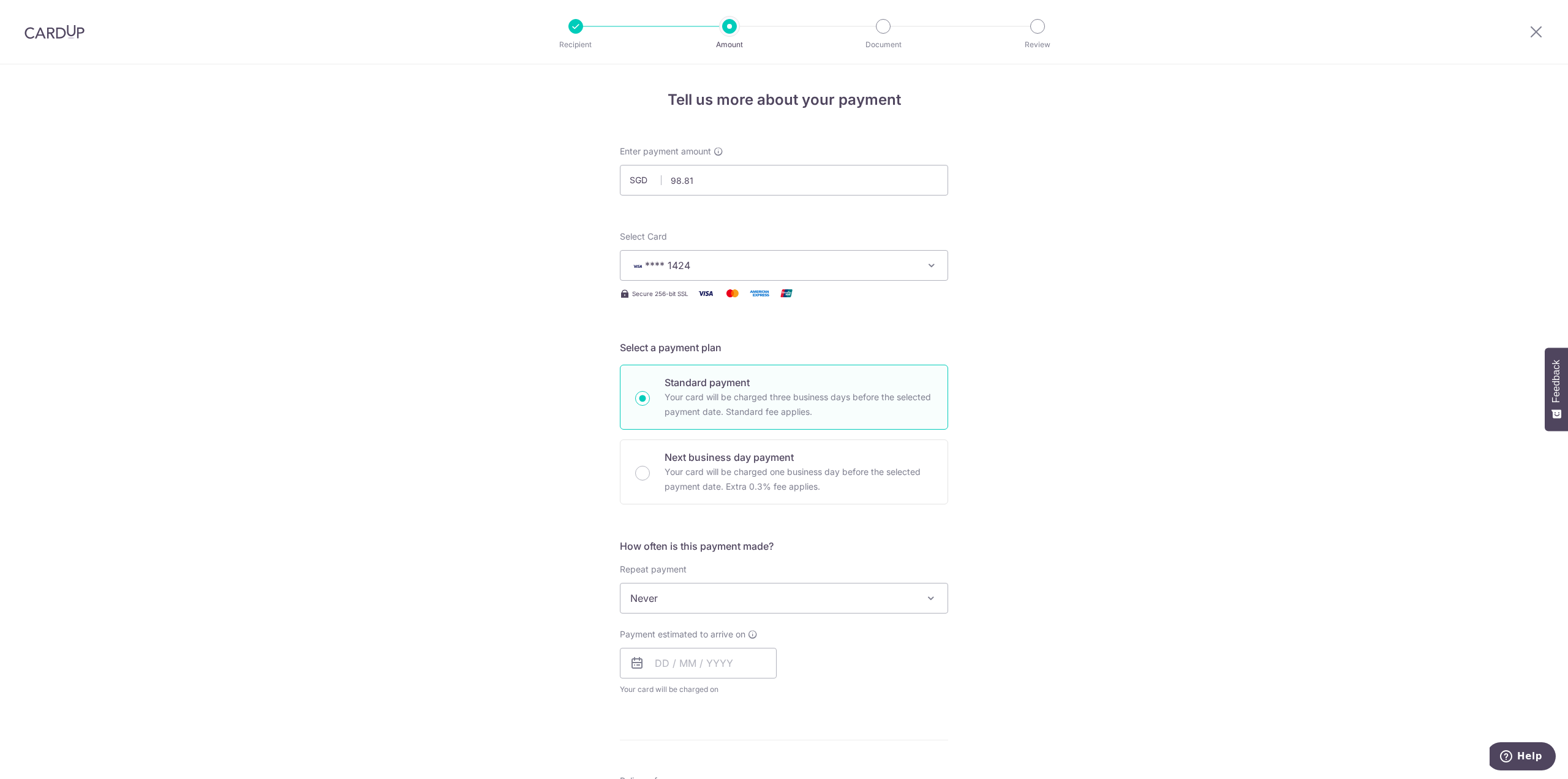
click at [543, 406] on div "Tell us more about your payment Enter payment amount SGD 98.81 98.81 Select Car…" at bounding box center [784, 643] width 1568 height 1158
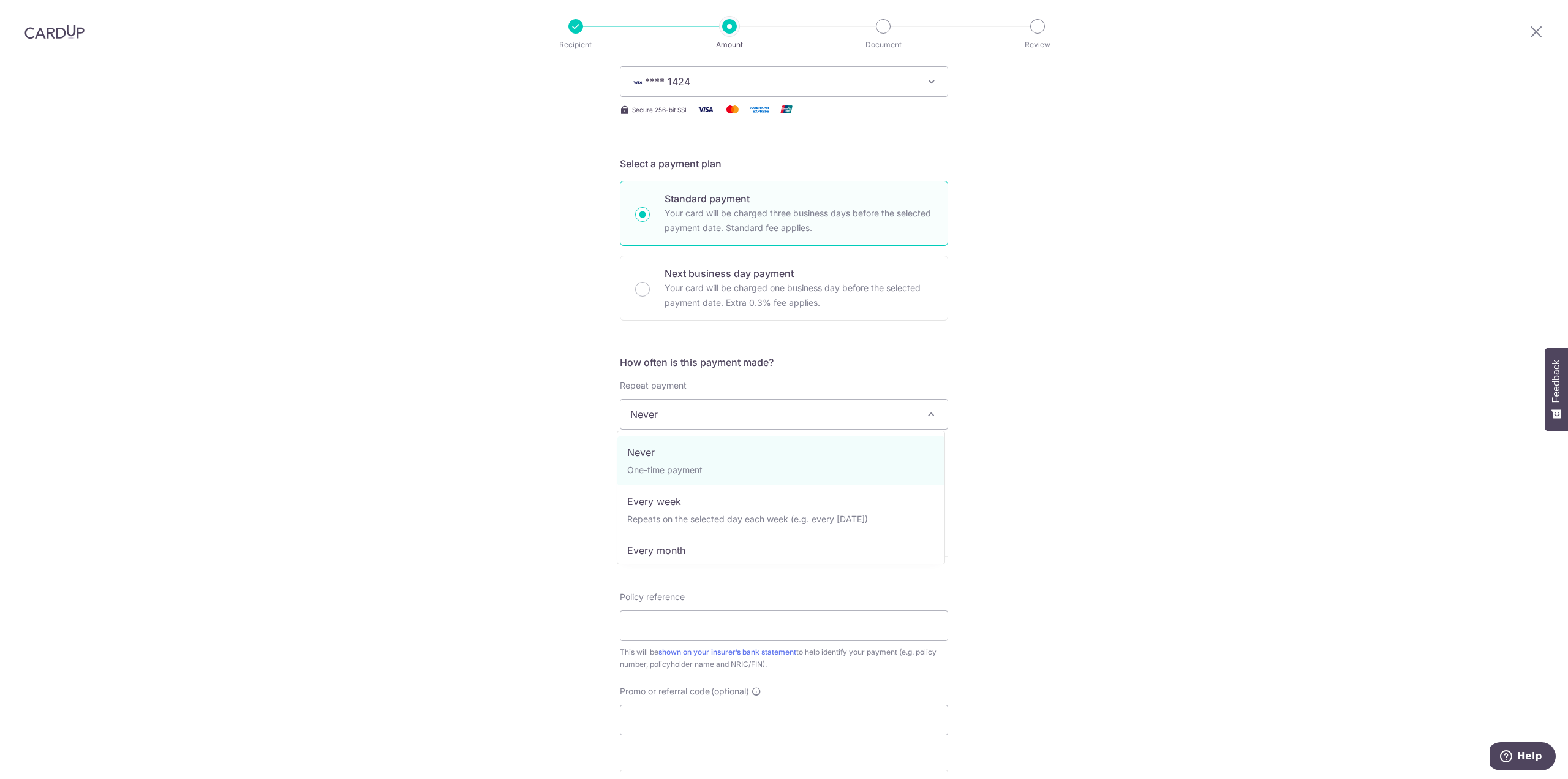
drag, startPoint x: 720, startPoint y: 412, endPoint x: 714, endPoint y: 423, distance: 12.5
click at [720, 412] on span "Never" at bounding box center [784, 414] width 327 height 29
select select "2"
click at [702, 486] on input "text" at bounding box center [698, 479] width 157 height 31
drag, startPoint x: 668, startPoint y: 588, endPoint x: 844, endPoint y: 487, distance: 202.9
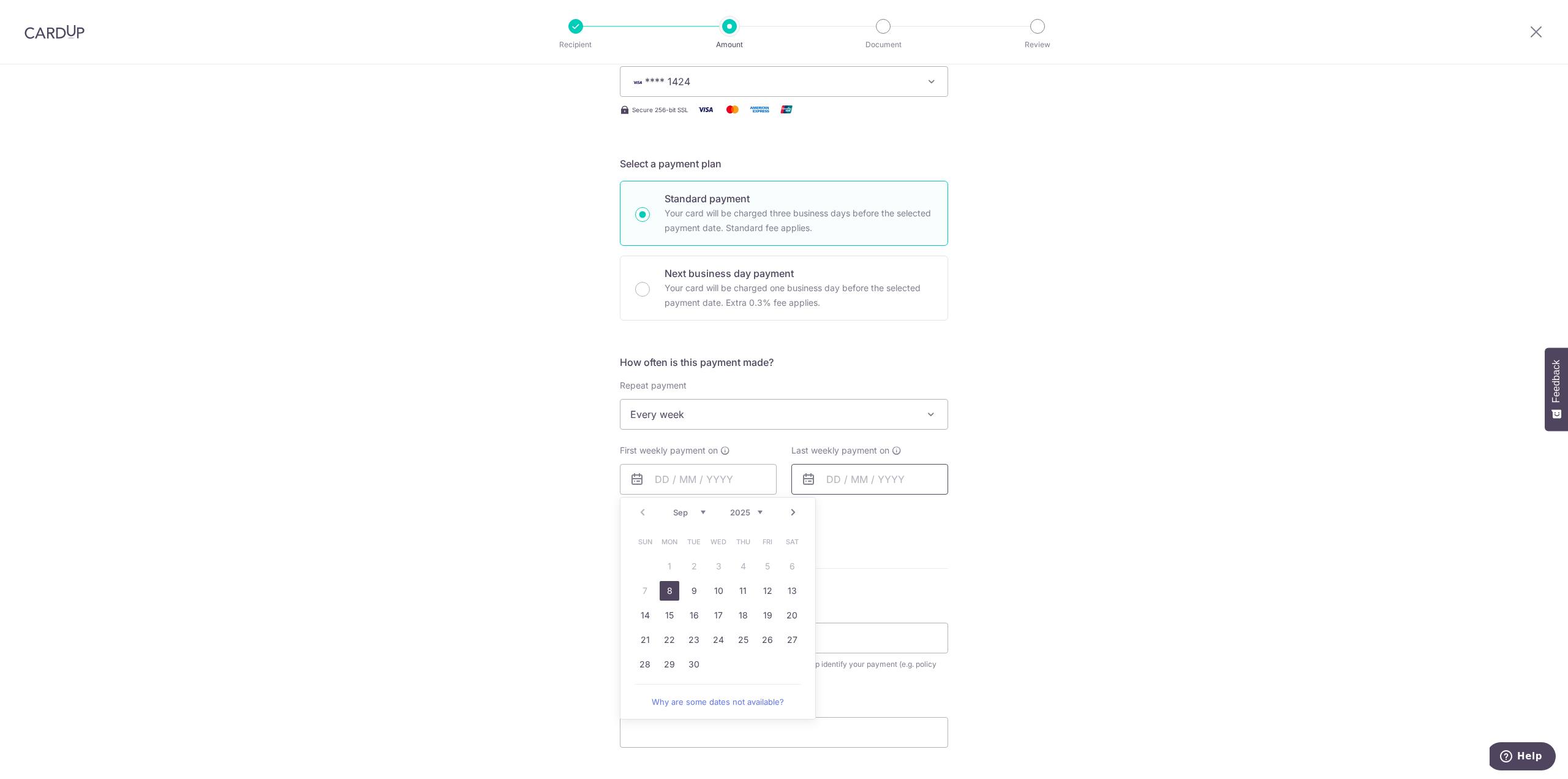
click at [668, 588] on link "8" at bounding box center [669, 591] width 20 height 20
type input "[DATE]"
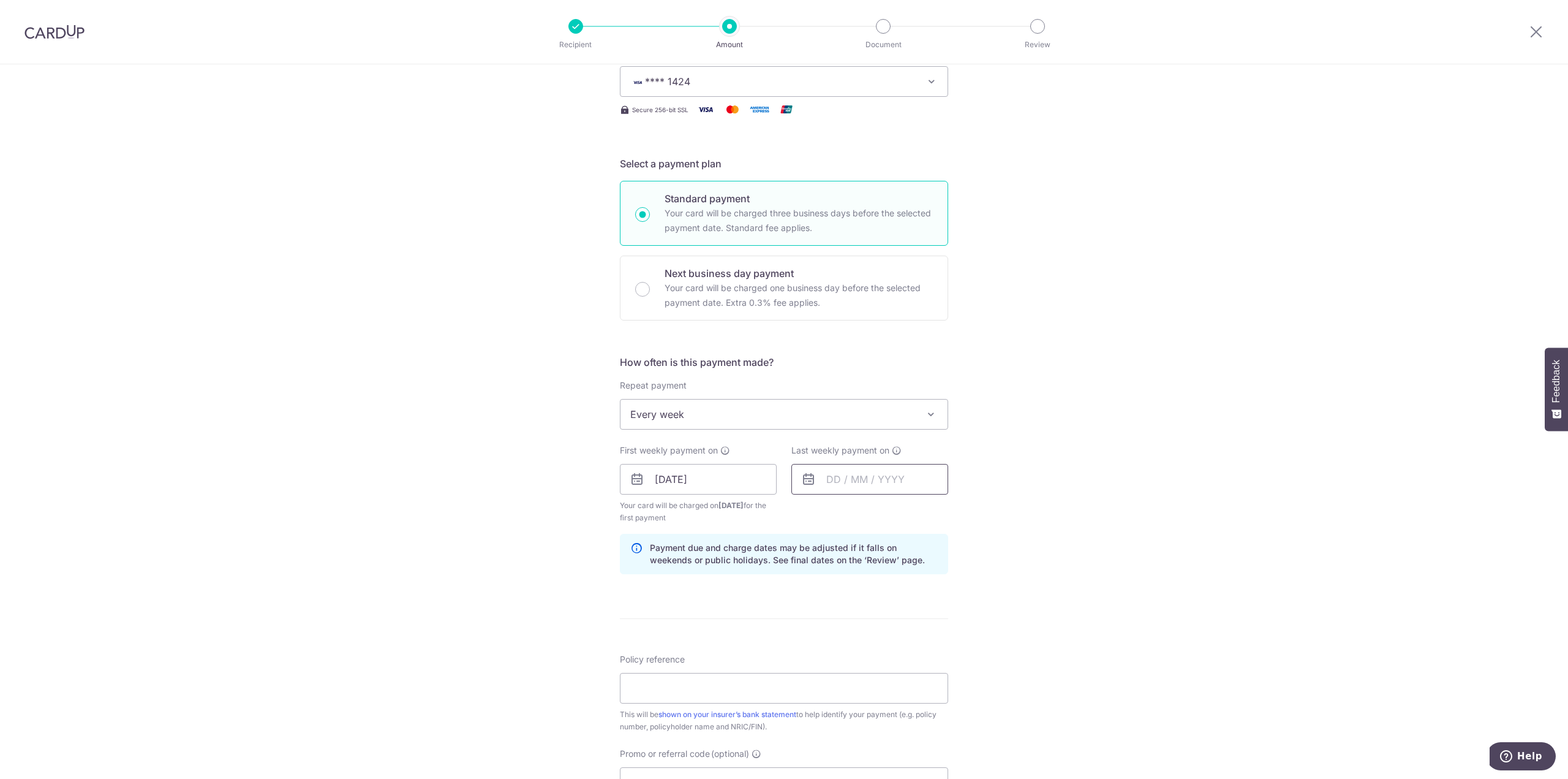
drag, startPoint x: 858, startPoint y: 476, endPoint x: 846, endPoint y: 492, distance: 20.0
click at [858, 476] on input "text" at bounding box center [870, 479] width 157 height 31
drag, startPoint x: 832, startPoint y: 612, endPoint x: 759, endPoint y: 600, distance: 74.0
click at [832, 612] on link "15" at bounding box center [841, 615] width 20 height 20
type input "[DATE]"
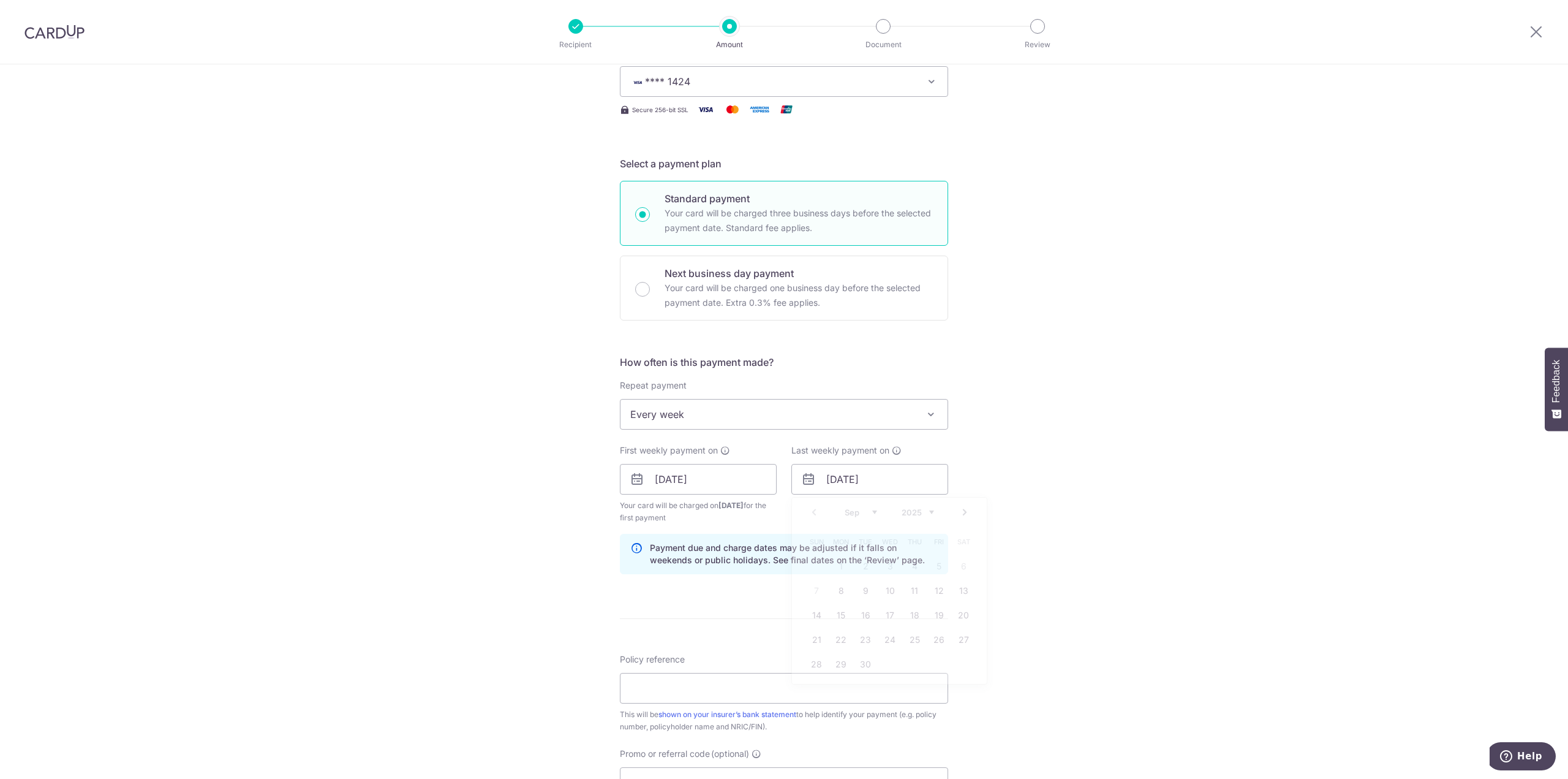
click at [533, 587] on div "Tell us more about your payment Enter payment amount SGD 98.81 98.81 Select Car…" at bounding box center [784, 491] width 1568 height 1221
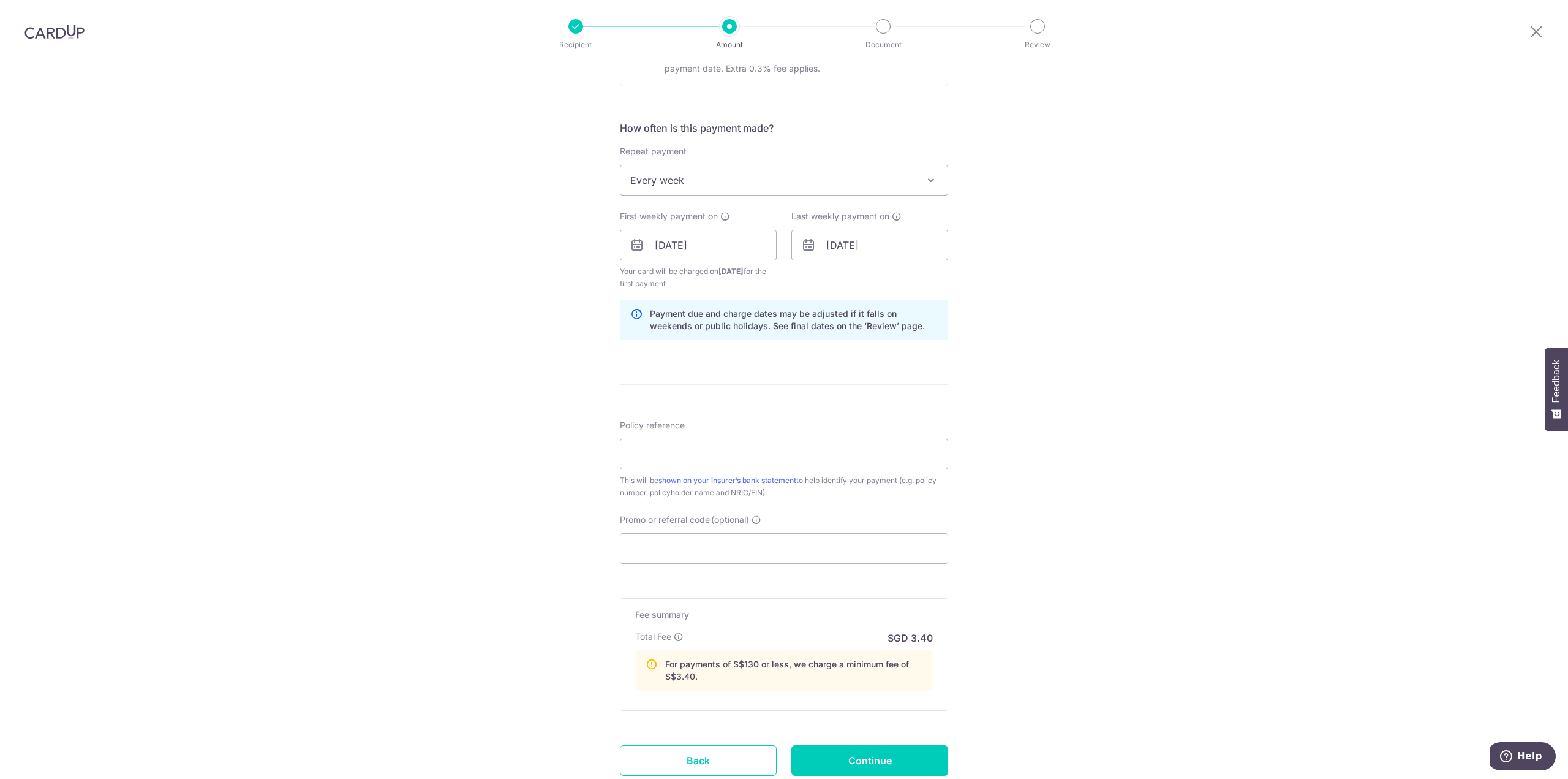
scroll to position [429, 0]
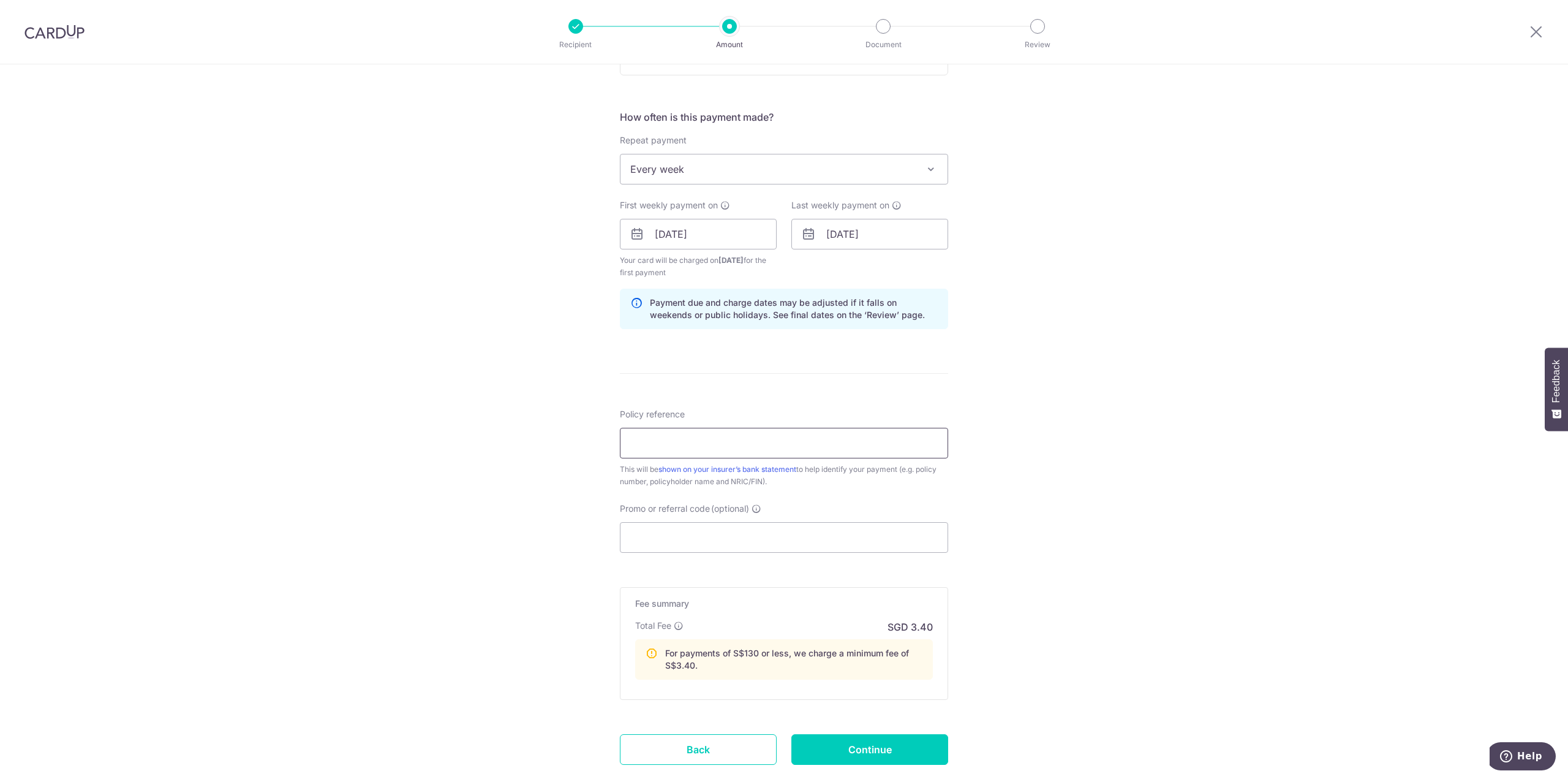
click at [699, 436] on input "Policy reference" at bounding box center [784, 443] width 328 height 31
type input "H243603002"
drag, startPoint x: 961, startPoint y: 482, endPoint x: 894, endPoint y: 531, distance: 83.0
click at [960, 484] on div "Tell us more about your payment Enter payment amount SGD 98.81 98.81 Select Car…" at bounding box center [784, 246] width 1568 height 1221
click at [696, 542] on input "Promo or referral code (optional)" at bounding box center [784, 537] width 328 height 31
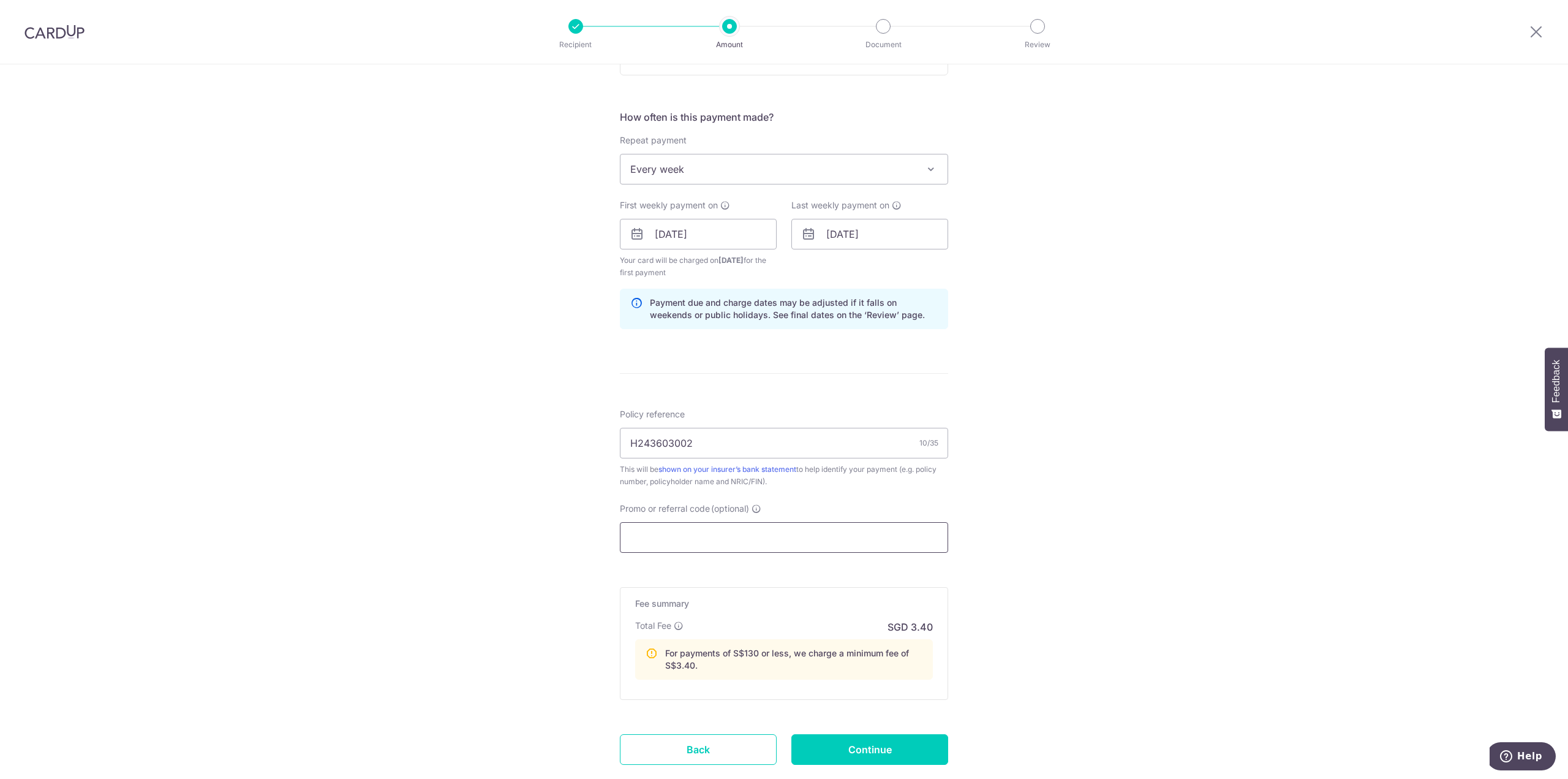
click at [696, 537] on input "Promo or referral code (optional)" at bounding box center [784, 537] width 328 height 31
click at [697, 538] on input "Promo or referral code (optional)" at bounding box center [784, 537] width 328 height 31
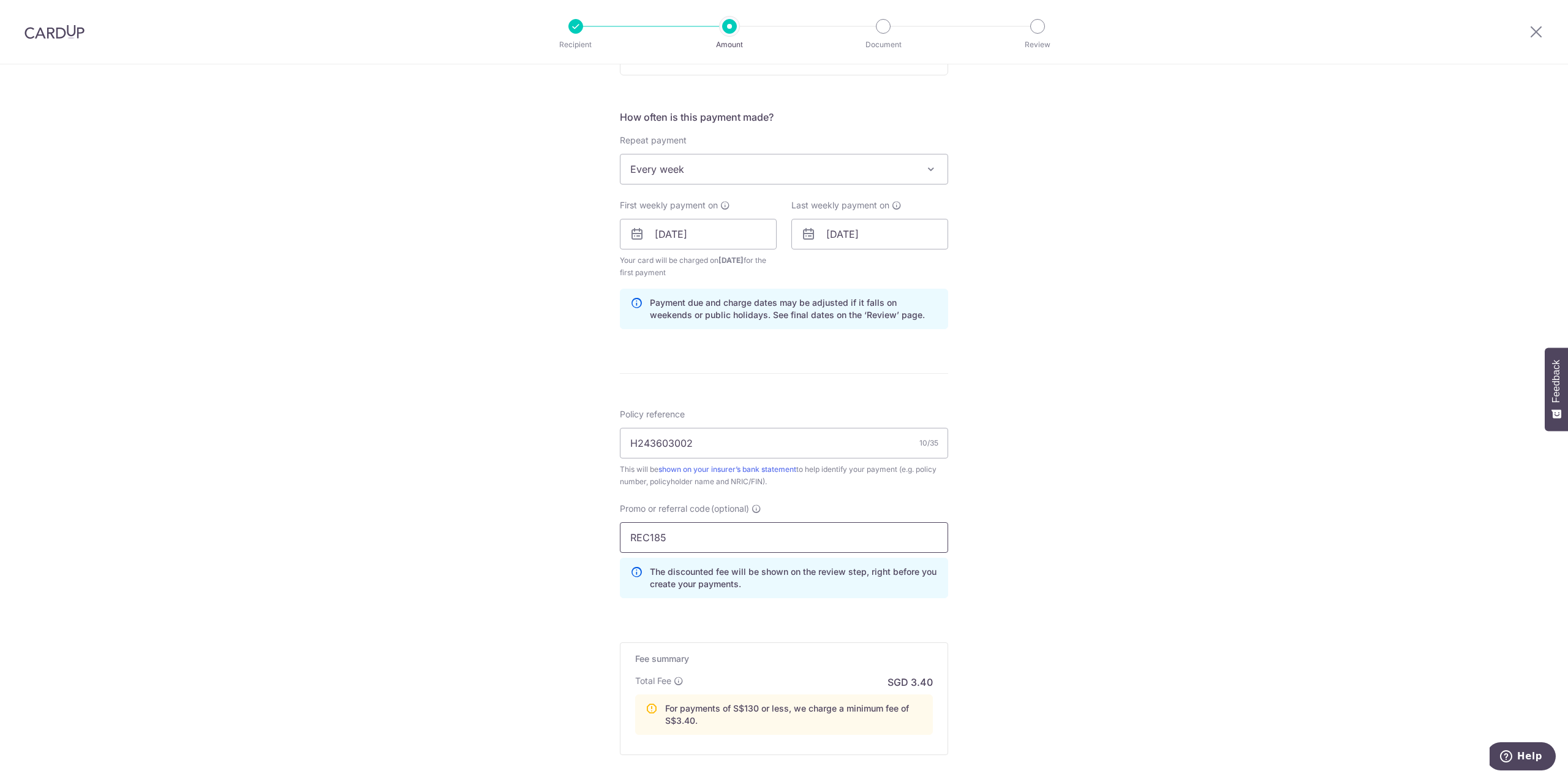
type input "REC185"
click at [554, 595] on div "Tell us more about your payment Enter payment amount SGD 98.81 98.81 Select Car…" at bounding box center [784, 273] width 1568 height 1276
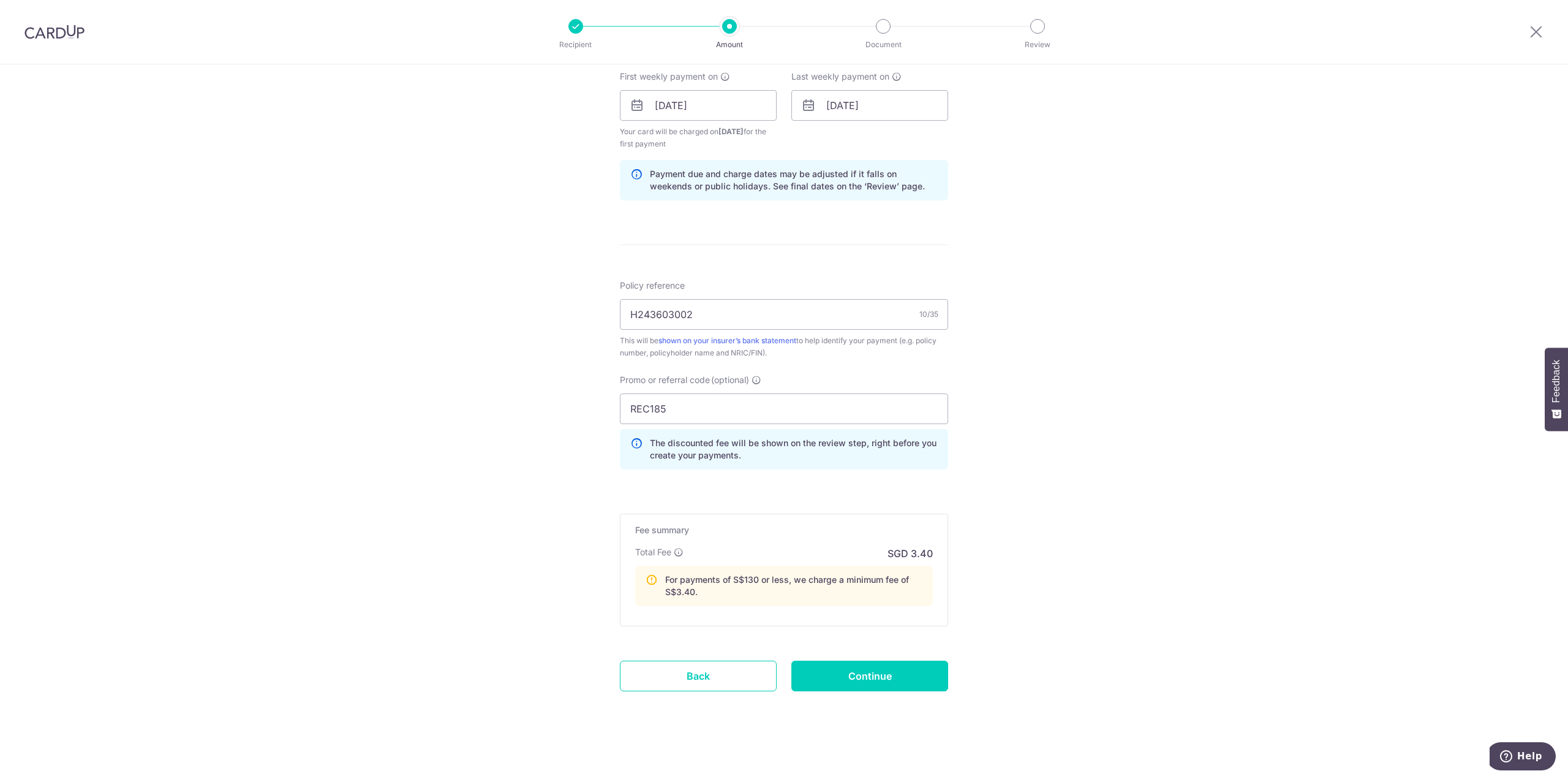
click at [759, 623] on form "Enter payment amount SGD 98.81 98.81 Select Card **** 1424 Add credit card Your…" at bounding box center [784, 157] width 328 height 1138
click at [1029, 622] on div "Tell us more about your payment Enter payment amount SGD 98.81 98.81 Select Car…" at bounding box center [784, 144] width 1568 height 1276
click at [872, 674] on input "Continue" at bounding box center [870, 676] width 157 height 31
type input "Create Schedule"
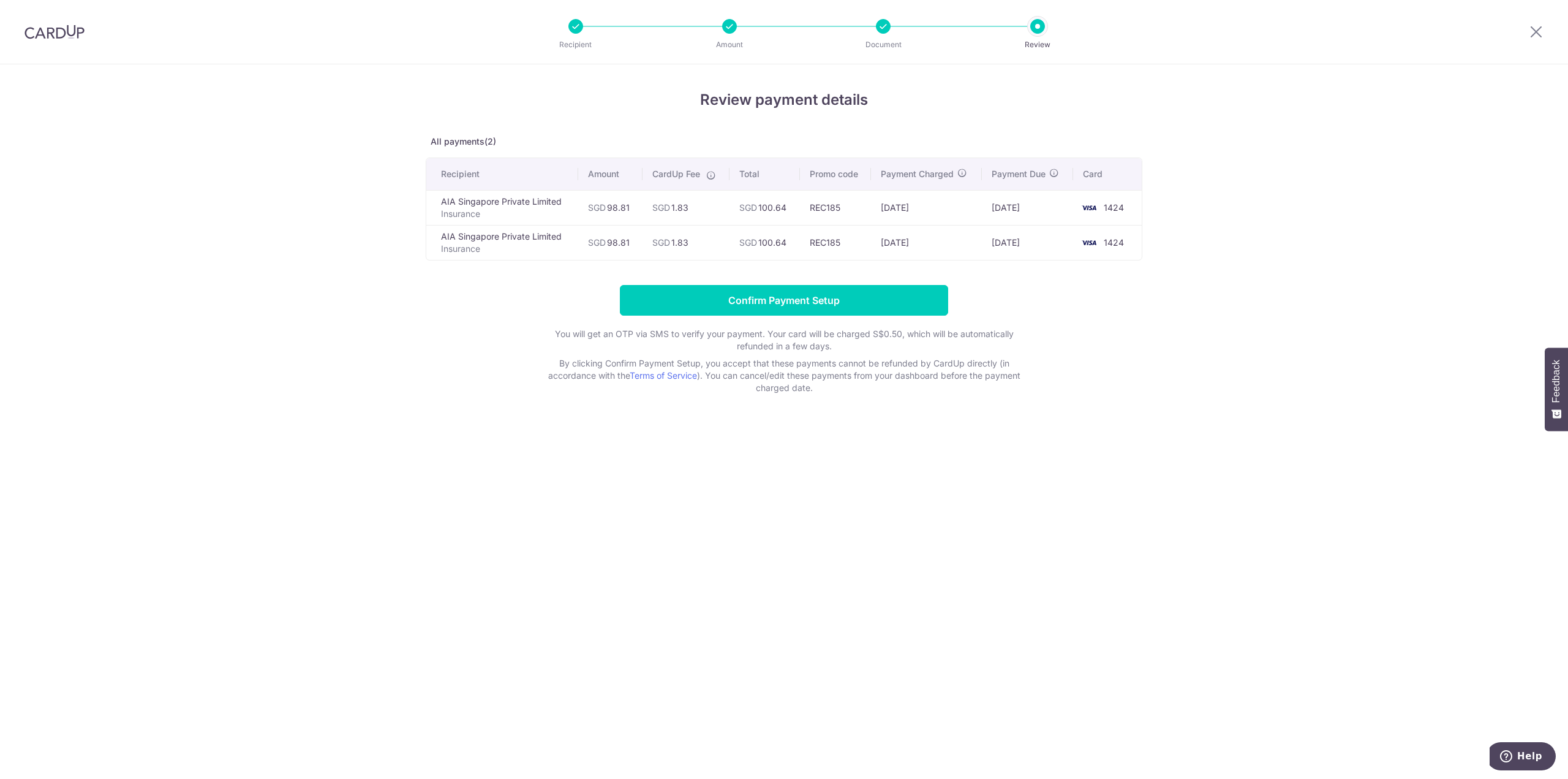
click at [766, 563] on div "Review payment details All payments(2) Recipient Amount CardUp Fee Total Promo …" at bounding box center [784, 421] width 1568 height 714
click at [728, 501] on div "Review payment details All payments(2) Recipient Amount CardUp Fee Total Promo …" at bounding box center [784, 421] width 1568 height 714
click at [787, 295] on input "Confirm Payment Setup" at bounding box center [784, 300] width 328 height 31
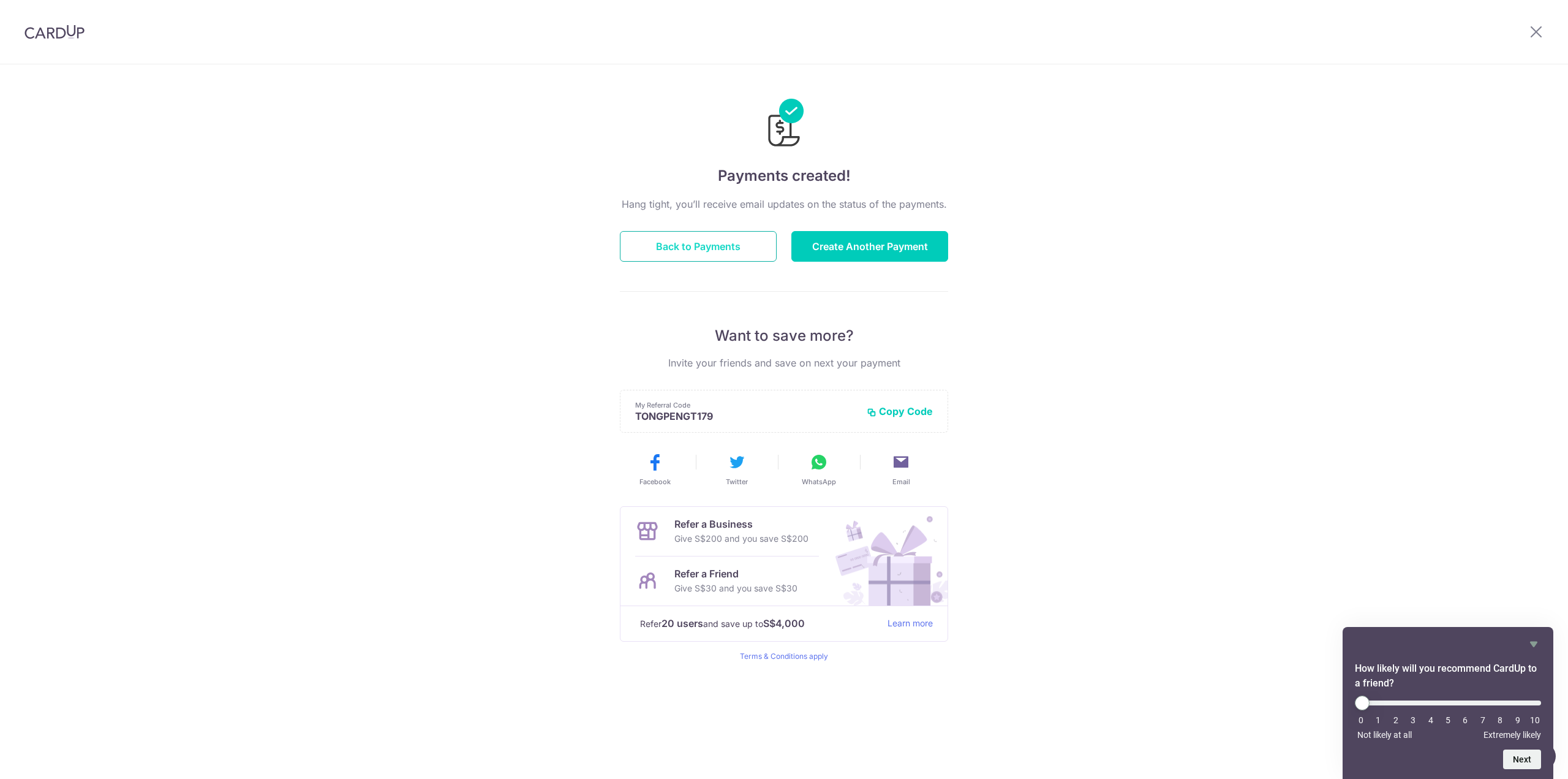
click at [710, 251] on button "Back to Payments" at bounding box center [698, 246] width 157 height 31
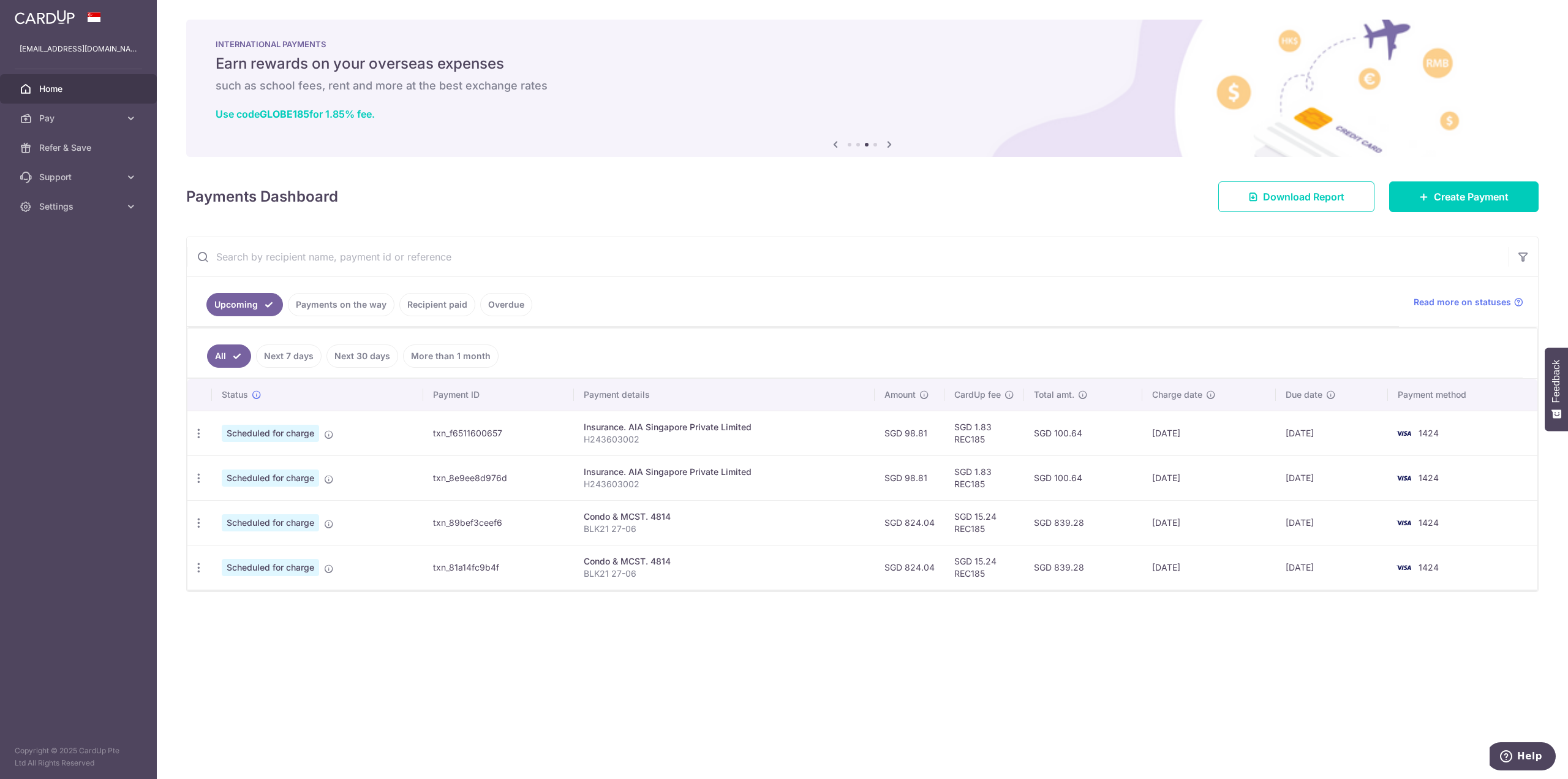
click at [1112, 204] on div "Payments Dashboard Download Report Create Payment" at bounding box center [863, 194] width 1353 height 36
